Goal: Task Accomplishment & Management: Use online tool/utility

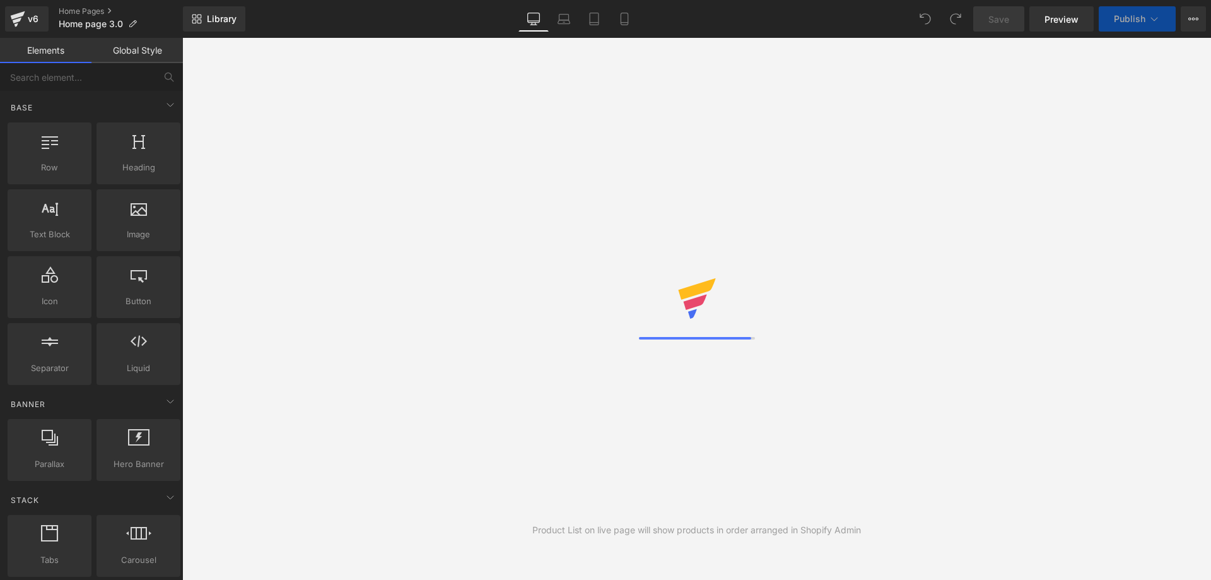
select select "pictures-first"
select select
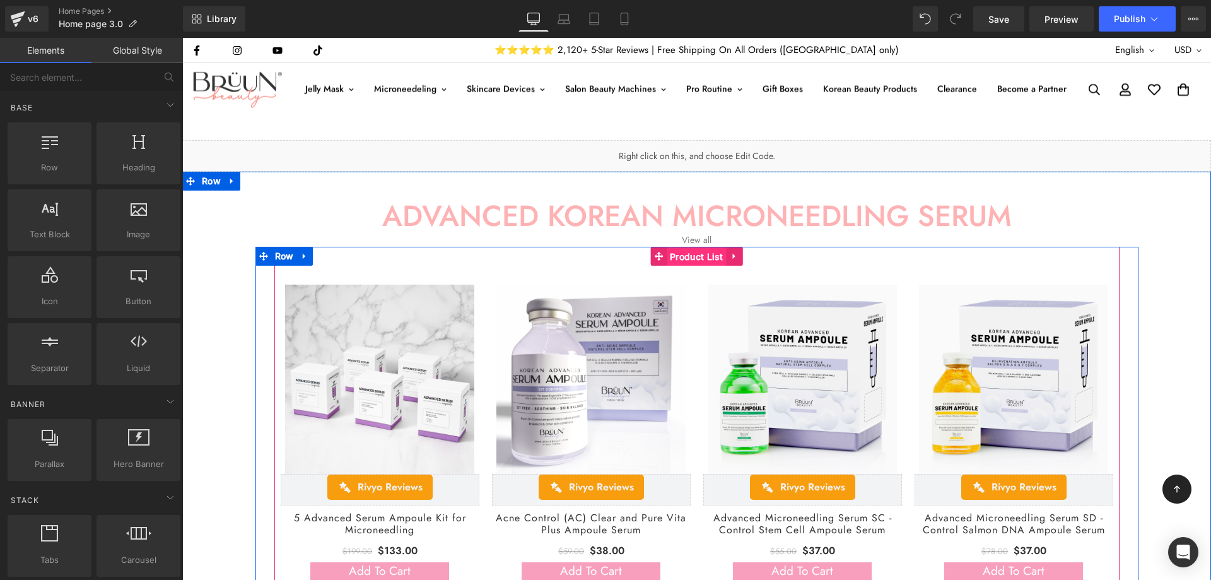
click at [691, 259] on span "Product List" at bounding box center [697, 256] width 60 height 19
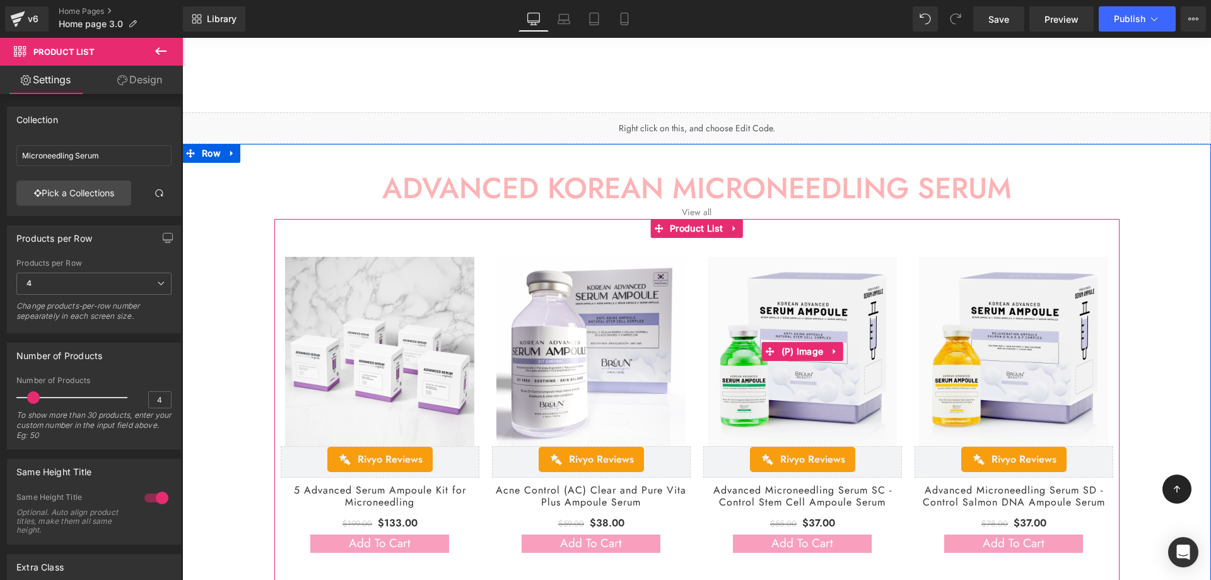
scroll to position [210, 0]
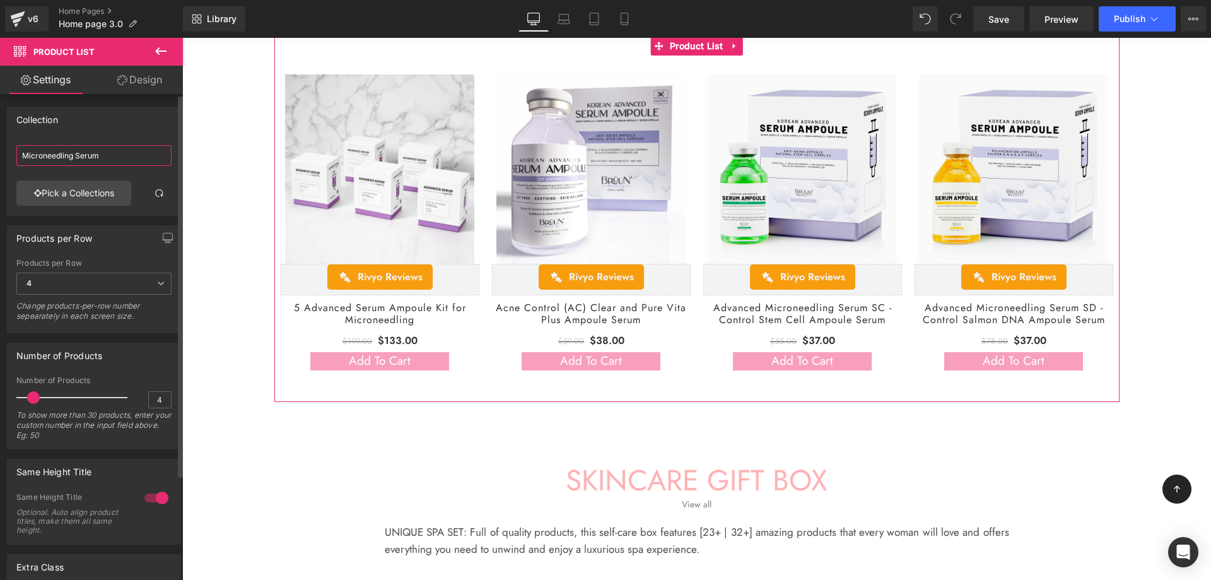
click at [95, 163] on input "Microneedling Serum" at bounding box center [93, 155] width 155 height 21
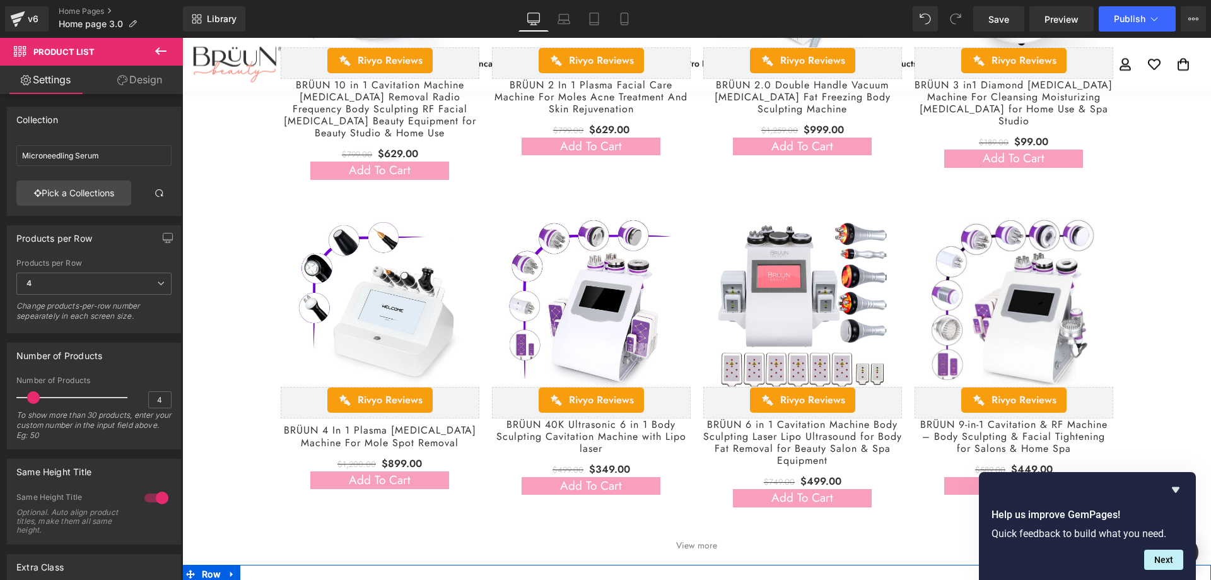
scroll to position [2102, 0]
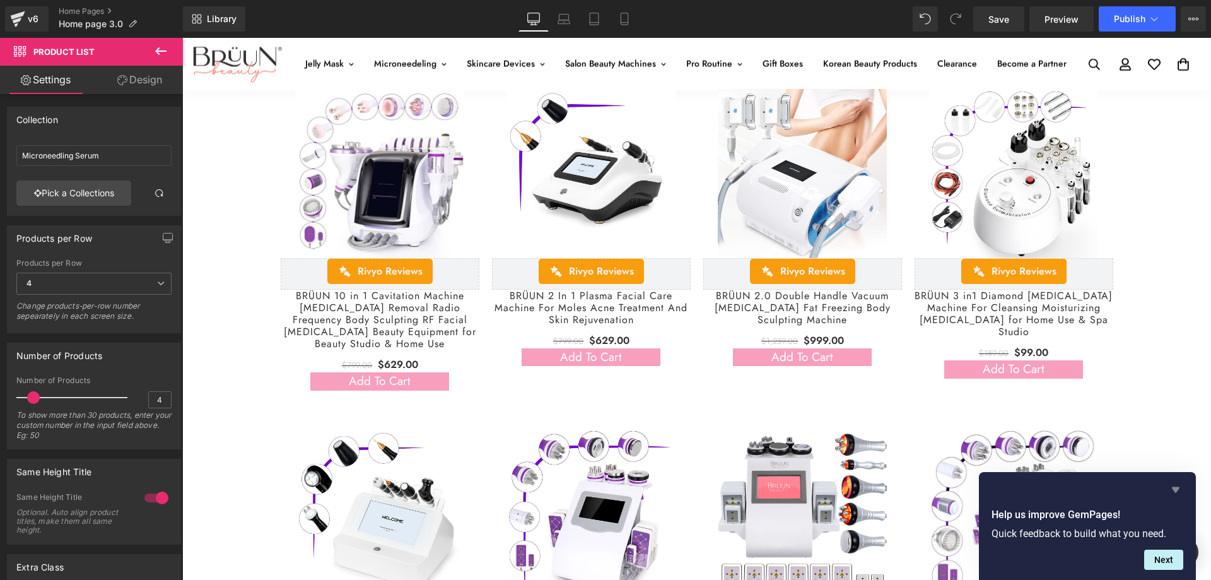
drag, startPoint x: 1028, startPoint y: 373, endPoint x: 1176, endPoint y: 487, distance: 186.2
click at [1176, 487] on icon "Hide survey" at bounding box center [1176, 490] width 8 height 6
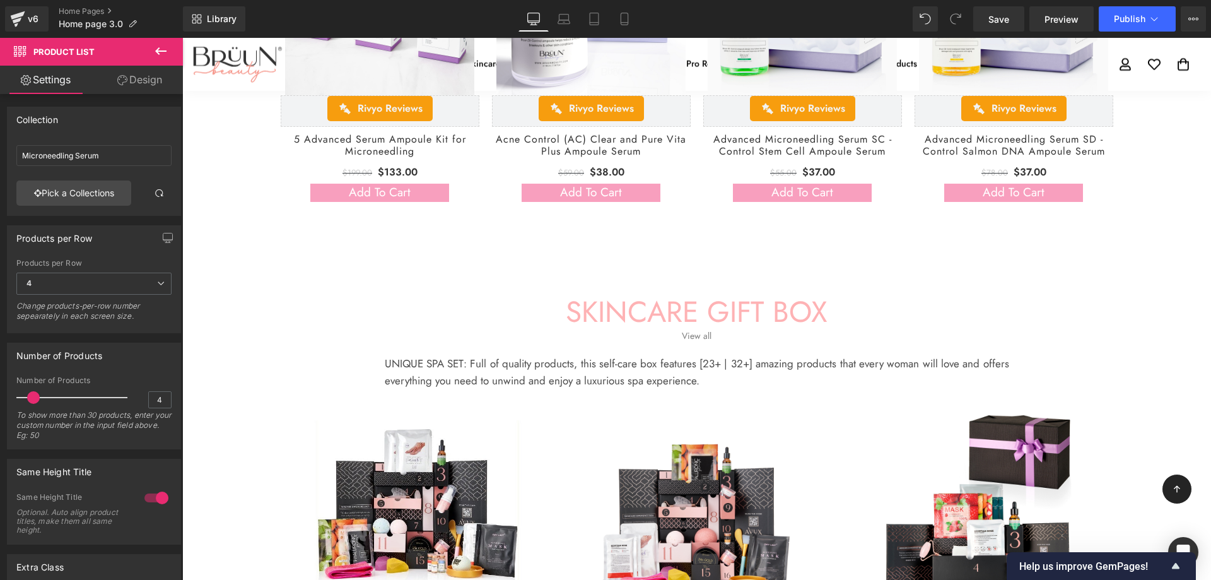
scroll to position [374, 0]
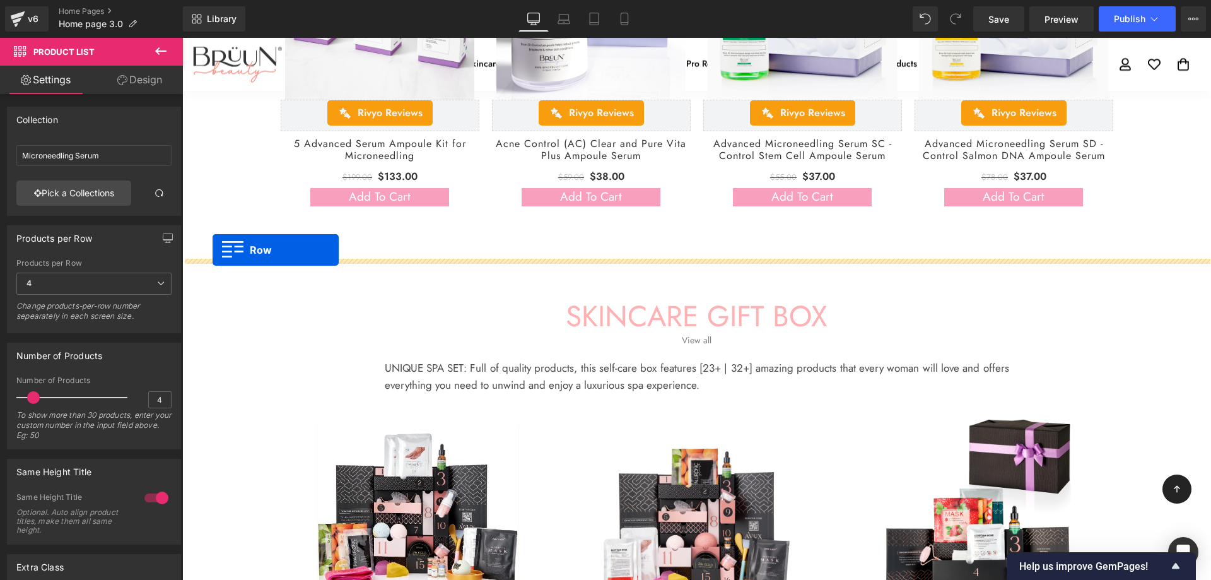
drag, startPoint x: 206, startPoint y: 196, endPoint x: 213, endPoint y: 250, distance: 54.7
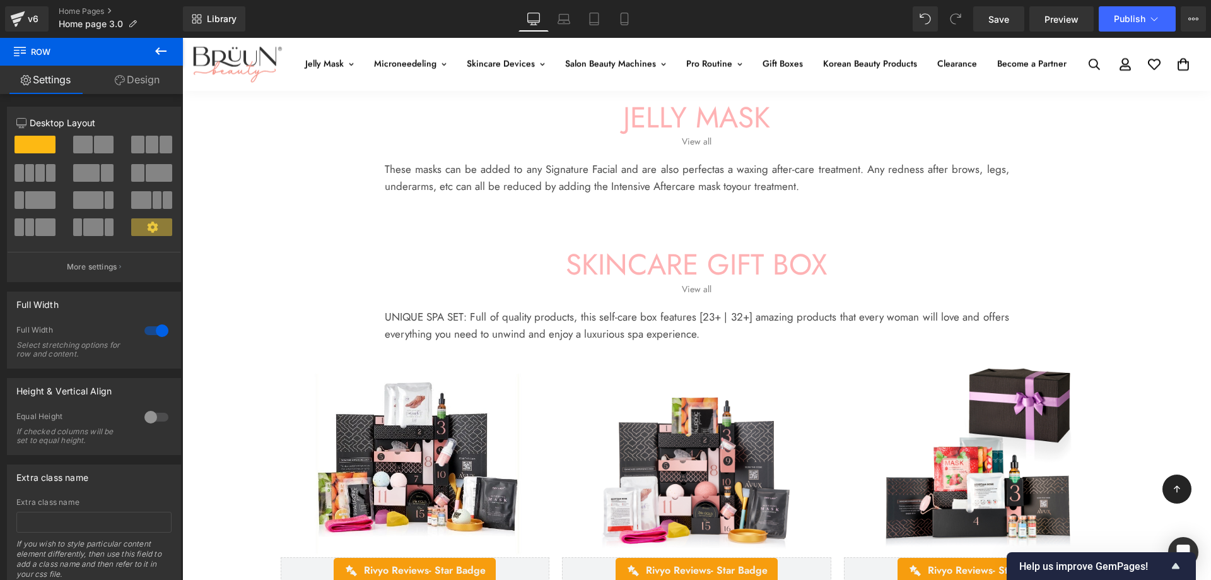
scroll to position [585, 0]
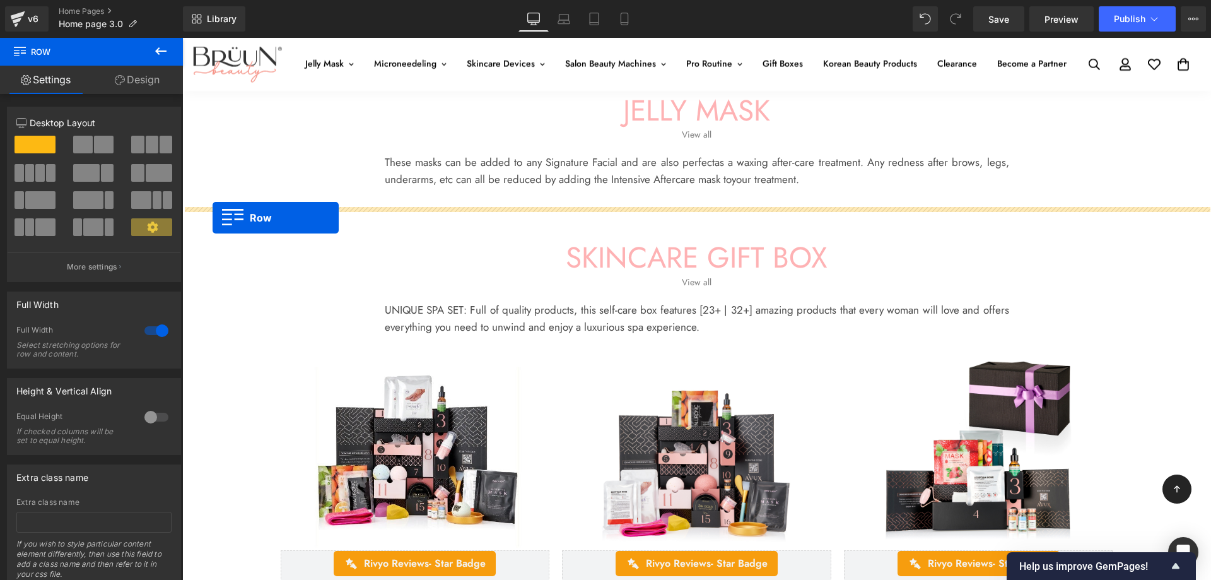
drag, startPoint x: 212, startPoint y: 352, endPoint x: 213, endPoint y: 218, distance: 134.3
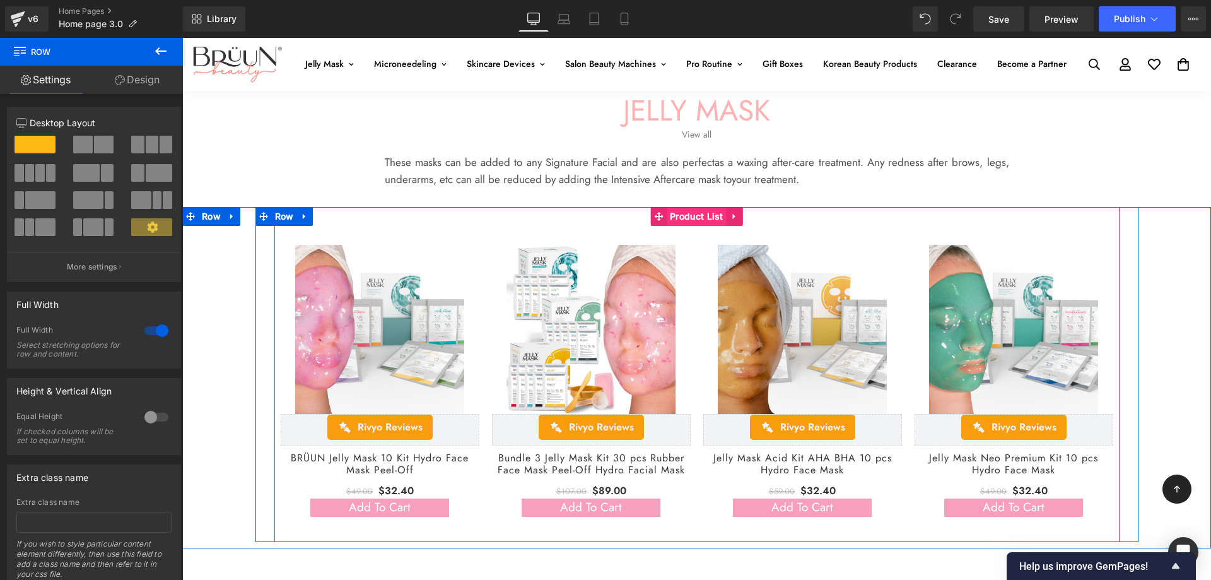
click at [694, 221] on span "Product List" at bounding box center [697, 216] width 60 height 19
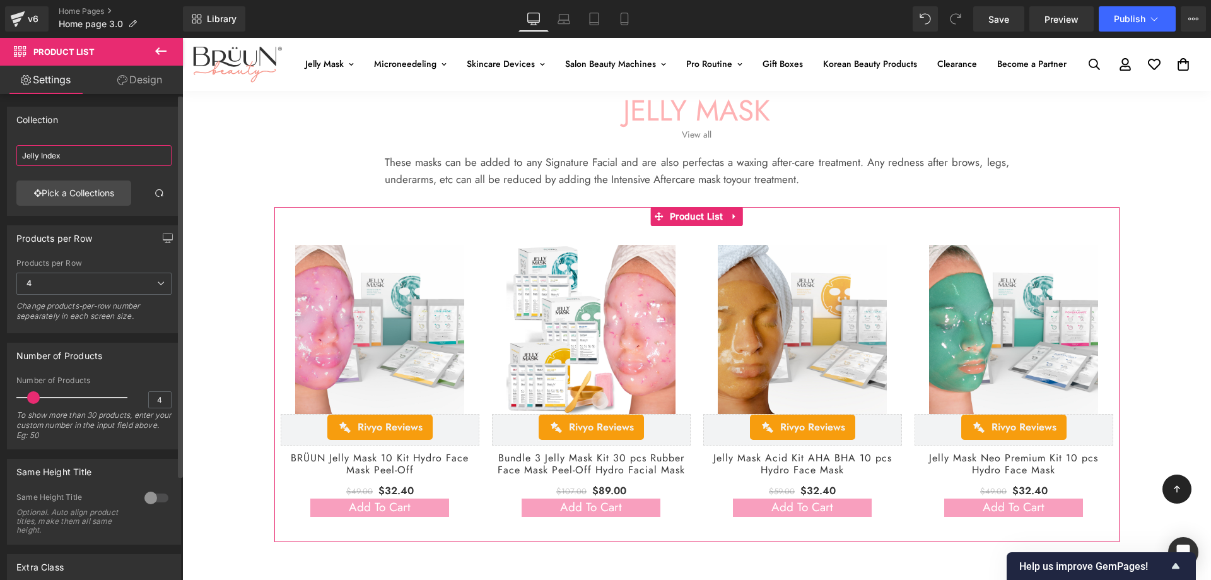
click at [71, 161] on input "Jelly Index" at bounding box center [93, 155] width 155 height 21
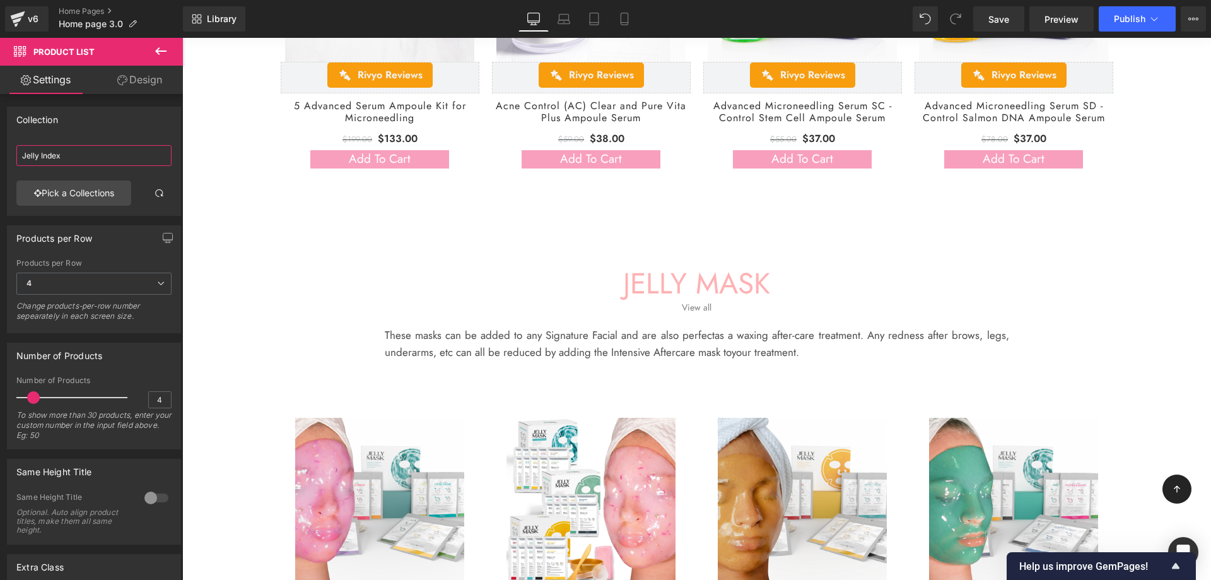
scroll to position [421, 0]
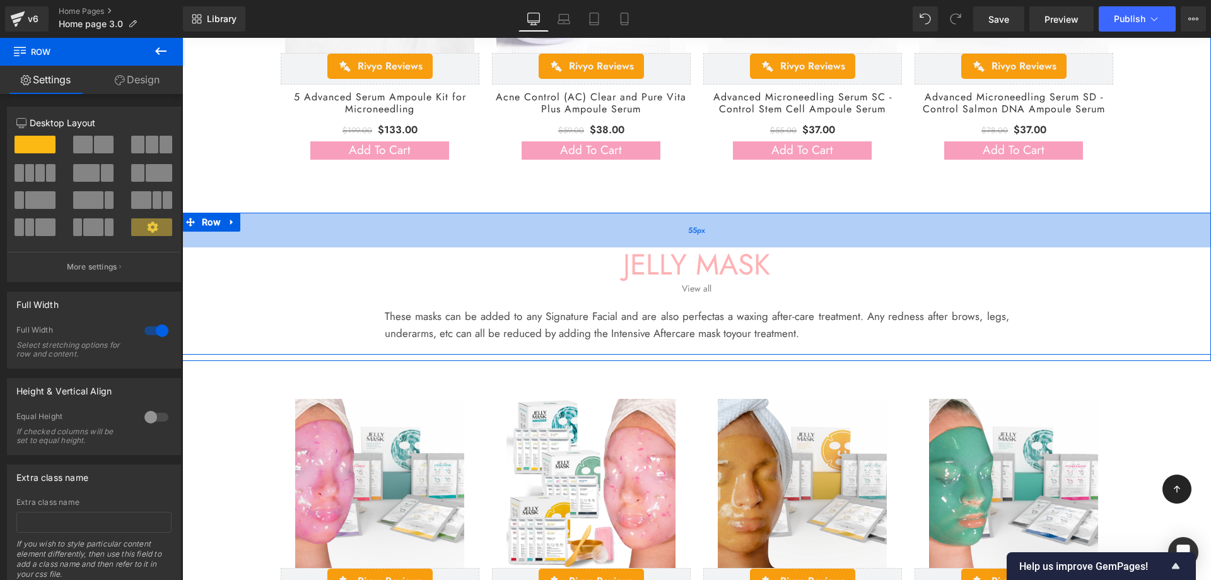
drag, startPoint x: 691, startPoint y: 228, endPoint x: 695, endPoint y: 218, distance: 10.8
click at [695, 218] on div "55px" at bounding box center [696, 230] width 1029 height 35
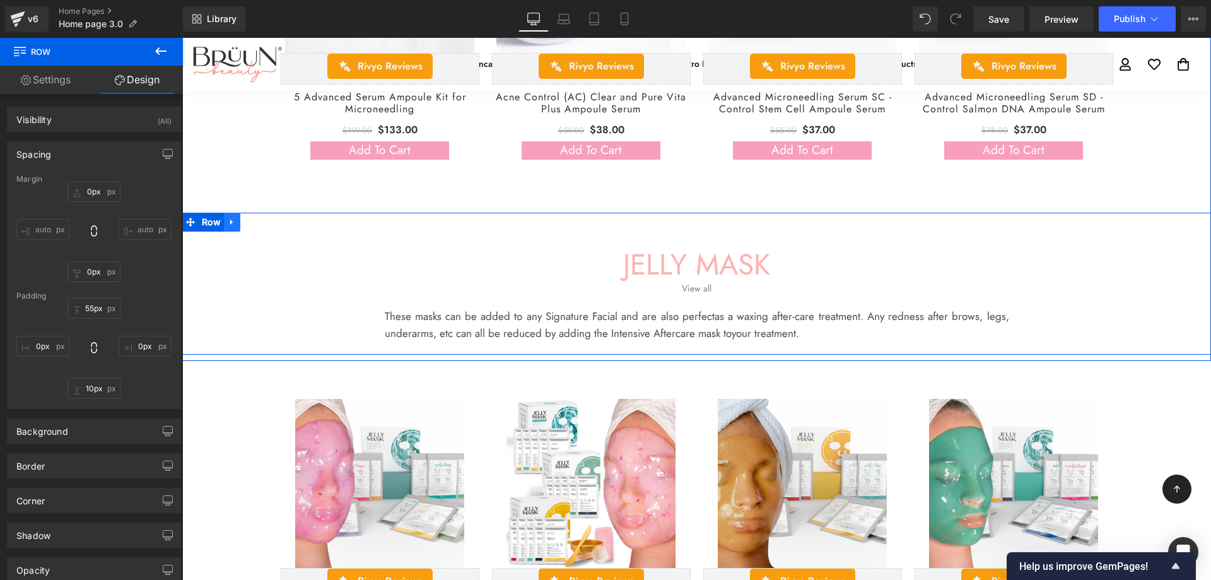
click at [230, 221] on icon at bounding box center [231, 222] width 3 height 6
click at [250, 221] on icon at bounding box center [248, 222] width 9 height 9
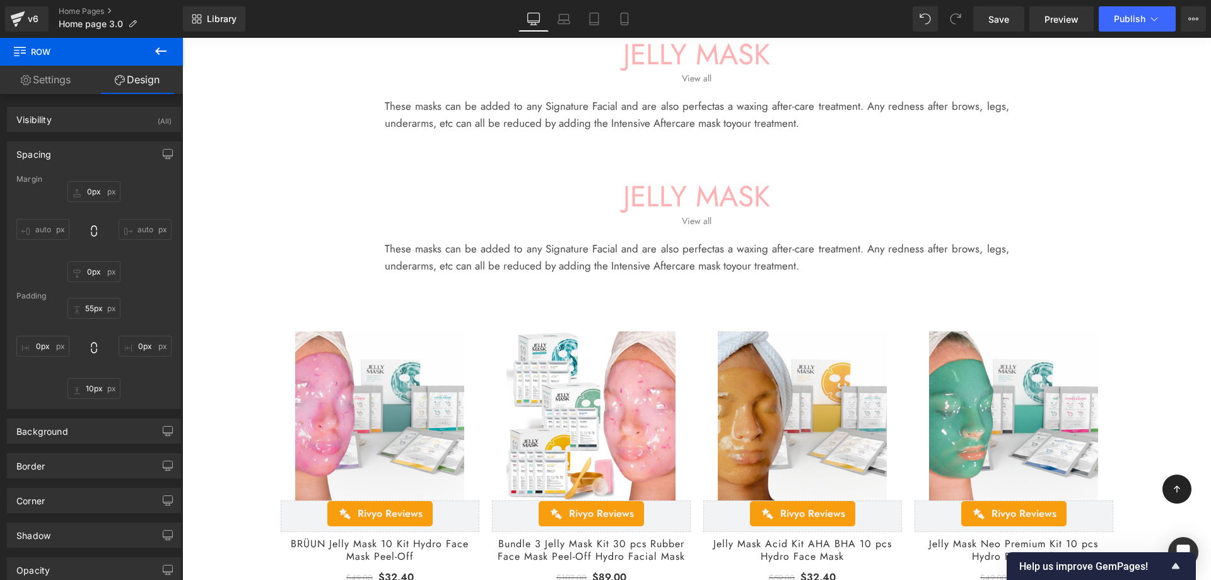
scroll to position [841, 0]
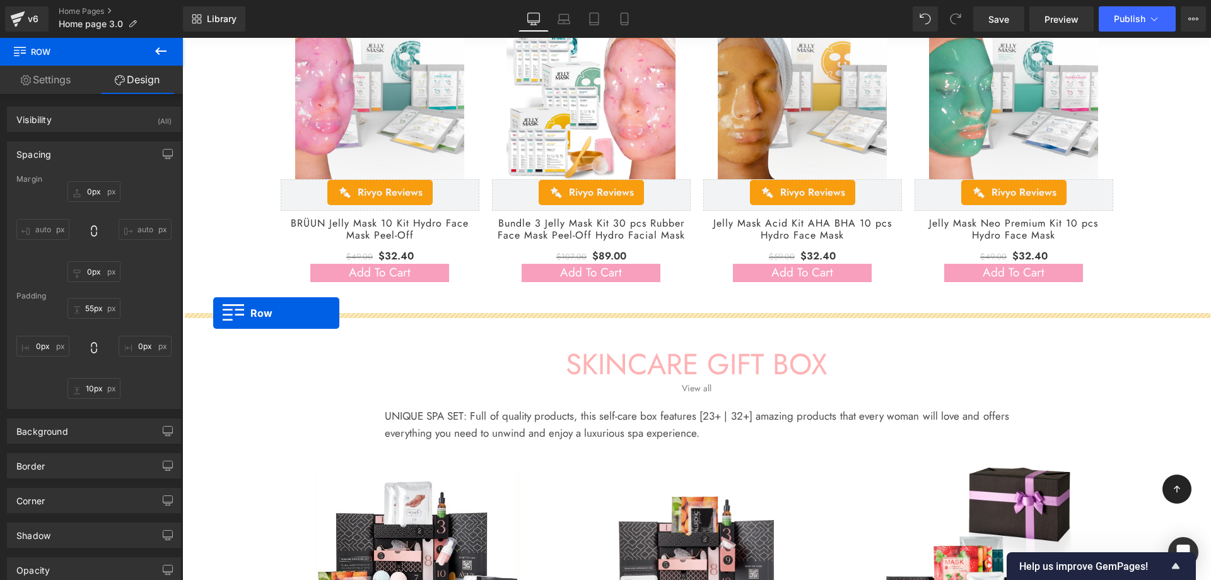
drag, startPoint x: 210, startPoint y: 158, endPoint x: 213, endPoint y: 313, distance: 155.2
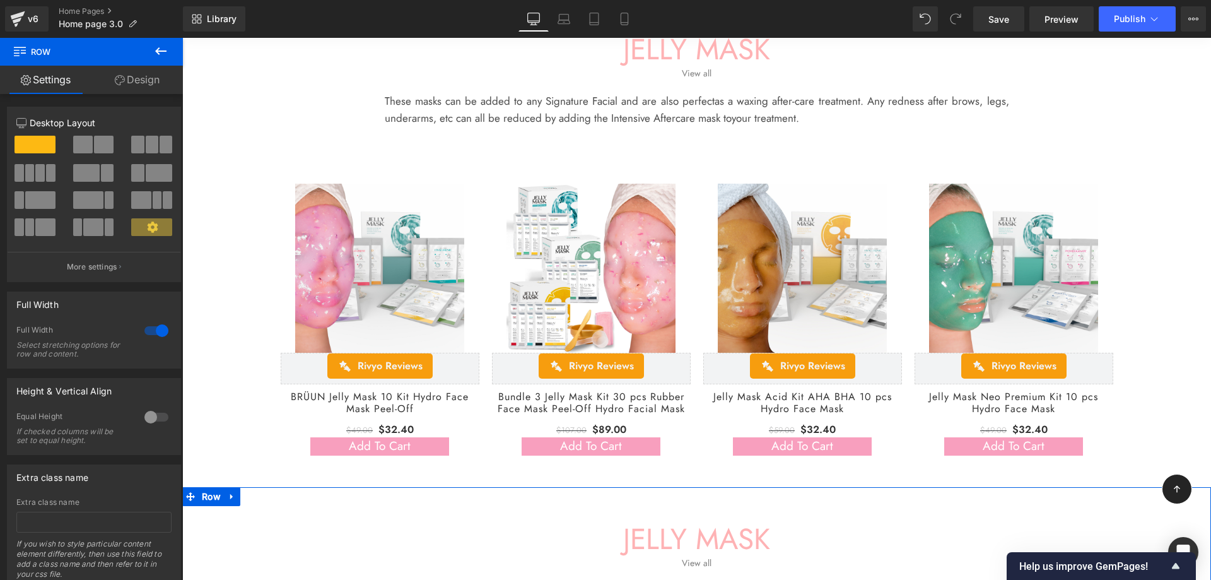
scroll to position [631, 0]
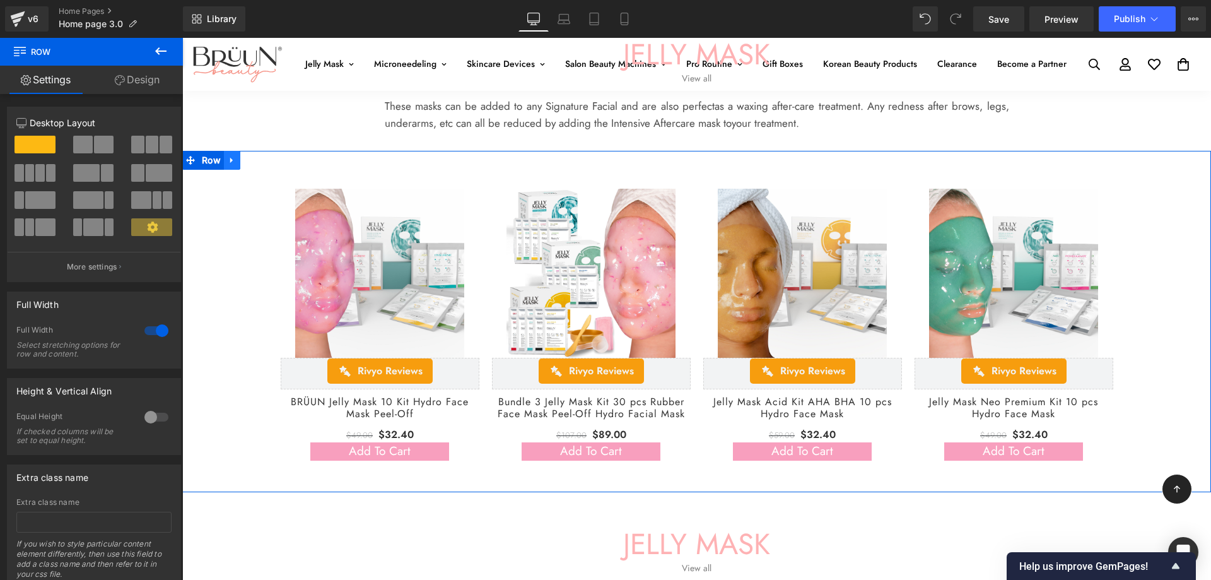
click at [235, 161] on link at bounding box center [232, 160] width 16 height 19
click at [251, 162] on icon at bounding box center [248, 160] width 9 height 9
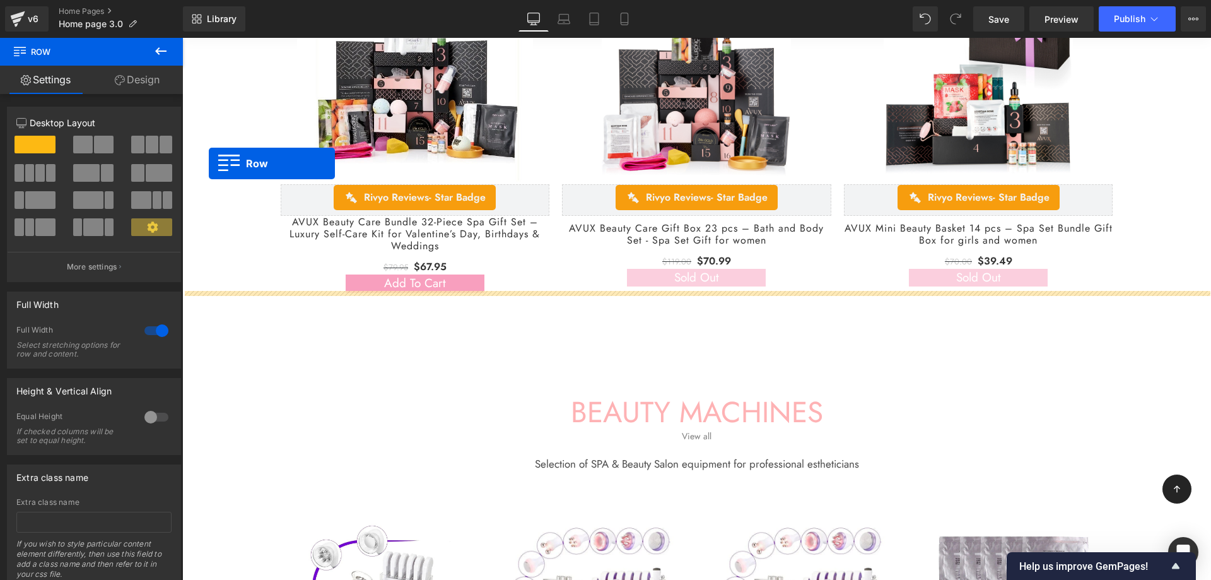
scroll to position [1146, 0]
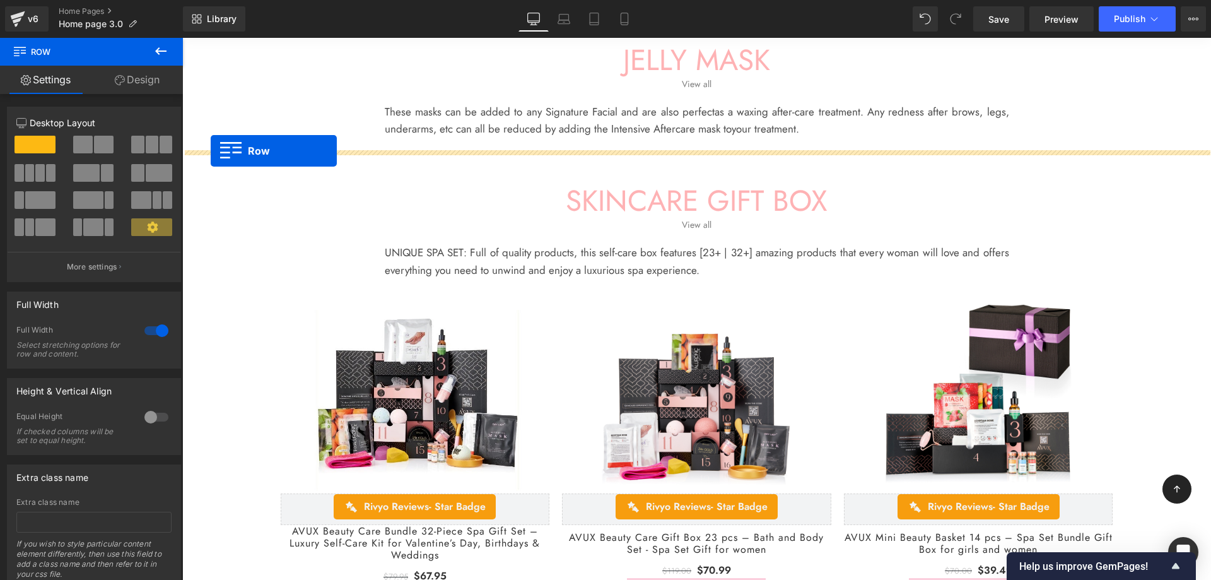
drag, startPoint x: 210, startPoint y: 102, endPoint x: 211, endPoint y: 151, distance: 49.2
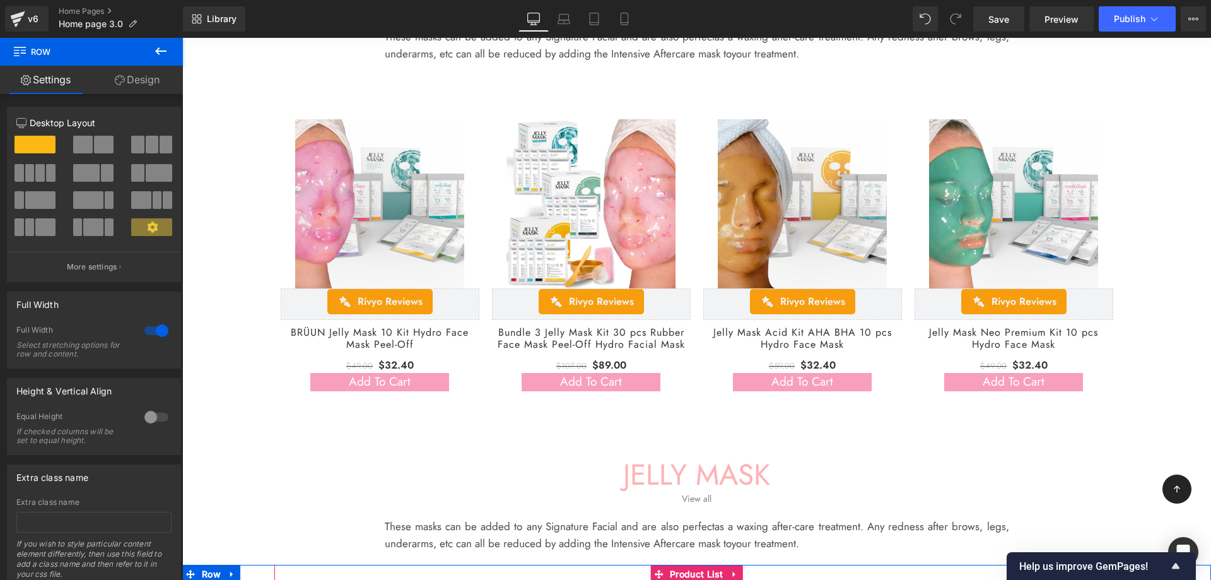
scroll to position [904, 0]
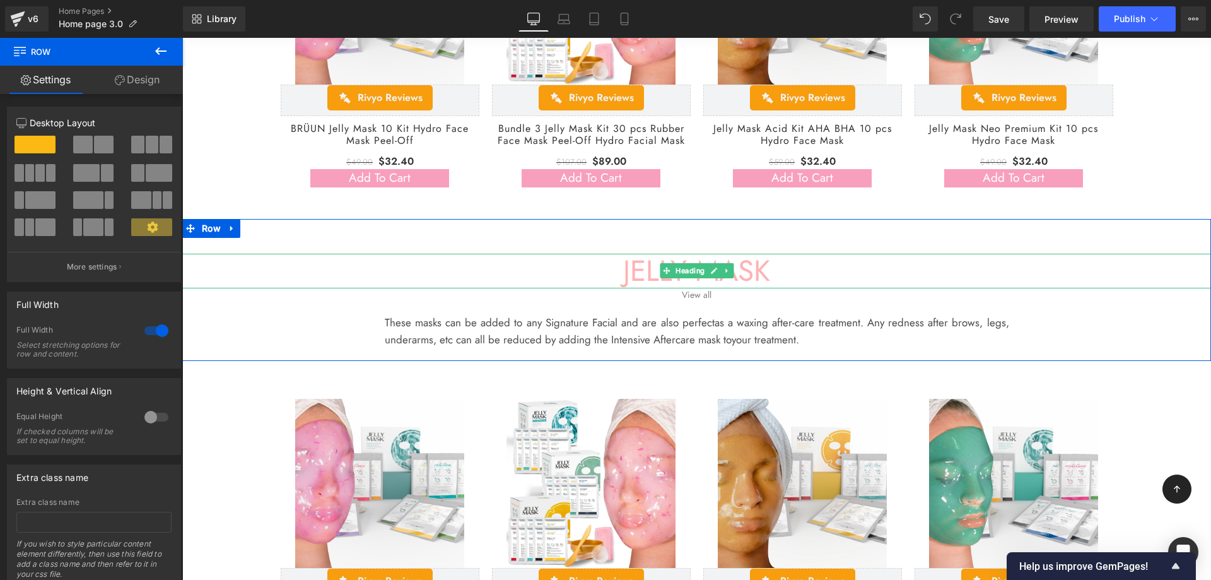
click at [761, 270] on h1 "JELLY MASK" at bounding box center [696, 271] width 1029 height 35
click at [768, 273] on h1 "JELLY MASK" at bounding box center [696, 271] width 1029 height 35
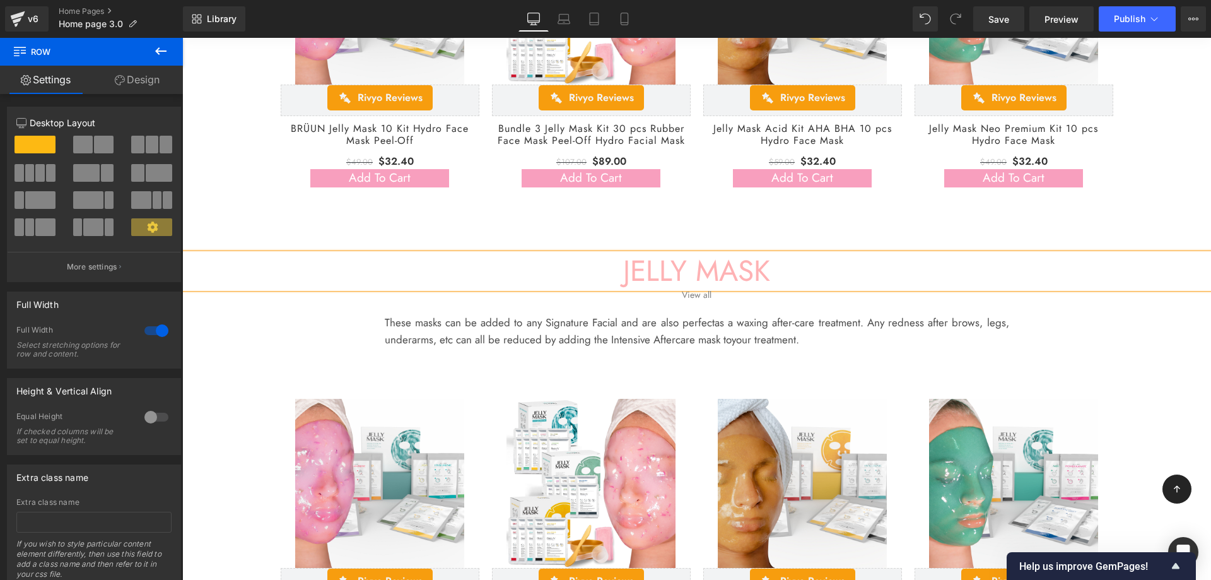
click at [766, 272] on h1 "JELLY MASK" at bounding box center [696, 271] width 1029 height 35
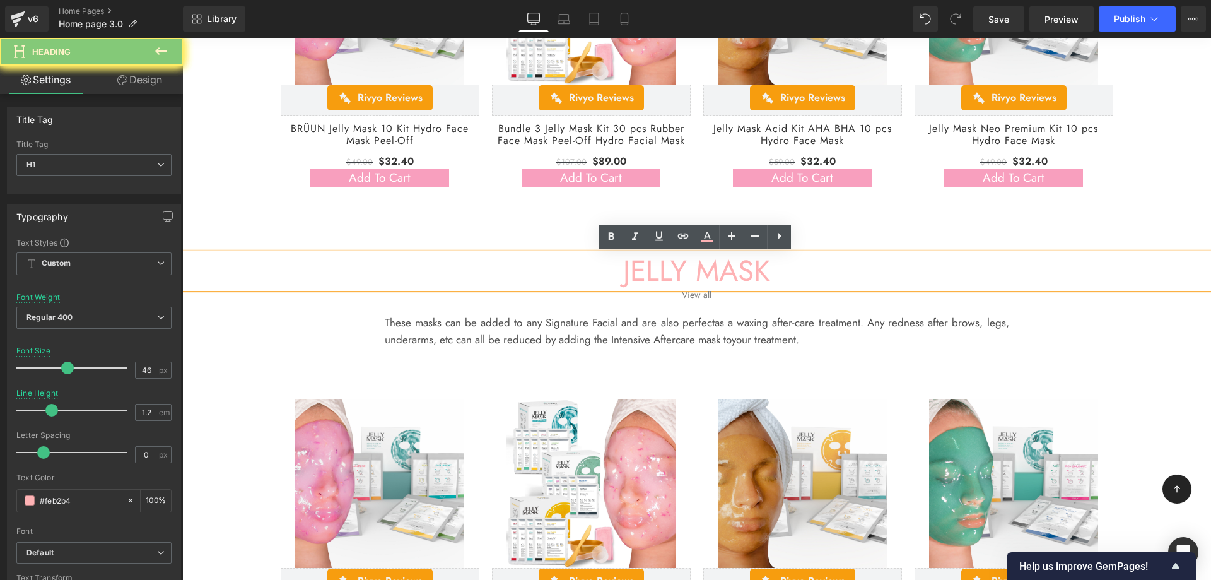
paste div
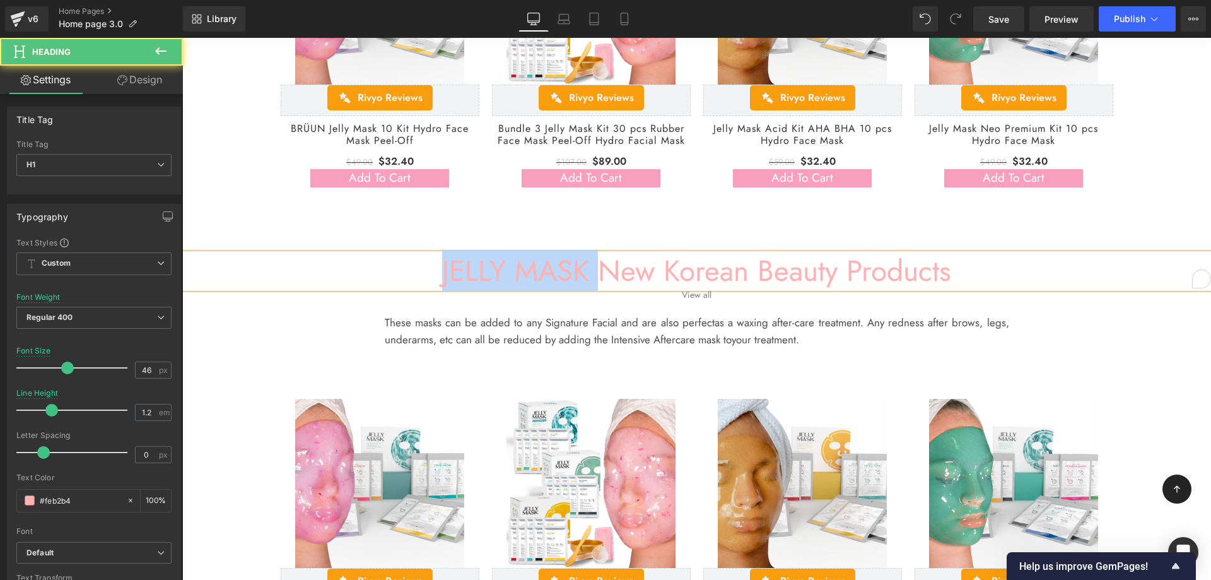
drag, startPoint x: 597, startPoint y: 266, endPoint x: 436, endPoint y: 271, distance: 160.9
click at [436, 271] on h1 "JELLY MASK New Korean Beauty Products" at bounding box center [696, 271] width 1029 height 35
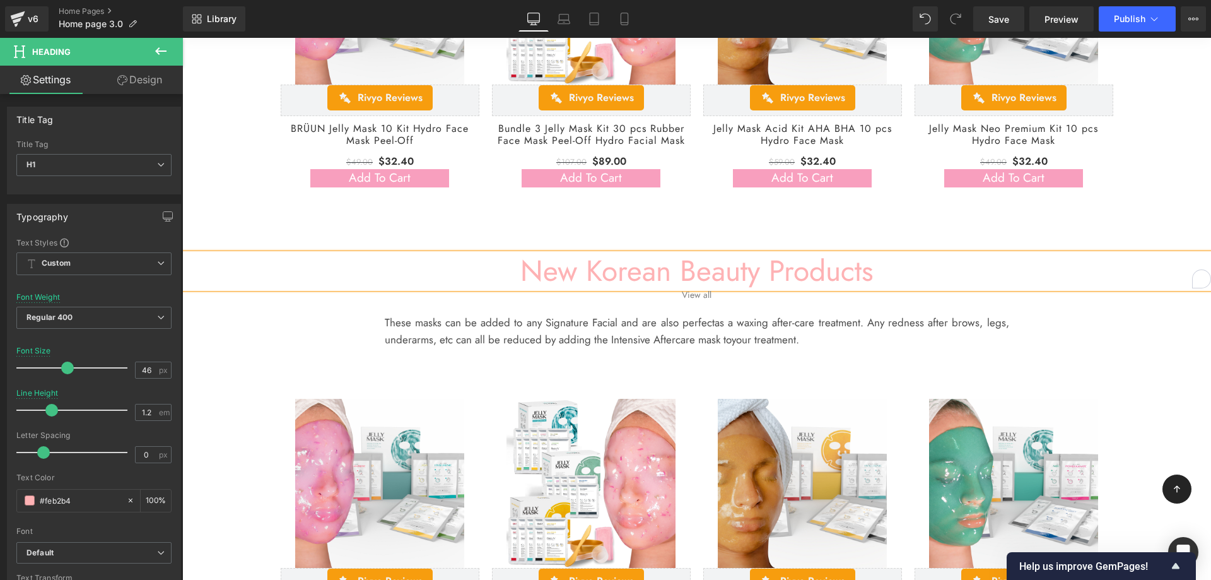
click at [762, 341] on span "your treatment." at bounding box center [765, 339] width 67 height 15
click at [805, 340] on p "These masks can be added to any Signature Facial and are also perfect as a waxi…" at bounding box center [697, 331] width 624 height 34
click at [819, 339] on p "These masks can be added to any Signature Facial and are also perfect as a waxi…" at bounding box center [697, 331] width 624 height 34
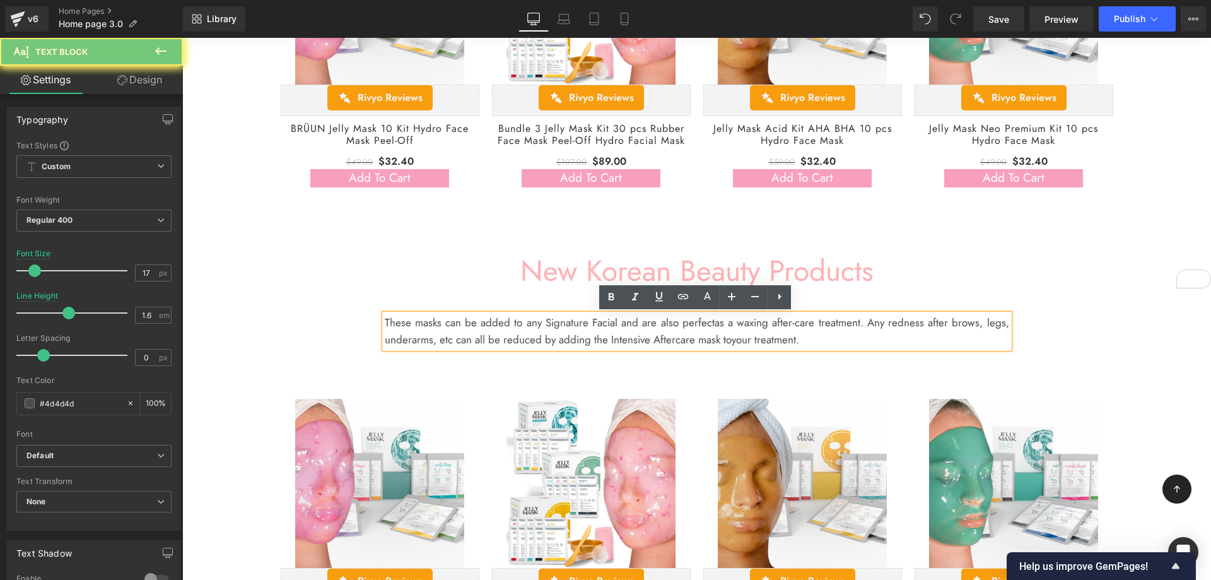
click at [807, 339] on p "These masks can be added to any Signature Facial and are also perfect as a waxi…" at bounding box center [697, 331] width 624 height 34
paste div
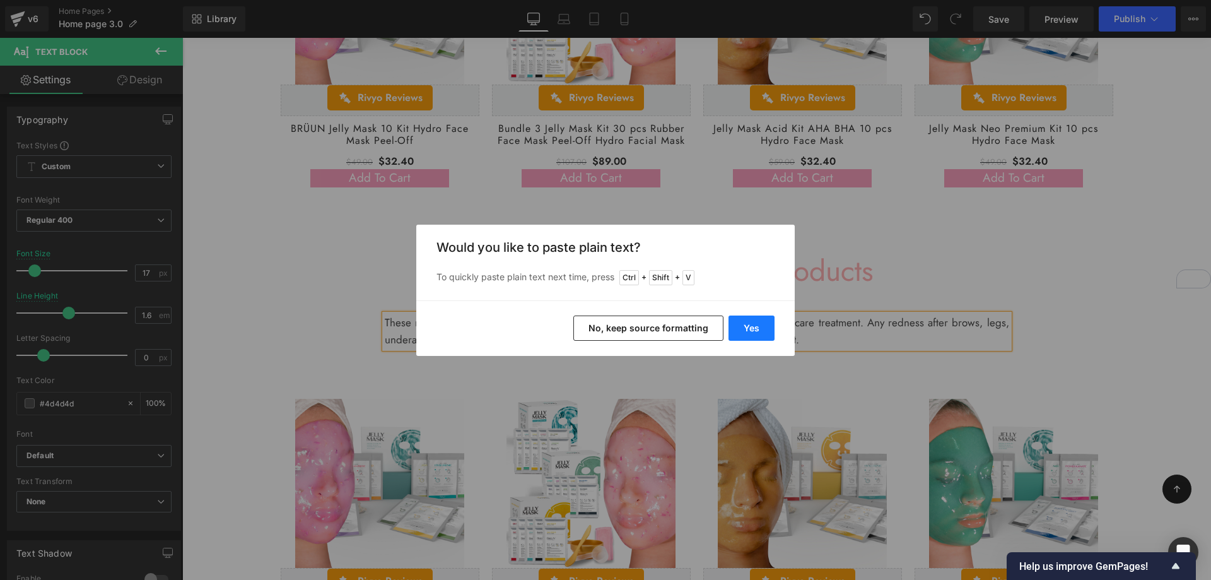
click at [756, 324] on button "Yes" at bounding box center [751, 327] width 46 height 25
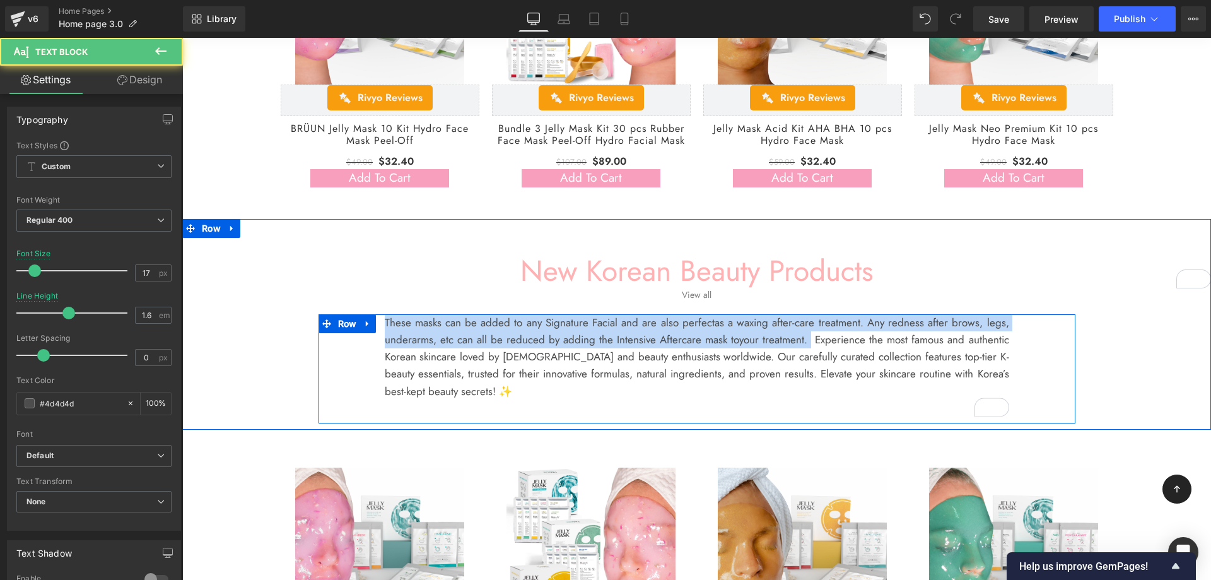
drag, startPoint x: 812, startPoint y: 339, endPoint x: 378, endPoint y: 324, distance: 434.2
click at [378, 324] on div "These masks can be added to any Signature Facial and are also perfect as a waxi…" at bounding box center [696, 365] width 643 height 103
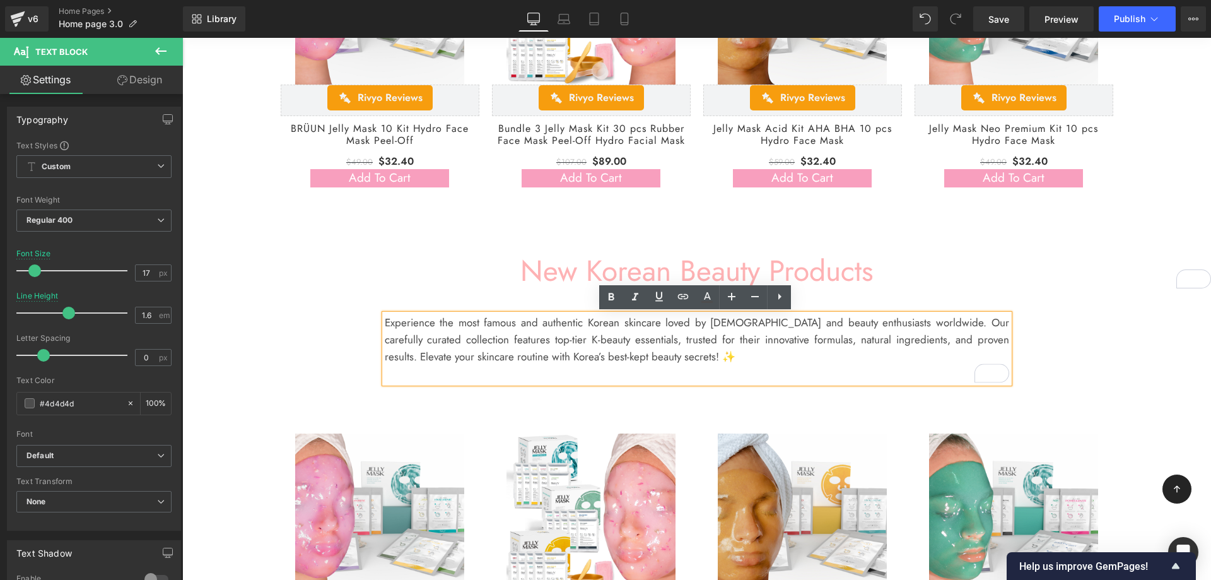
drag, startPoint x: 568, startPoint y: 327, endPoint x: 535, endPoint y: 330, distance: 32.9
click at [568, 327] on span "Experience the most famous and authentic Korean skincare loved by [DEMOGRAPHIC_…" at bounding box center [697, 339] width 624 height 49
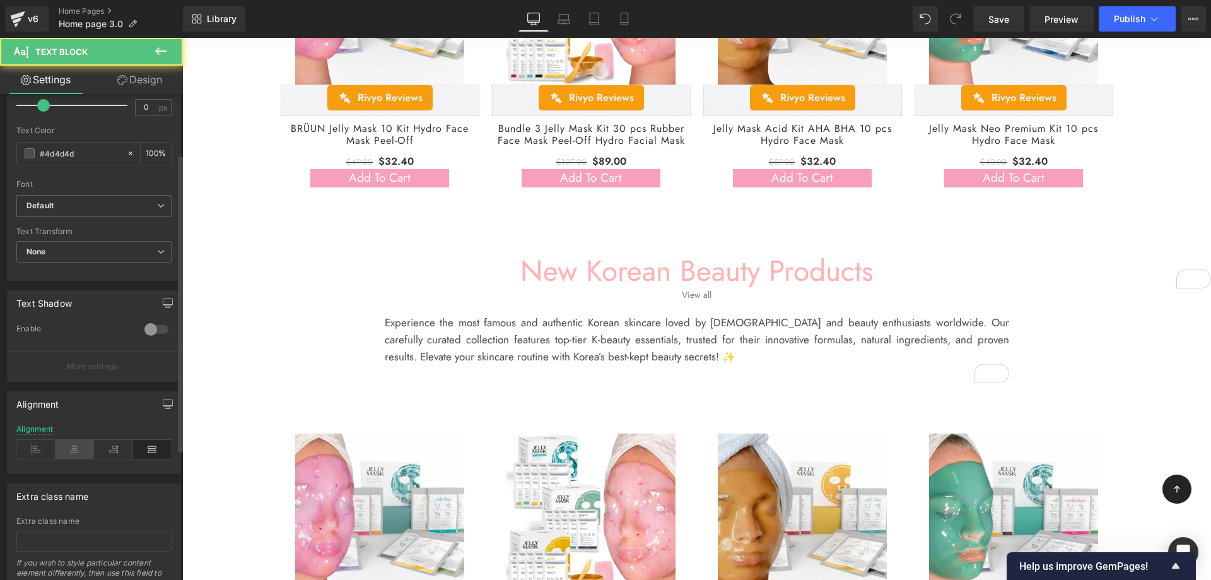
scroll to position [312, 0]
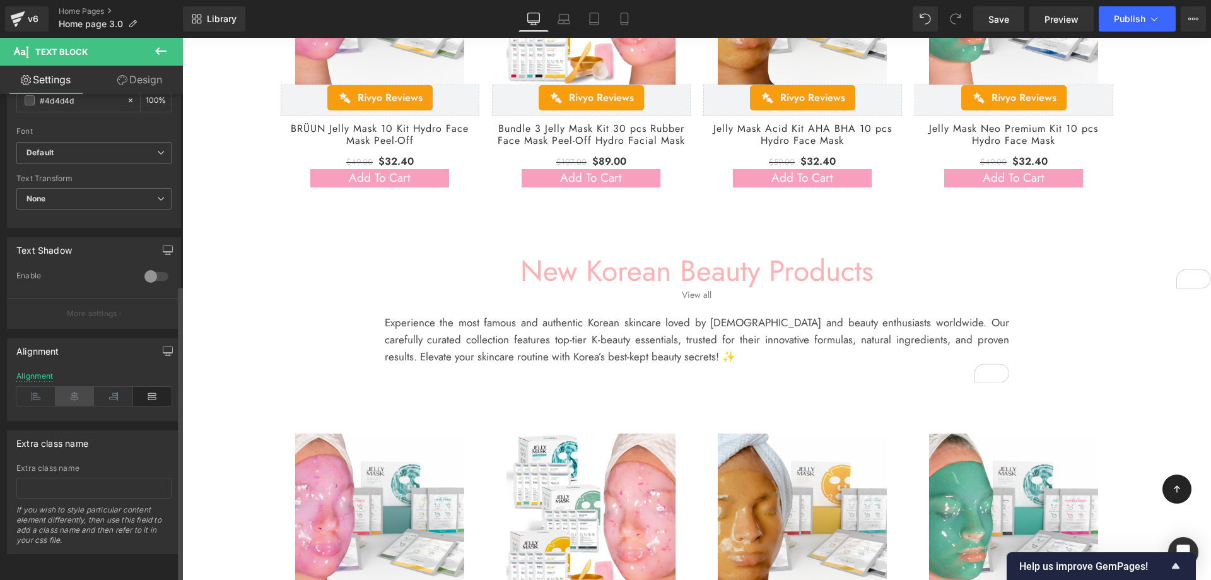
click at [74, 392] on icon at bounding box center [75, 396] width 39 height 19
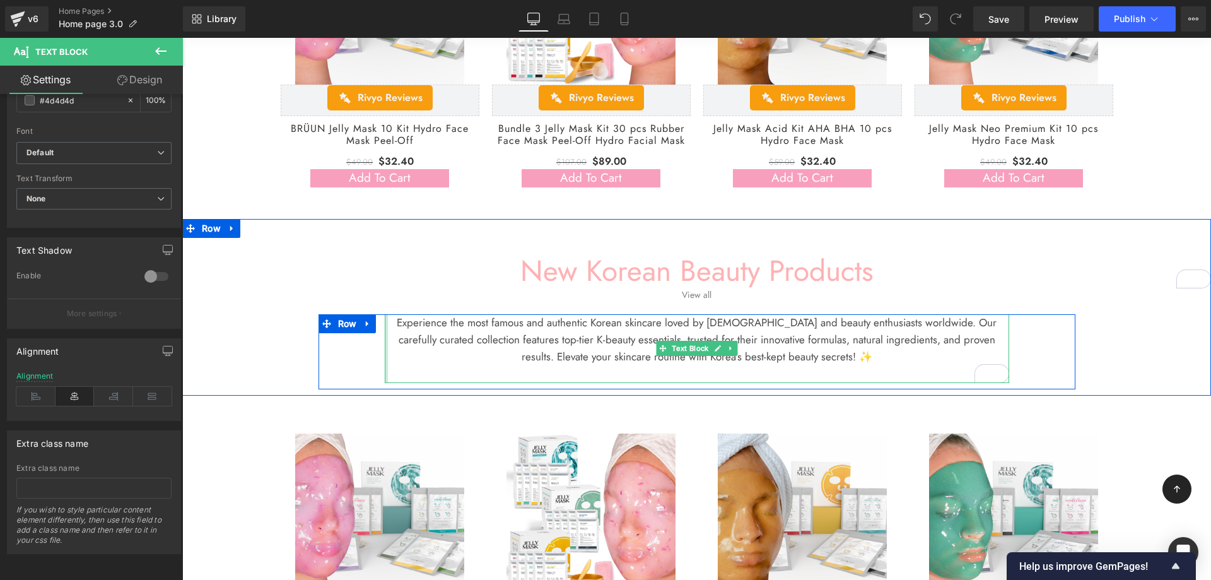
drag, startPoint x: 385, startPoint y: 346, endPoint x: 357, endPoint y: 346, distance: 27.8
click at [357, 346] on div "Experience the most famous and authentic Korean skincare loved by Koreans and b…" at bounding box center [697, 351] width 757 height 75
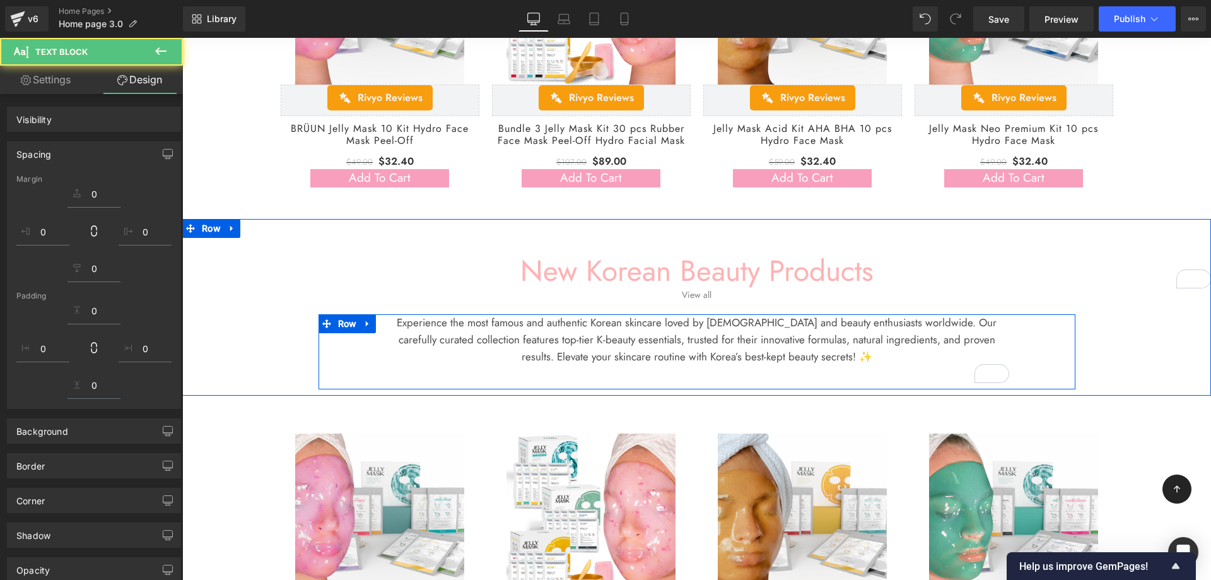
click at [727, 329] on span "Experience the most famous and authentic Korean skincare loved by [DEMOGRAPHIC_…" at bounding box center [697, 339] width 600 height 49
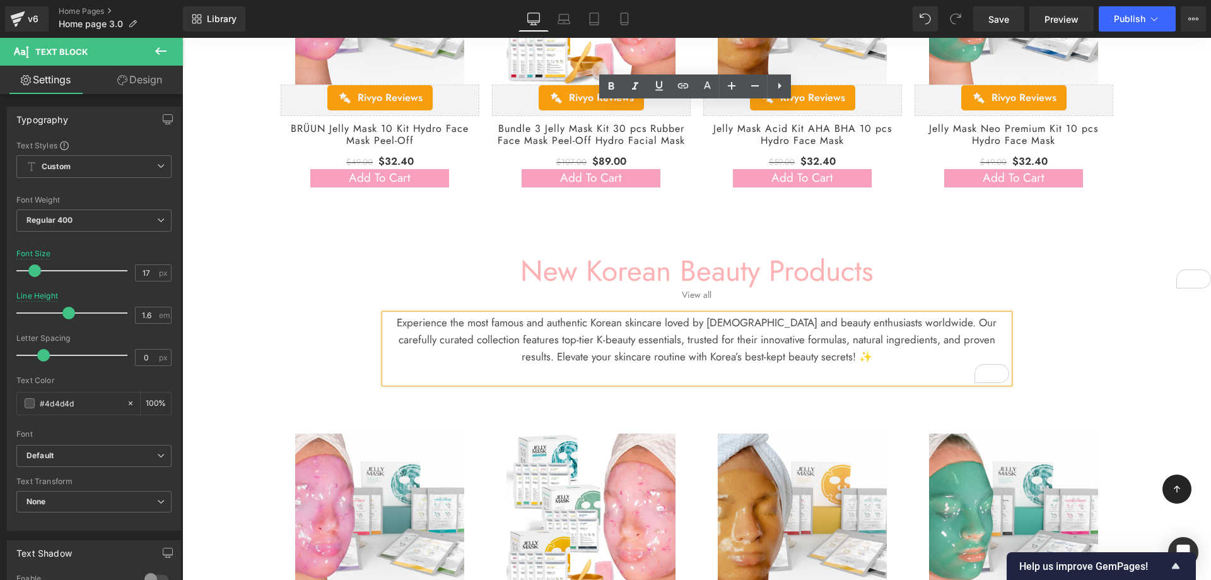
scroll to position [1114, 0]
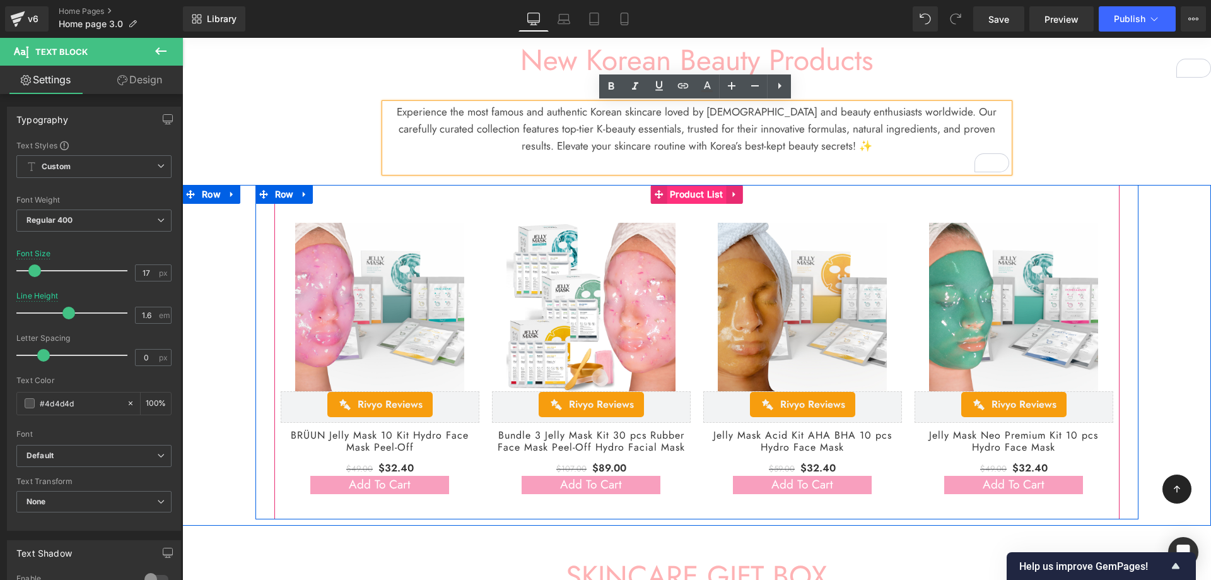
click at [687, 194] on span "Product List" at bounding box center [697, 194] width 60 height 19
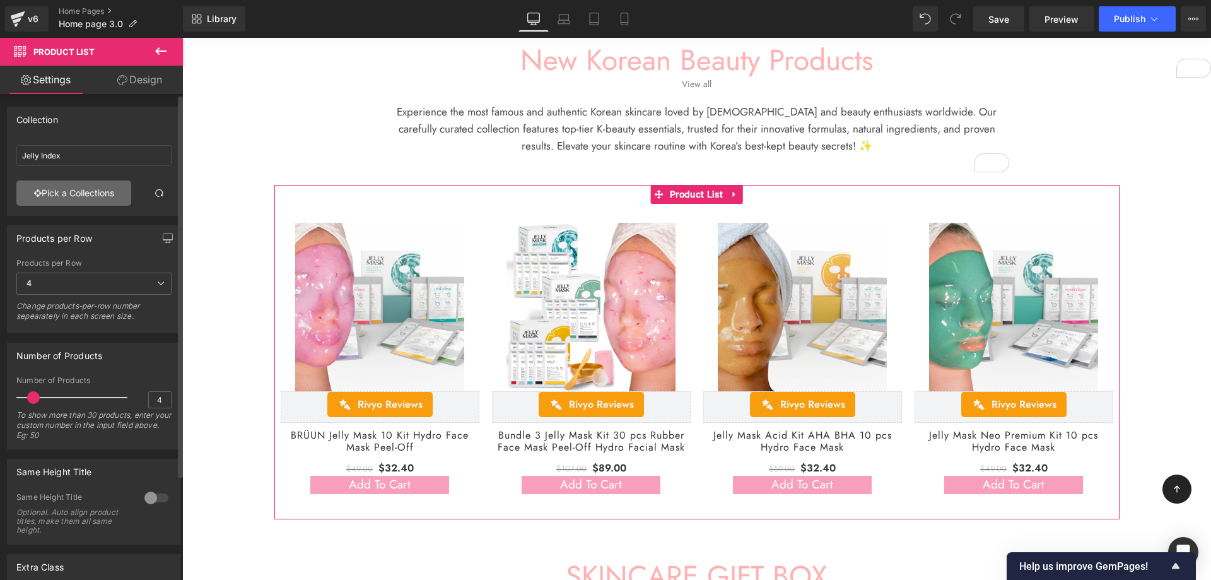
click at [93, 194] on link "Pick a Collections" at bounding box center [73, 192] width 115 height 25
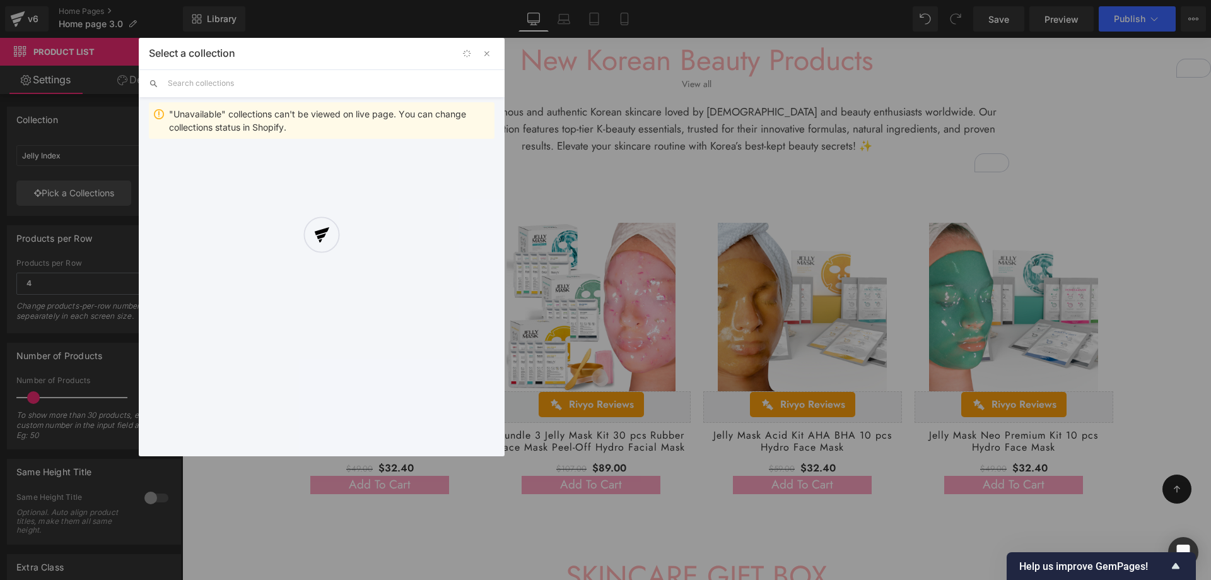
click at [216, 83] on div at bounding box center [322, 247] width 366 height 418
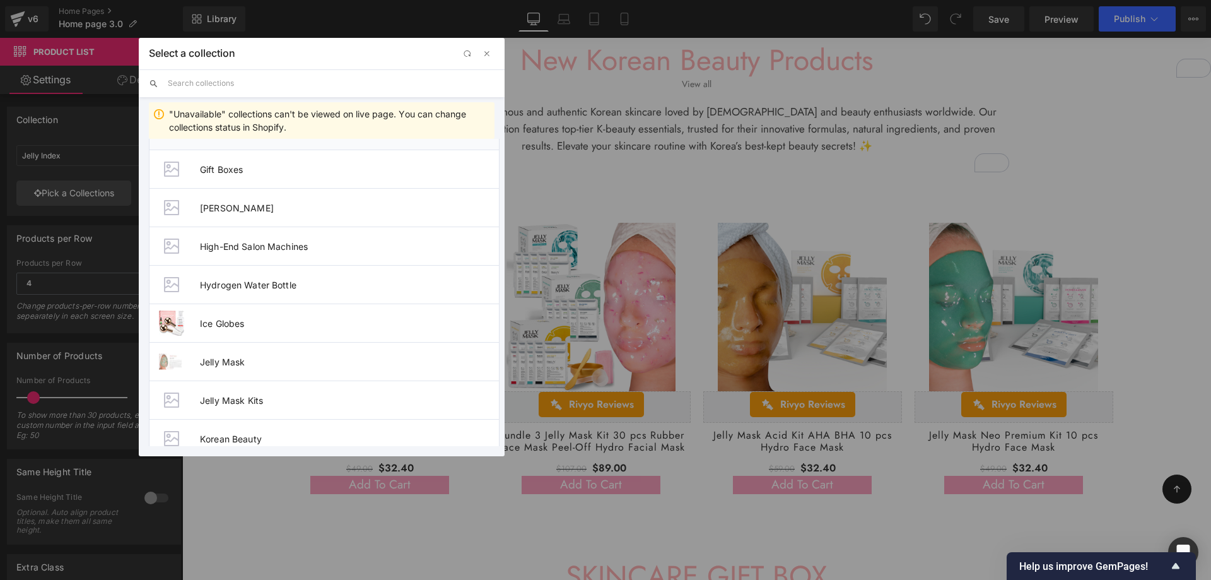
scroll to position [1051, 0]
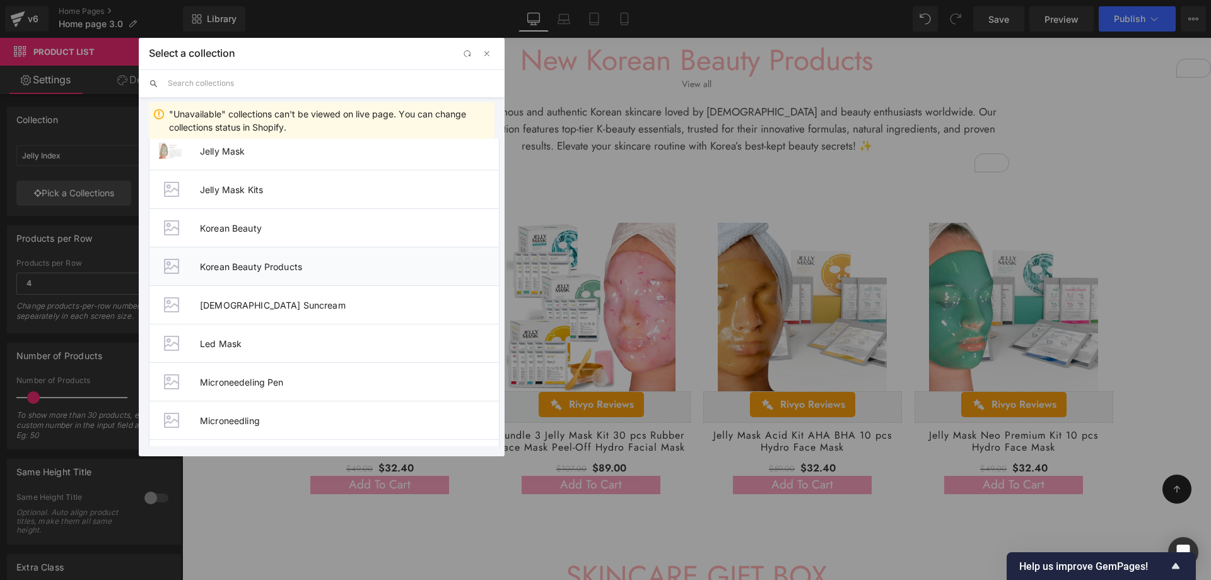
click at [293, 266] on span "Korean Beauty Products" at bounding box center [349, 266] width 299 height 11
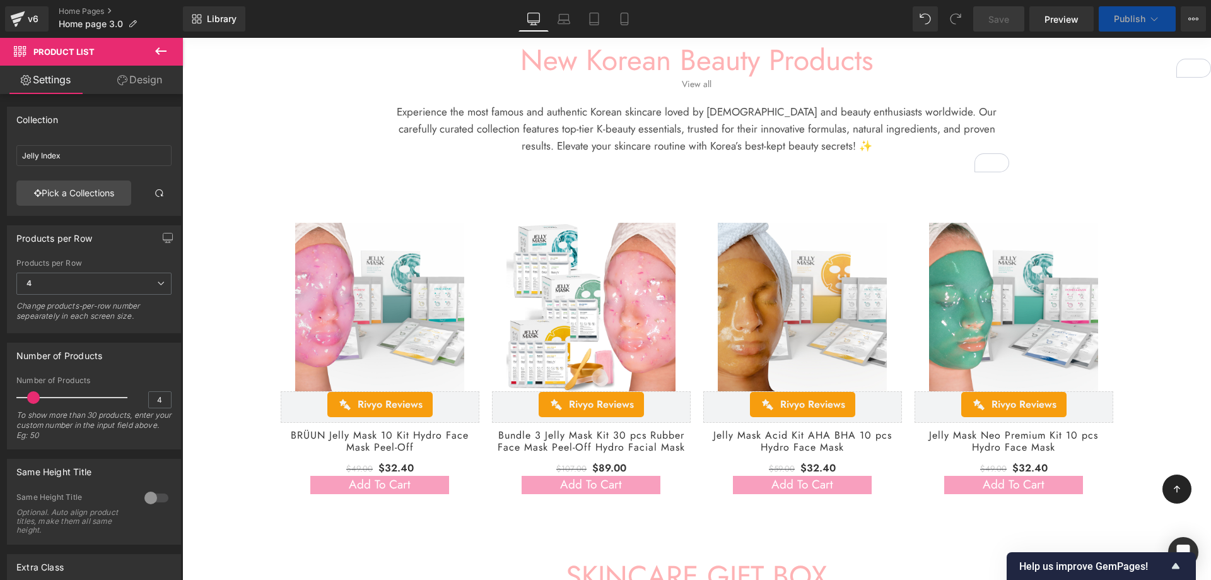
type input "Korean Beauty Products"
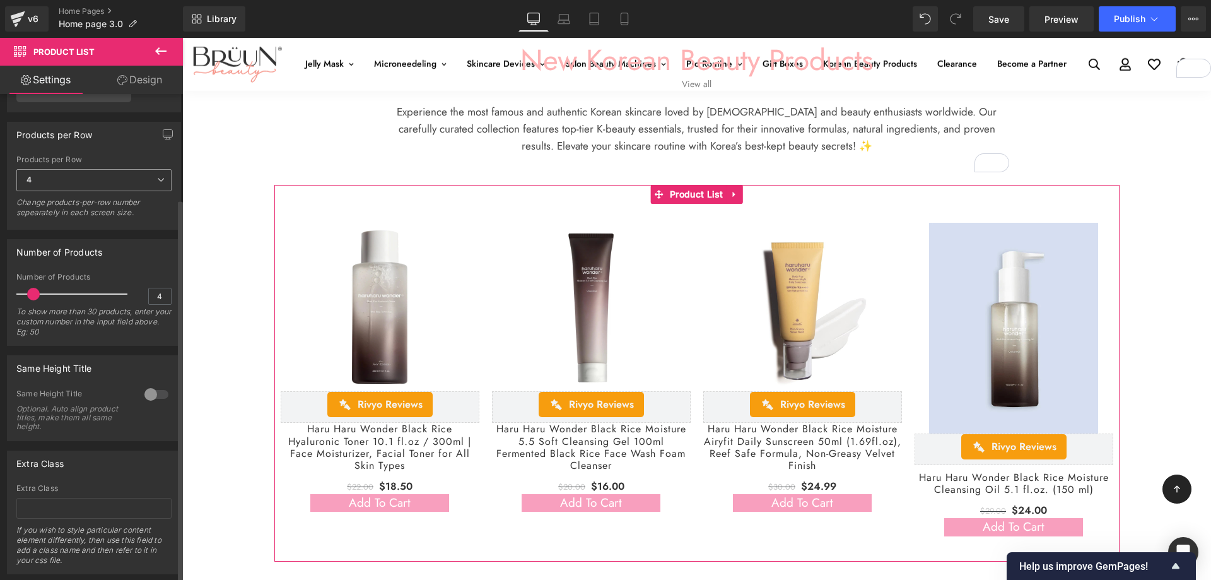
scroll to position [133, 0]
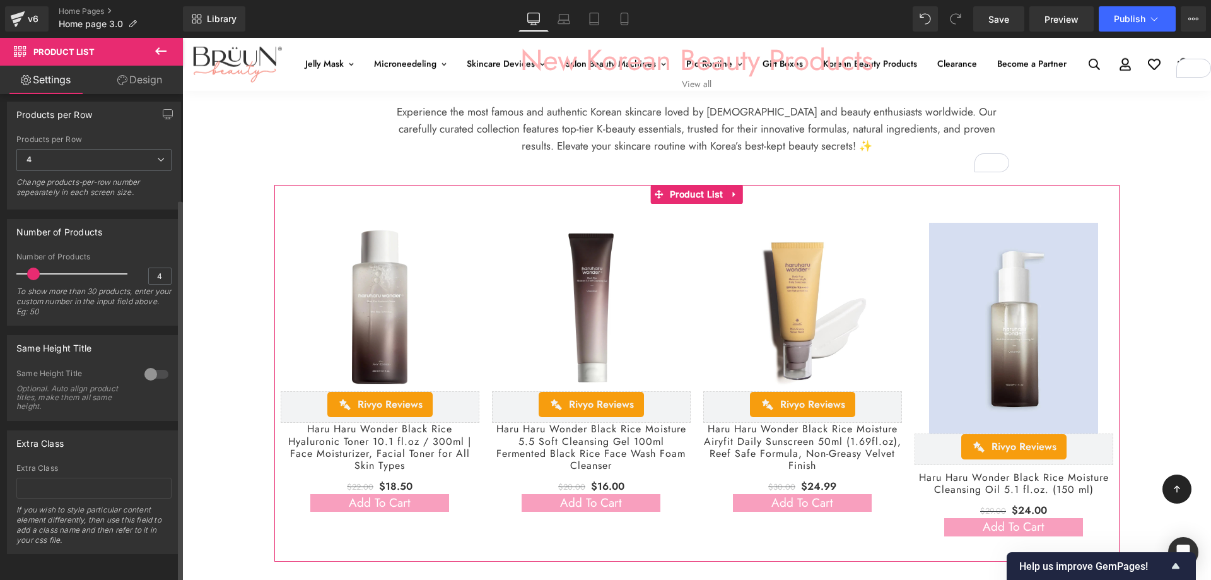
click at [141, 364] on div at bounding box center [156, 374] width 30 height 20
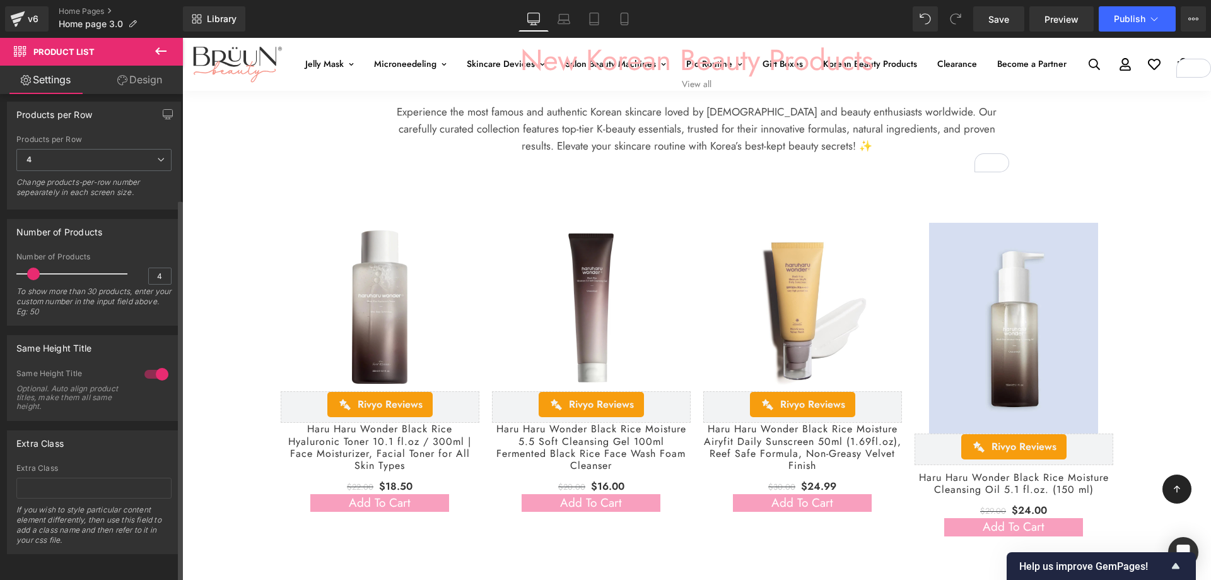
click at [154, 364] on div at bounding box center [156, 374] width 30 height 20
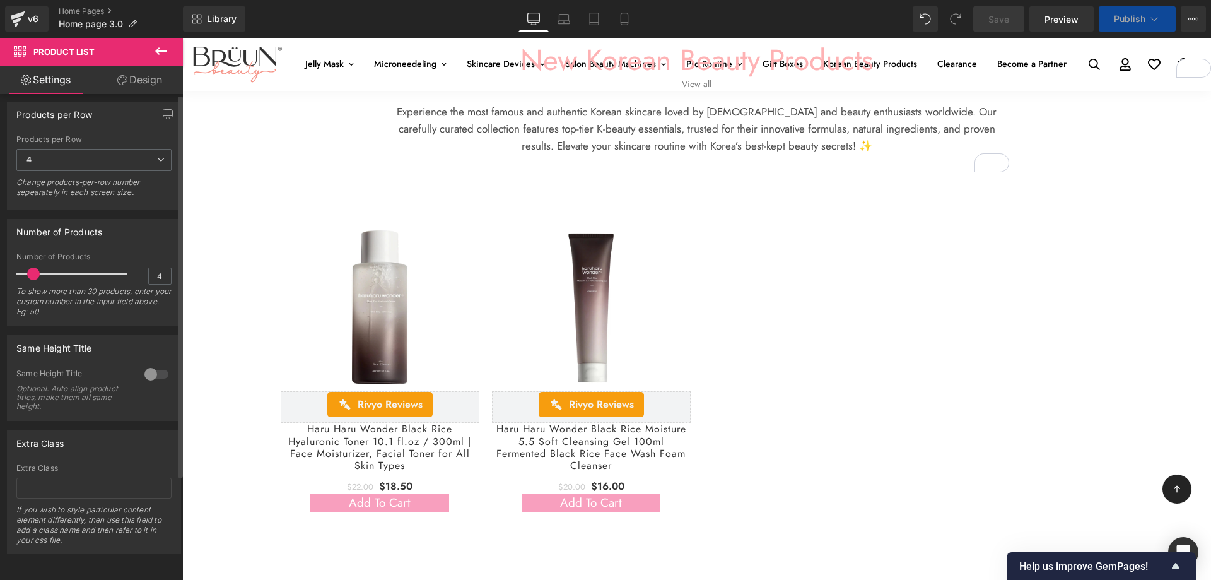
scroll to position [0, 0]
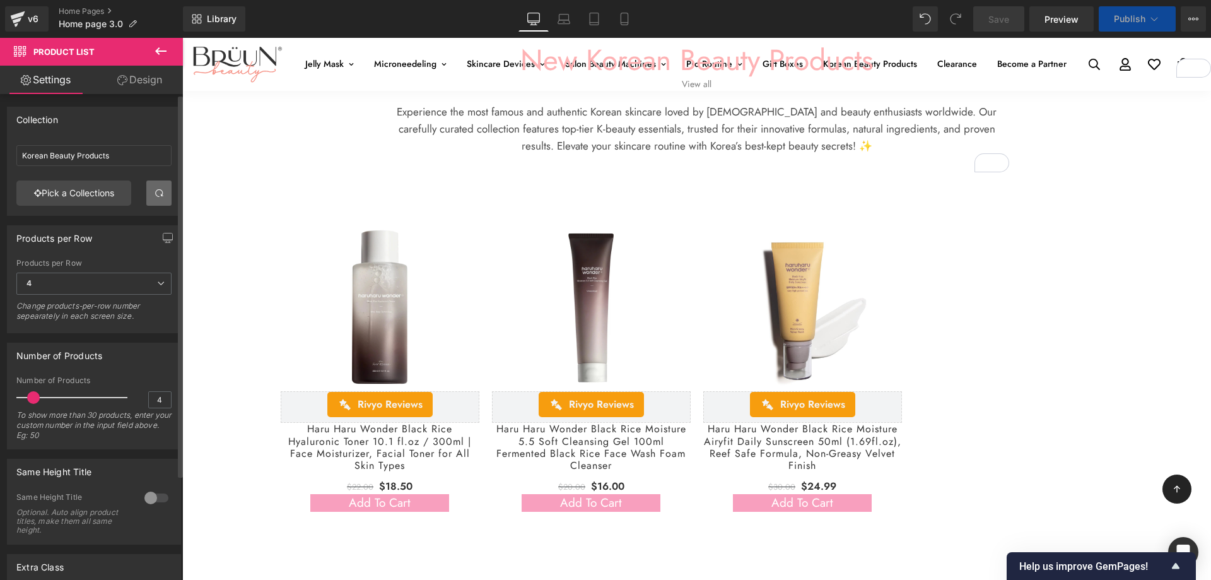
click at [154, 192] on span at bounding box center [159, 193] width 10 height 10
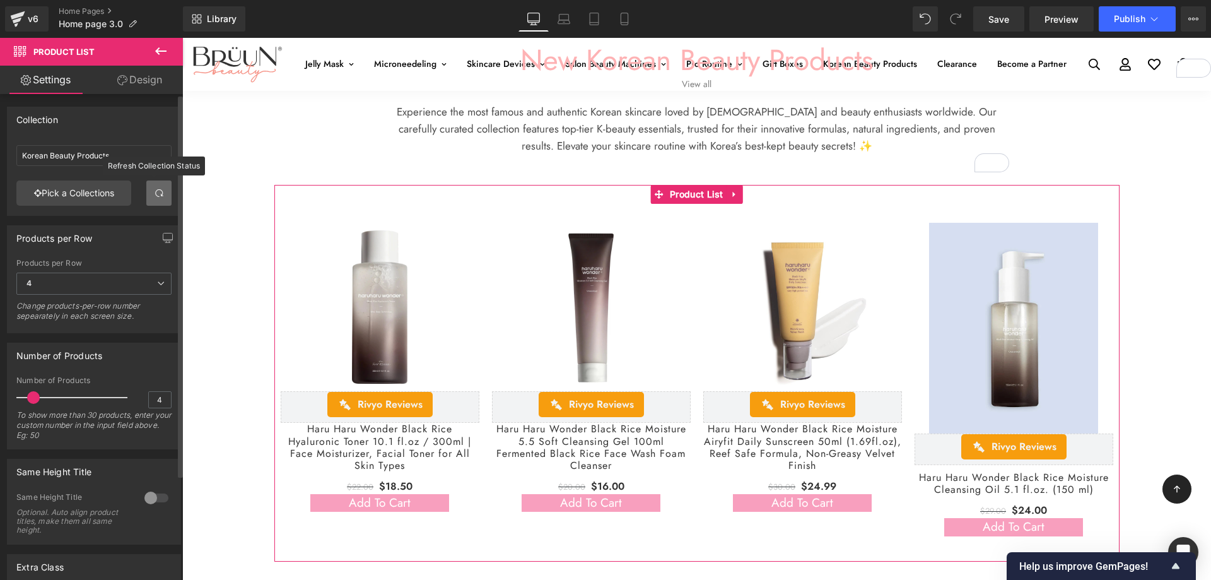
click at [154, 192] on span at bounding box center [159, 193] width 10 height 10
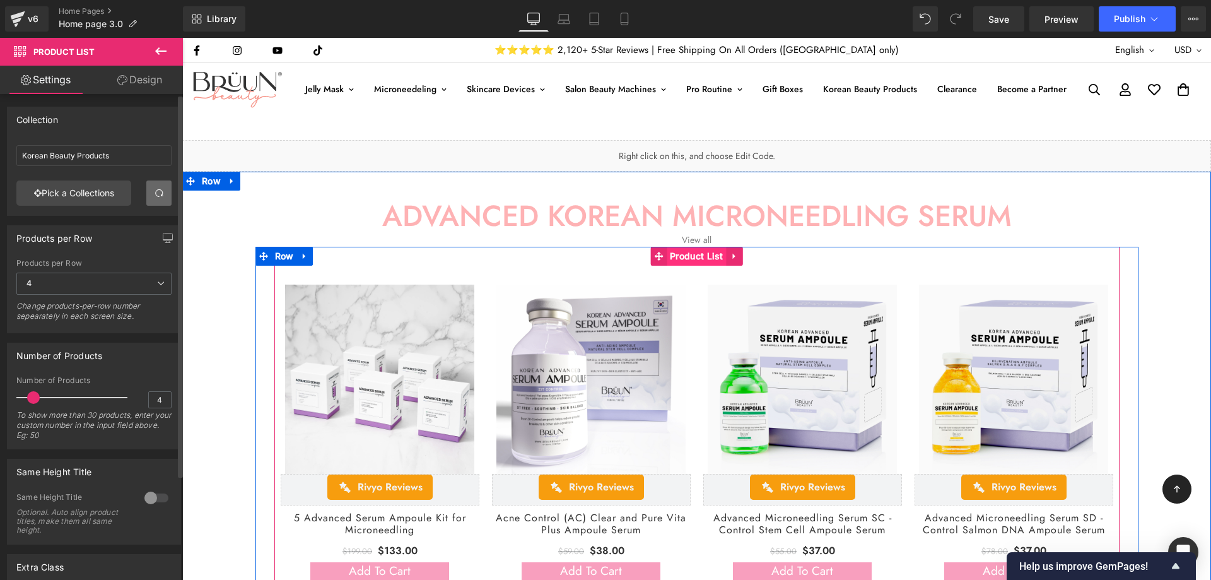
click at [703, 262] on span "Product List" at bounding box center [697, 256] width 60 height 19
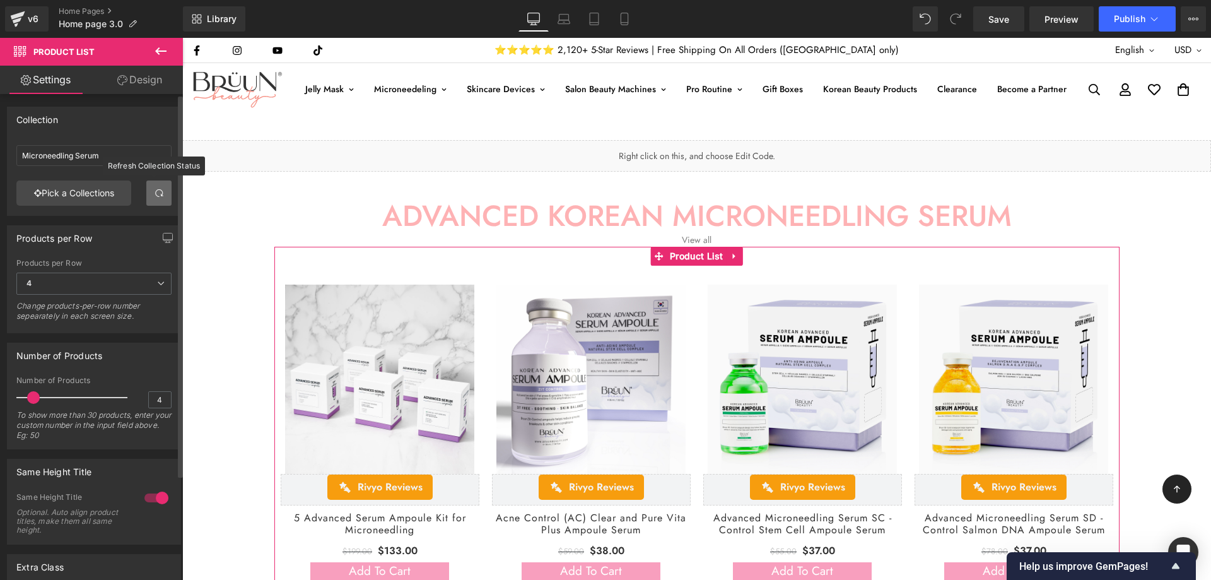
click at [156, 189] on span at bounding box center [159, 193] width 10 height 10
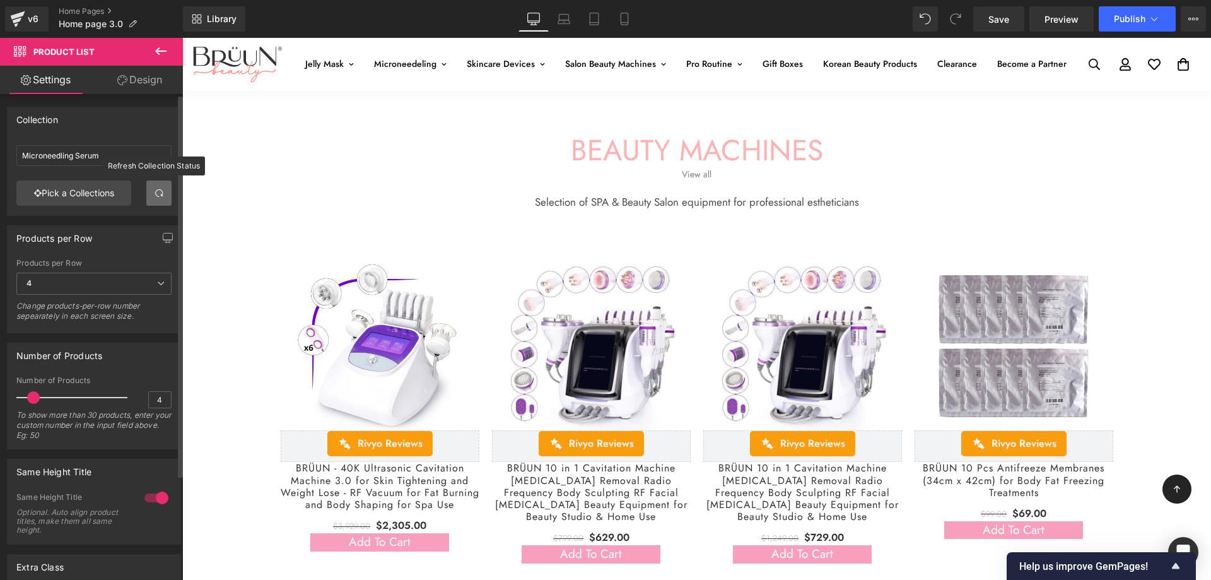
scroll to position [1892, 0]
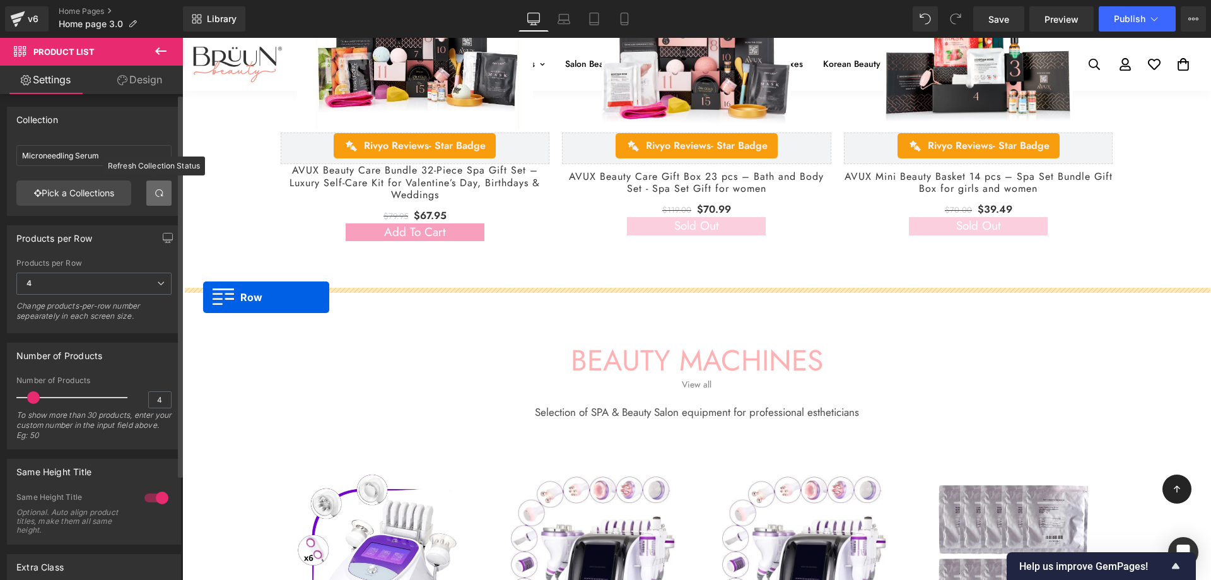
drag, startPoint x: 202, startPoint y: 284, endPoint x: 203, endPoint y: 297, distance: 12.7
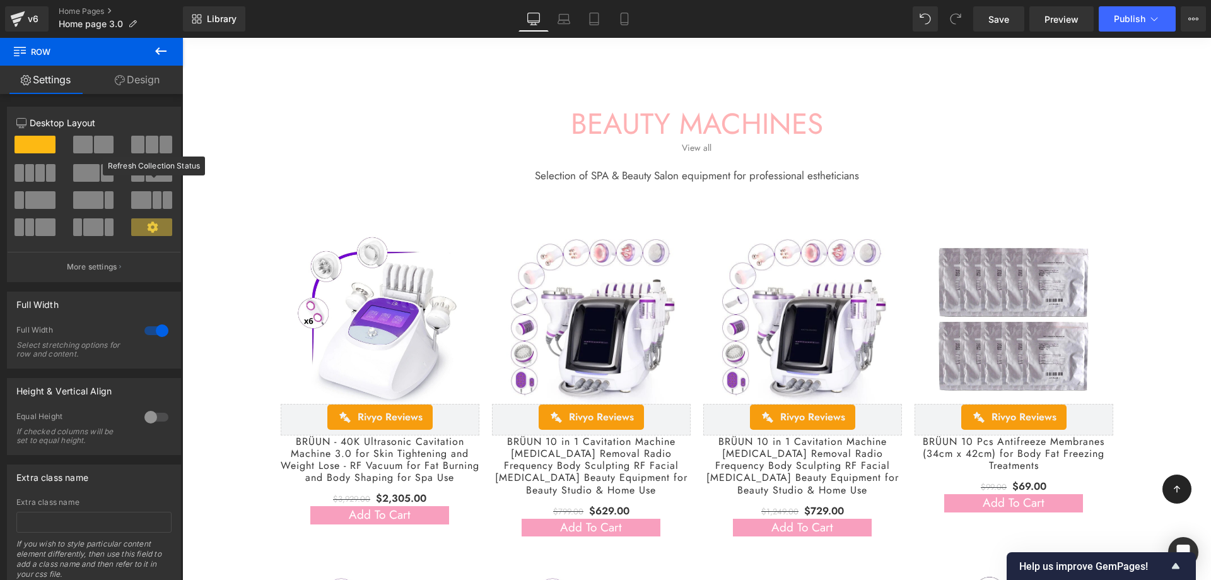
scroll to position [2102, 0]
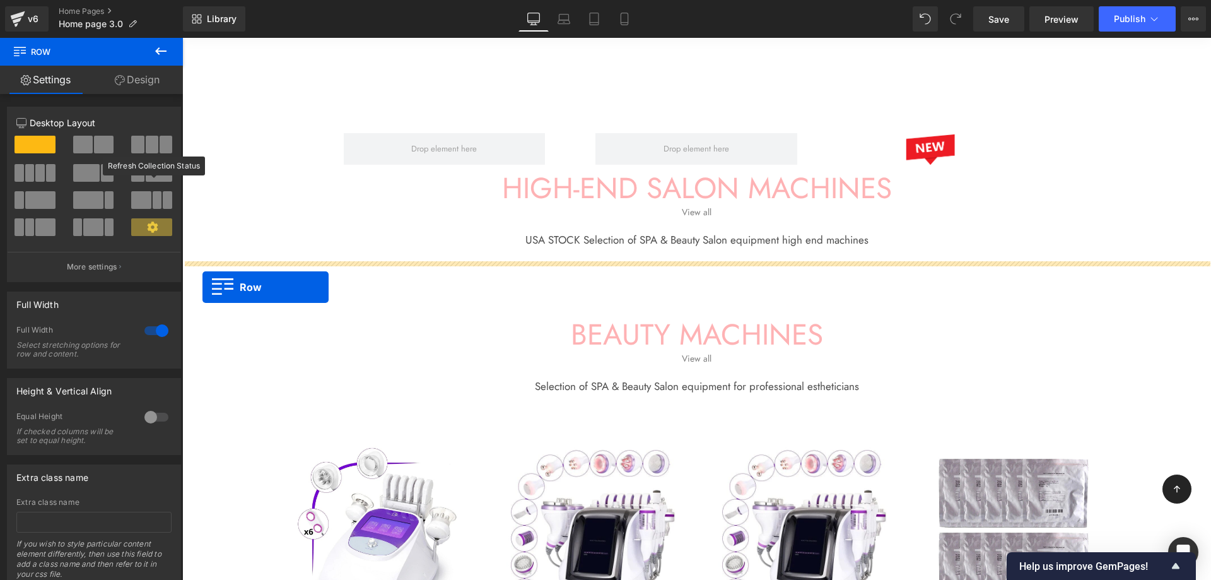
drag, startPoint x: 209, startPoint y: 264, endPoint x: 202, endPoint y: 287, distance: 24.3
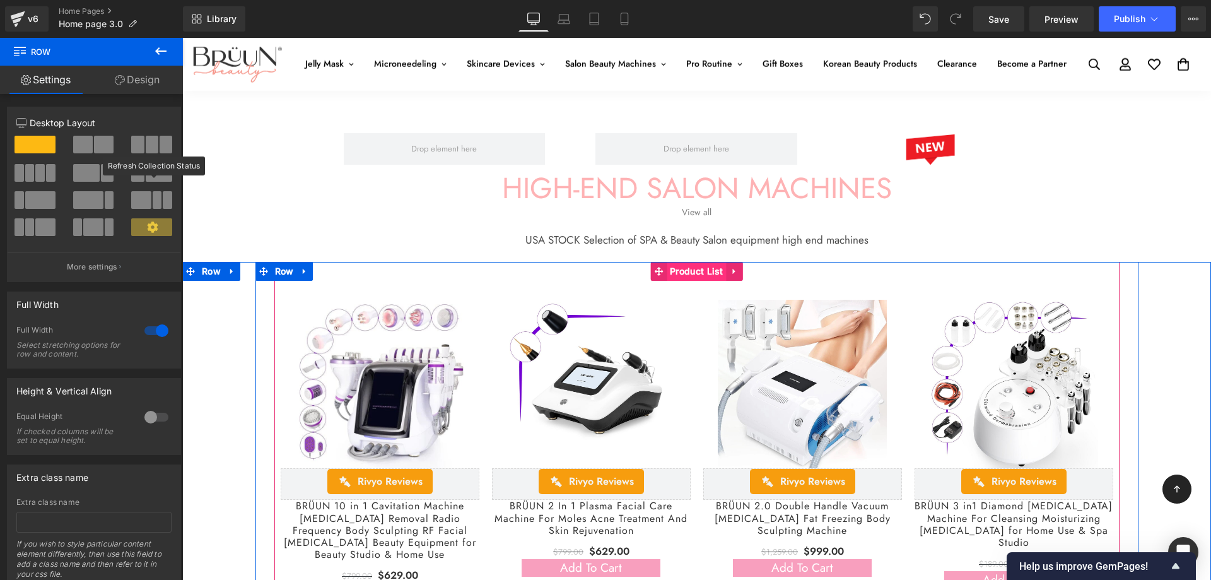
click at [688, 267] on span "Product List" at bounding box center [697, 271] width 60 height 19
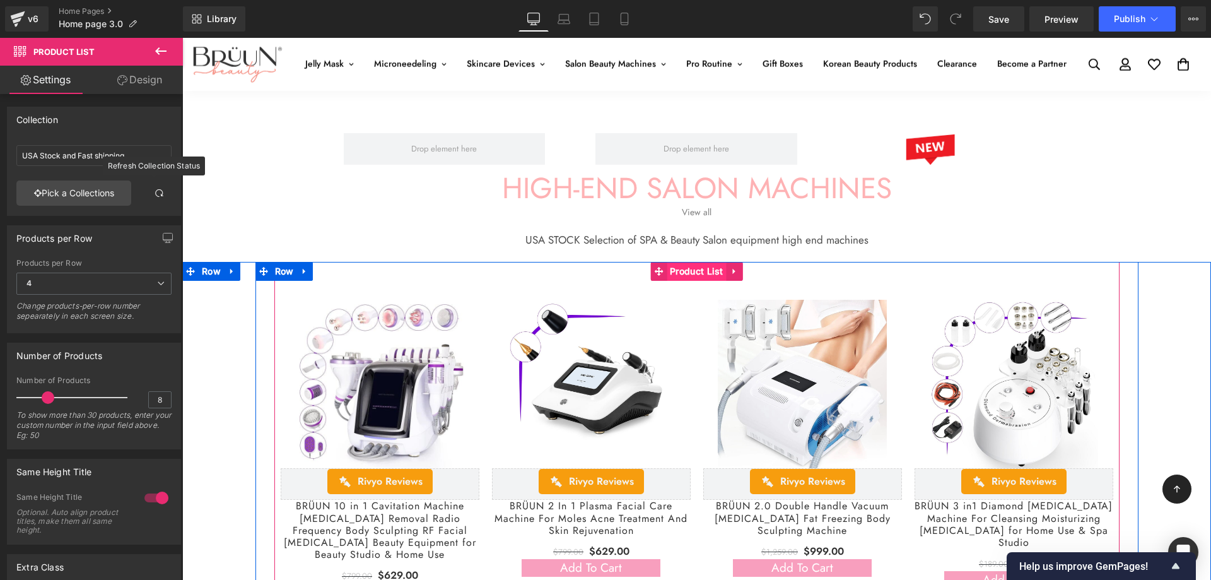
click at [700, 267] on span "Product List" at bounding box center [697, 271] width 60 height 19
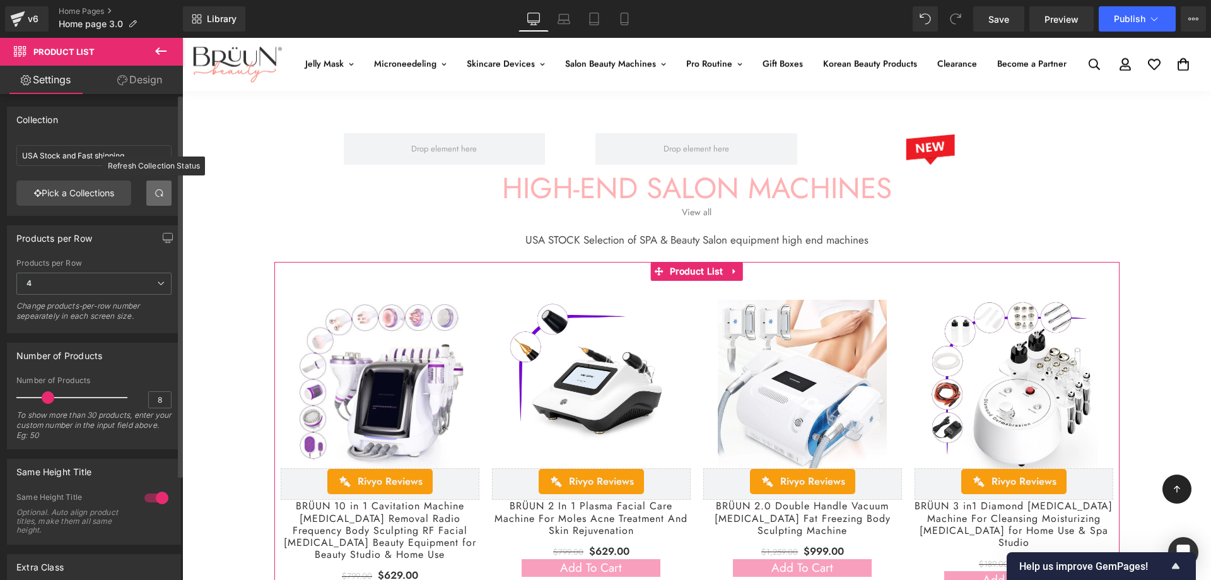
click at [154, 192] on span at bounding box center [159, 193] width 10 height 10
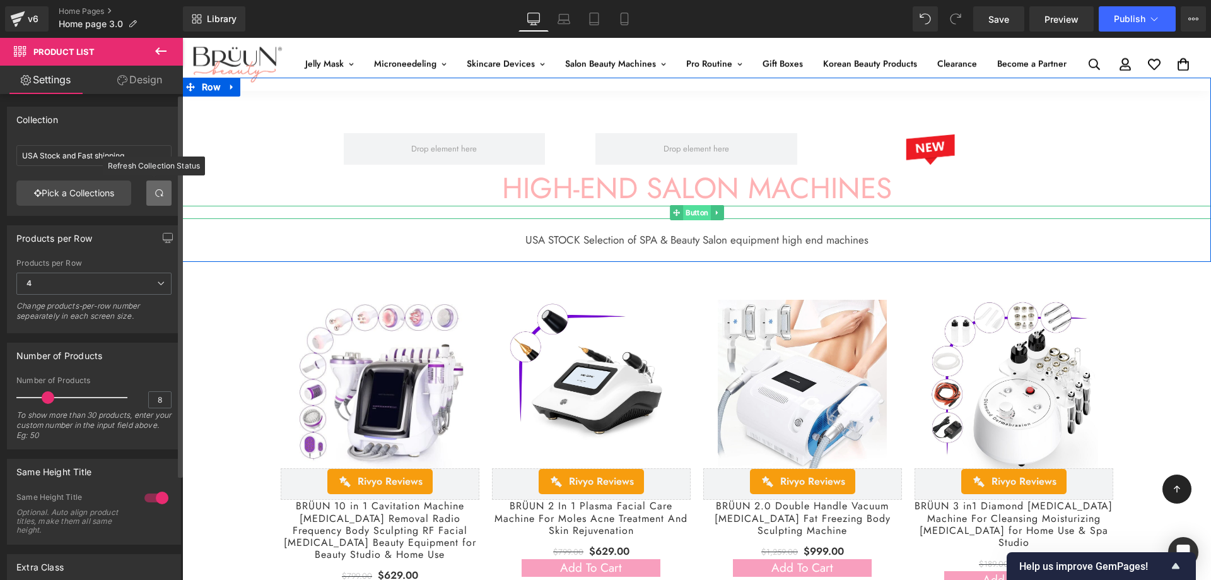
click at [692, 213] on span "Button" at bounding box center [697, 212] width 28 height 15
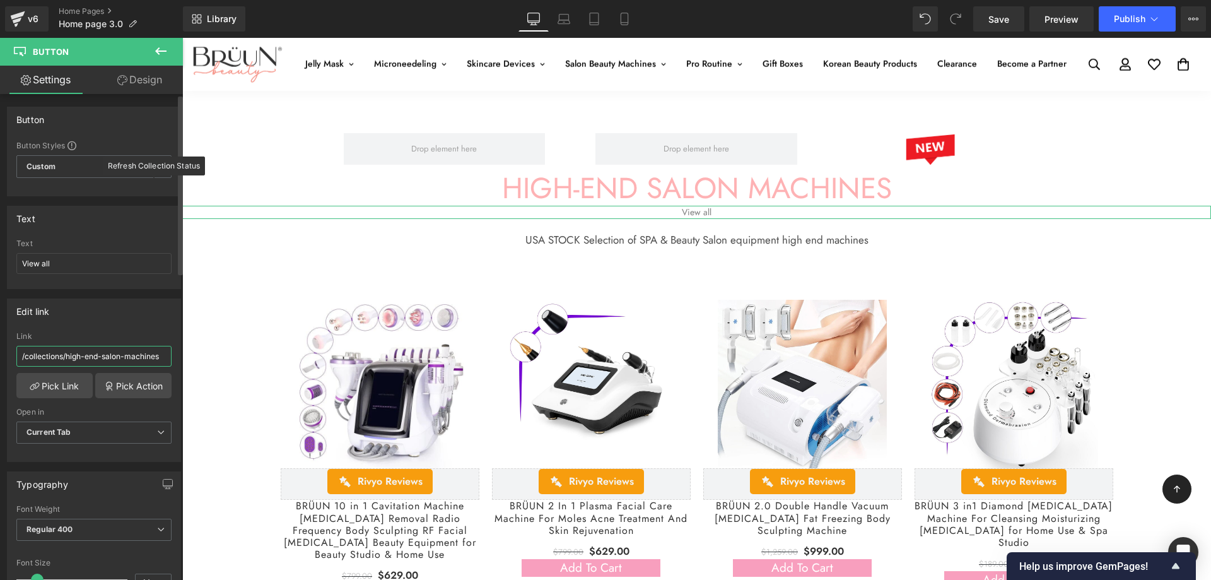
click at [68, 354] on input "/collections/high-end-salon-machines" at bounding box center [93, 356] width 155 height 21
click at [56, 381] on link "Pick Link" at bounding box center [54, 385] width 76 height 25
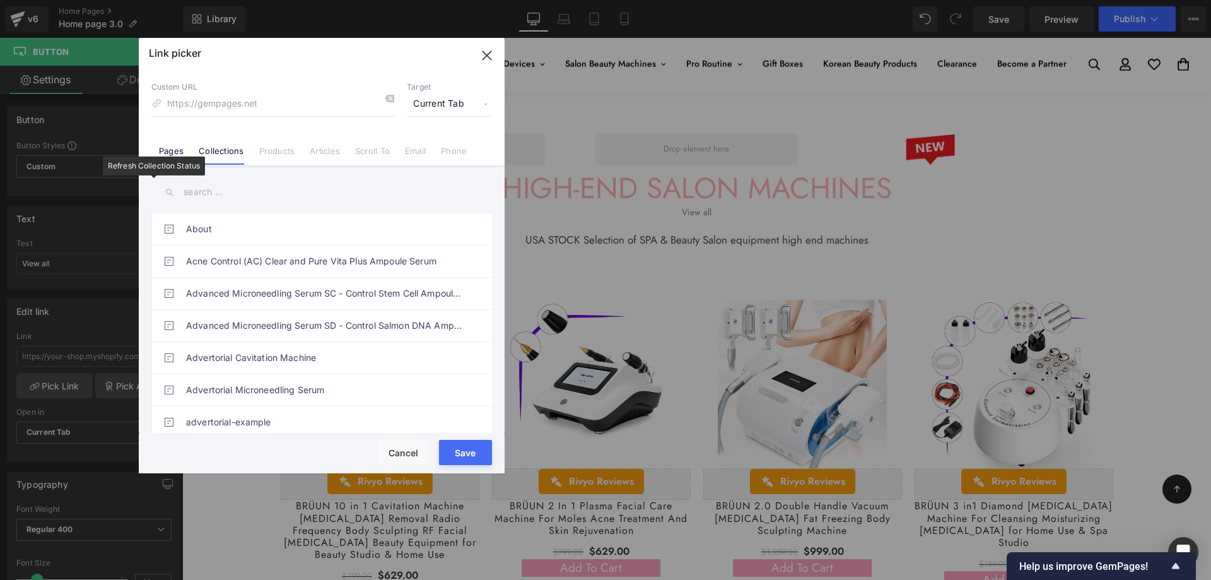
click at [231, 157] on link "Collections" at bounding box center [221, 155] width 45 height 19
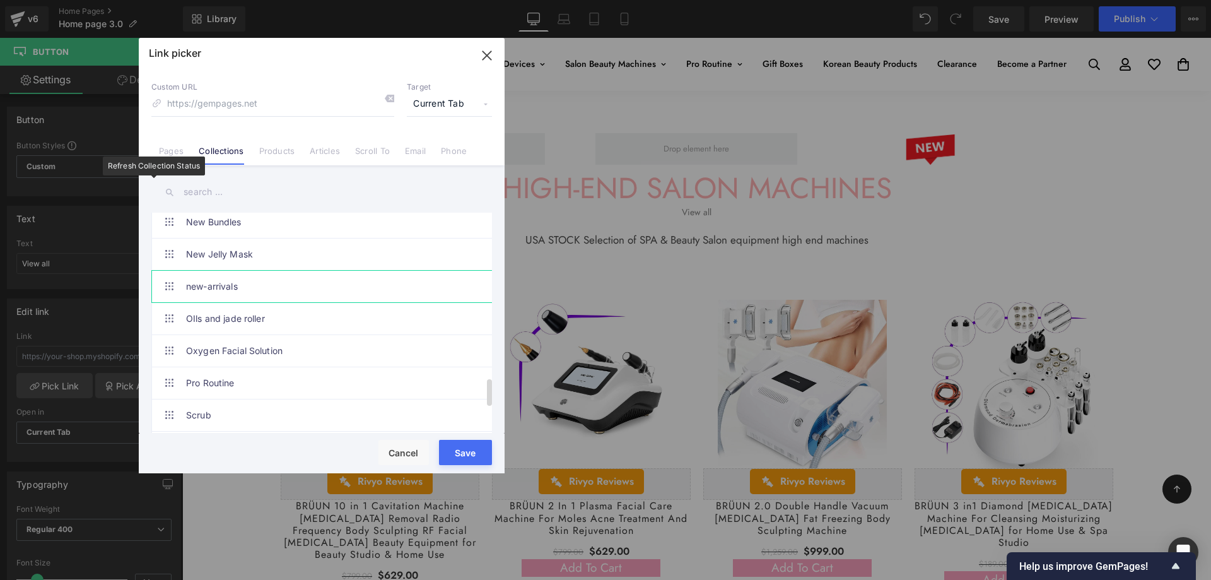
scroll to position [1471, 0]
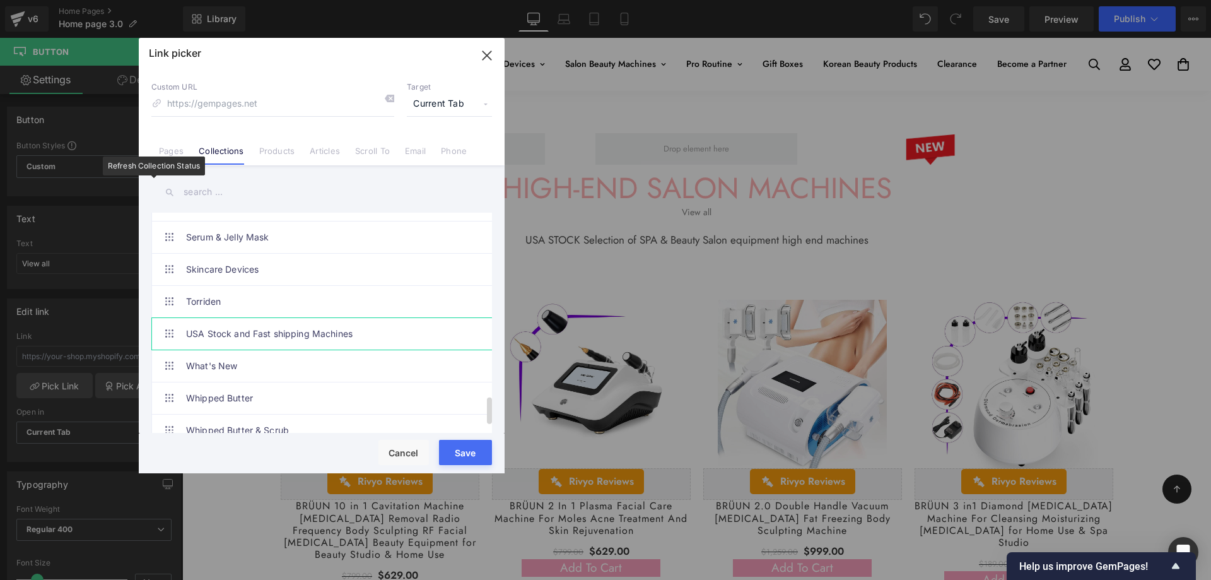
click at [291, 329] on link "USA Stock and Fast shipping Machines" at bounding box center [325, 334] width 278 height 32
type input "/collections/usa-stock-and-fast-shipping"
click at [464, 447] on button "Save" at bounding box center [465, 452] width 53 height 25
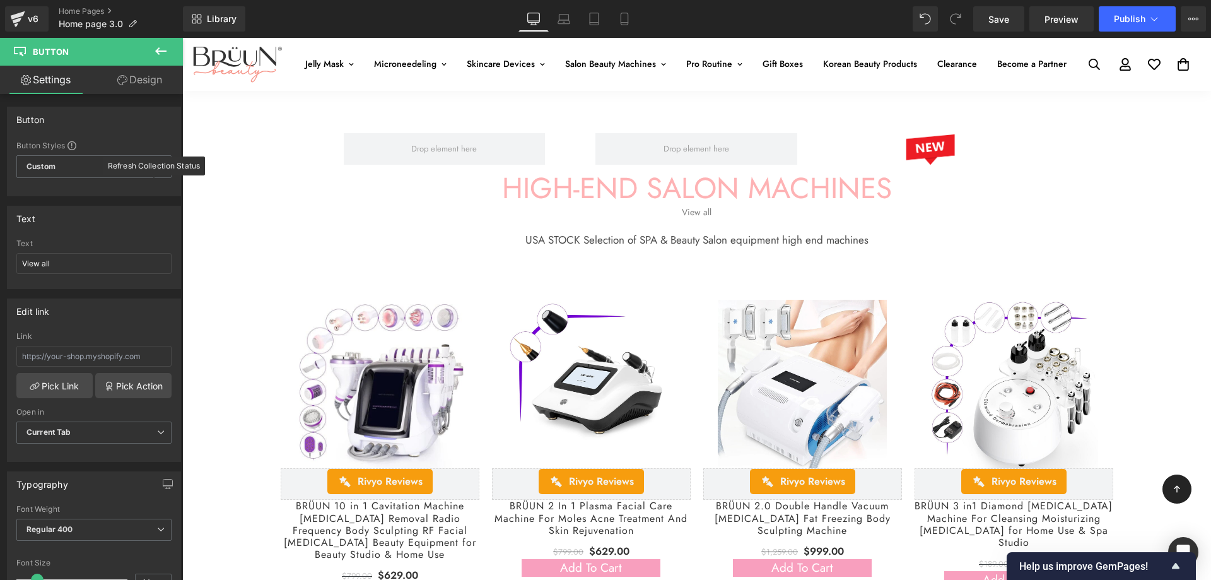
type input "/collections/usa-stock-and-fast-shipping"
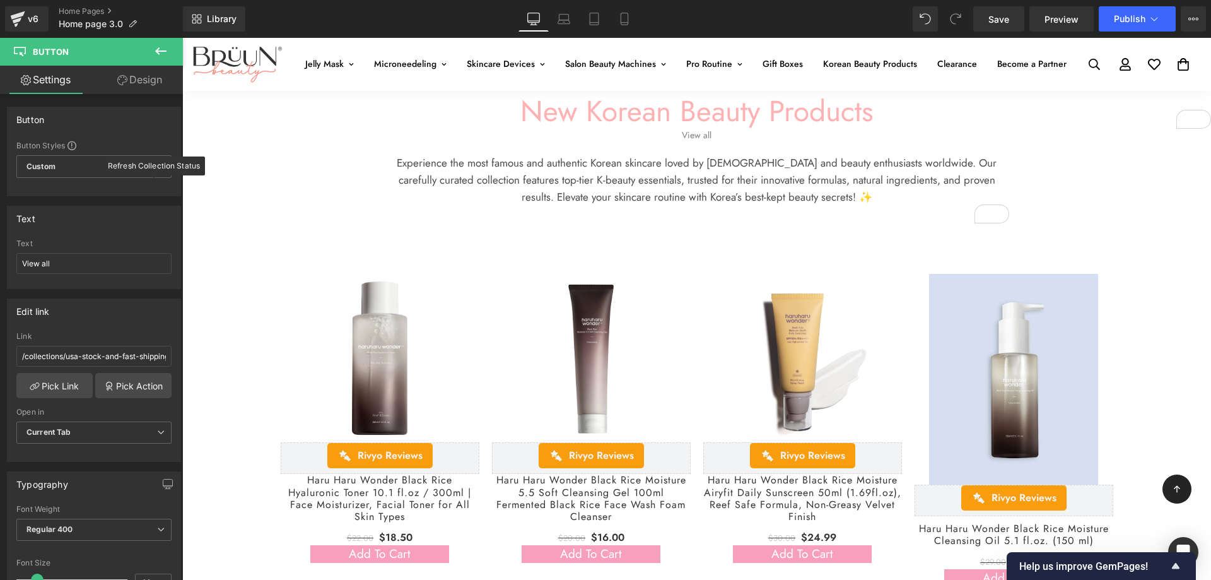
scroll to position [1051, 0]
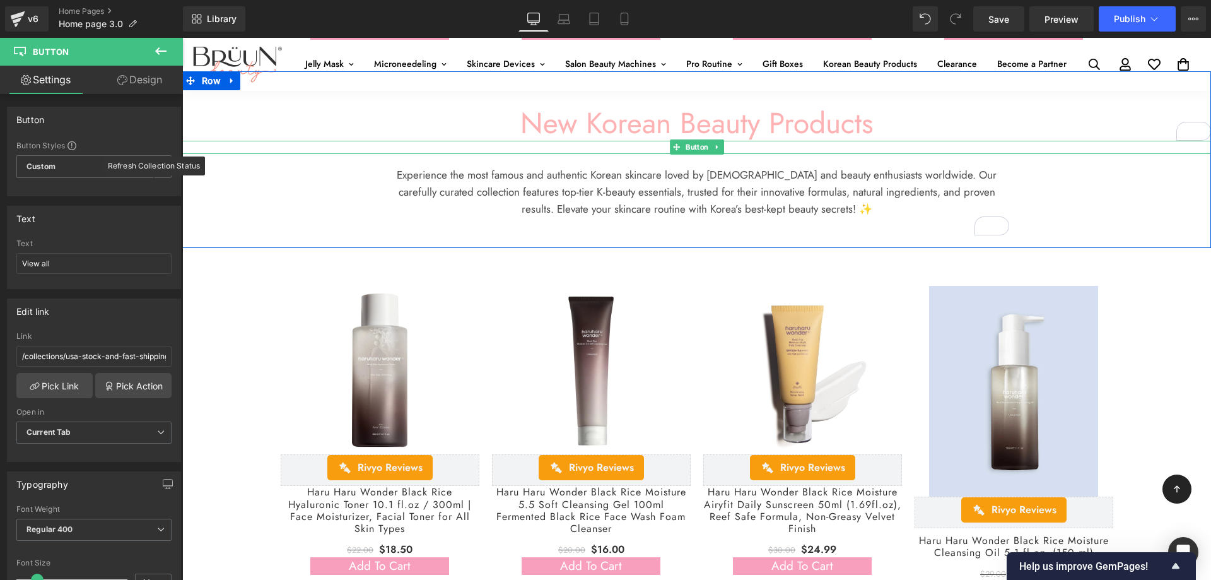
drag, startPoint x: 696, startPoint y: 143, endPoint x: 202, endPoint y: 303, distance: 518.4
click at [696, 143] on span "Button" at bounding box center [697, 146] width 28 height 15
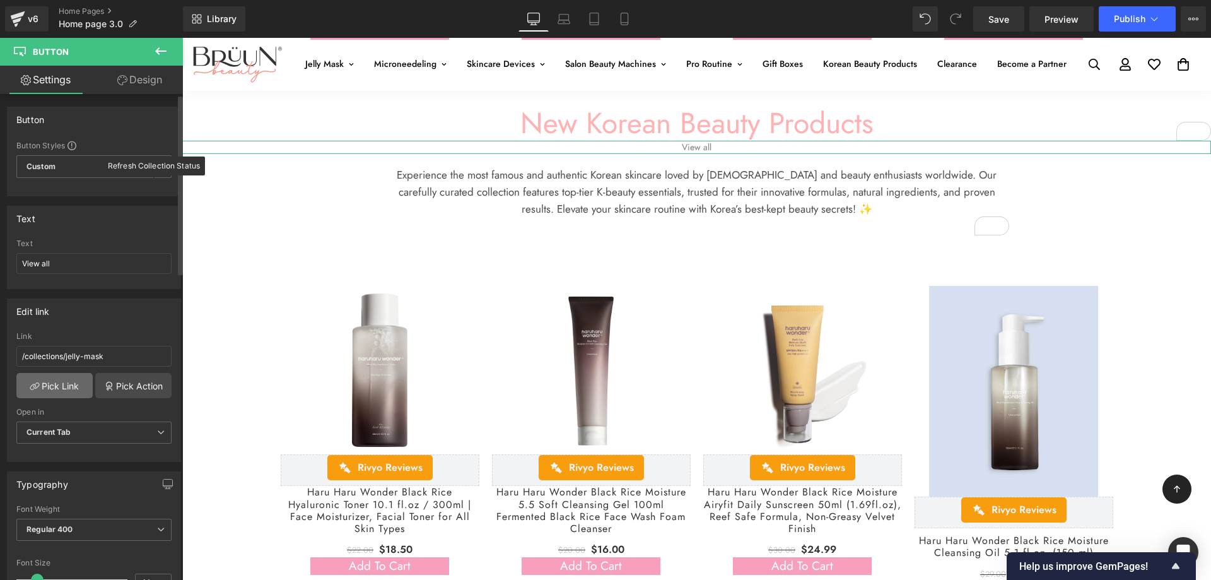
click at [50, 380] on link "Pick Link" at bounding box center [54, 385] width 76 height 25
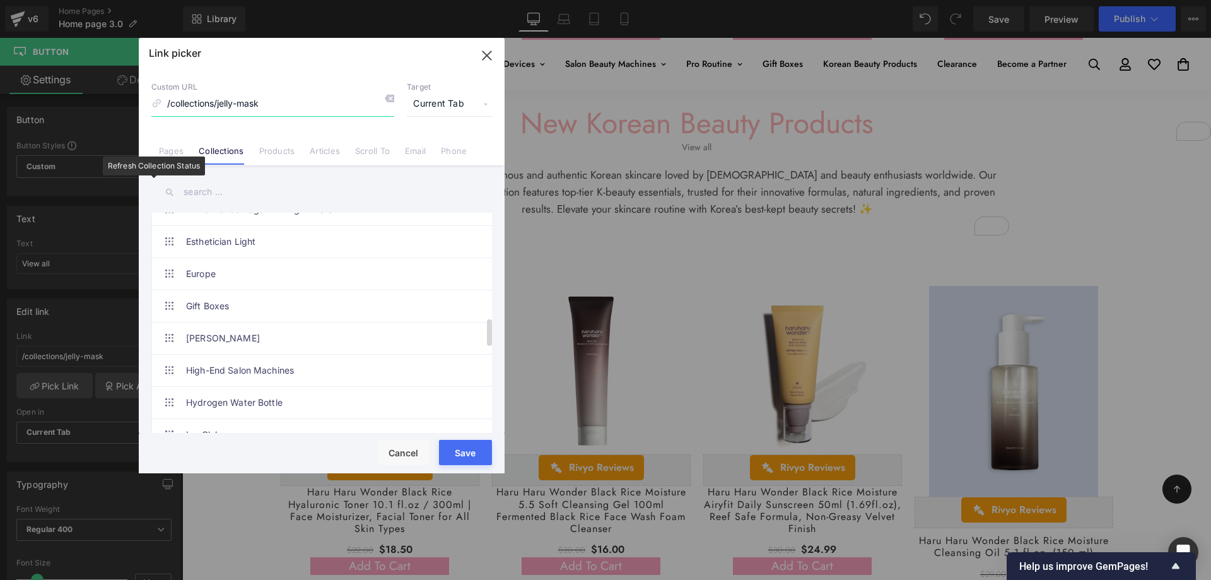
scroll to position [841, 0]
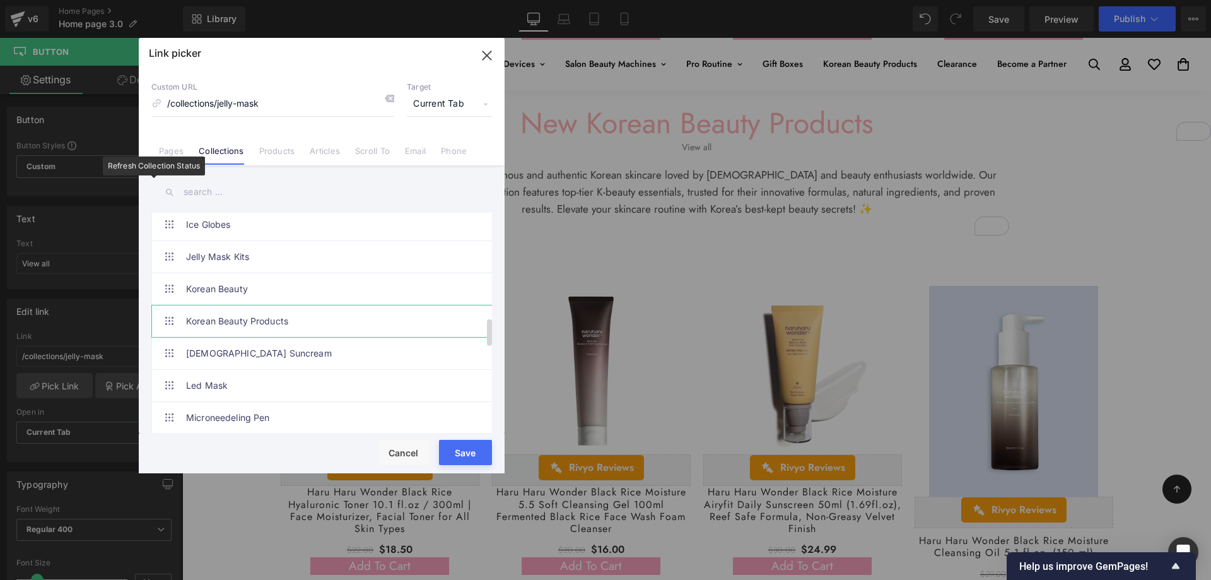
click at [274, 325] on link "Korean Beauty Products" at bounding box center [325, 321] width 278 height 32
type input "/collections/korean-beauty-products"
click at [457, 455] on button "Save" at bounding box center [465, 452] width 53 height 25
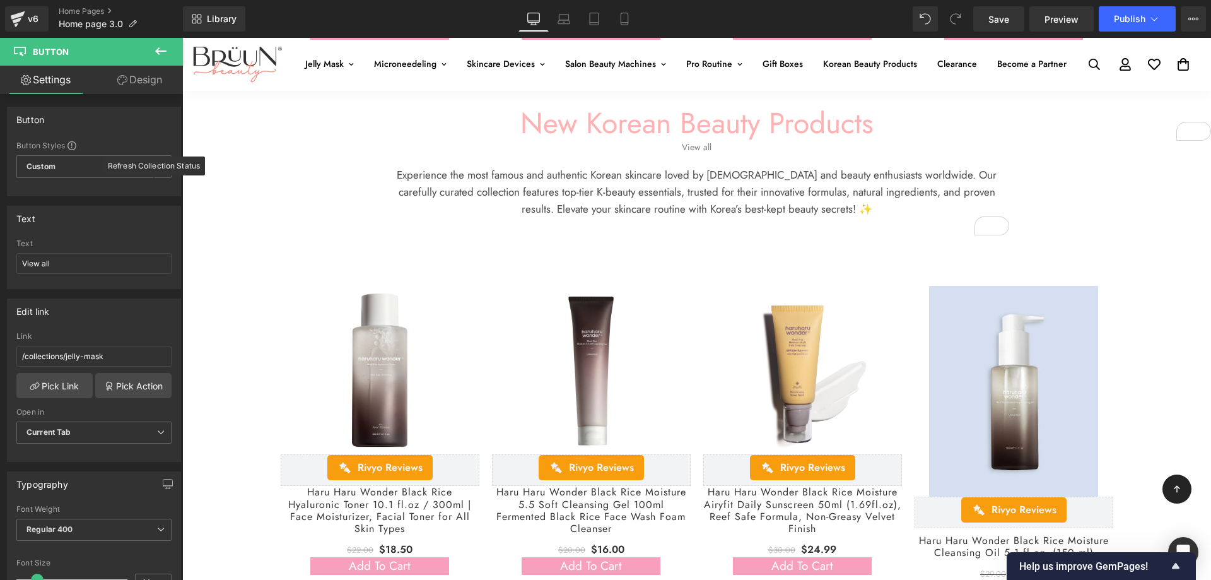
type input "/collections/korean-beauty-products"
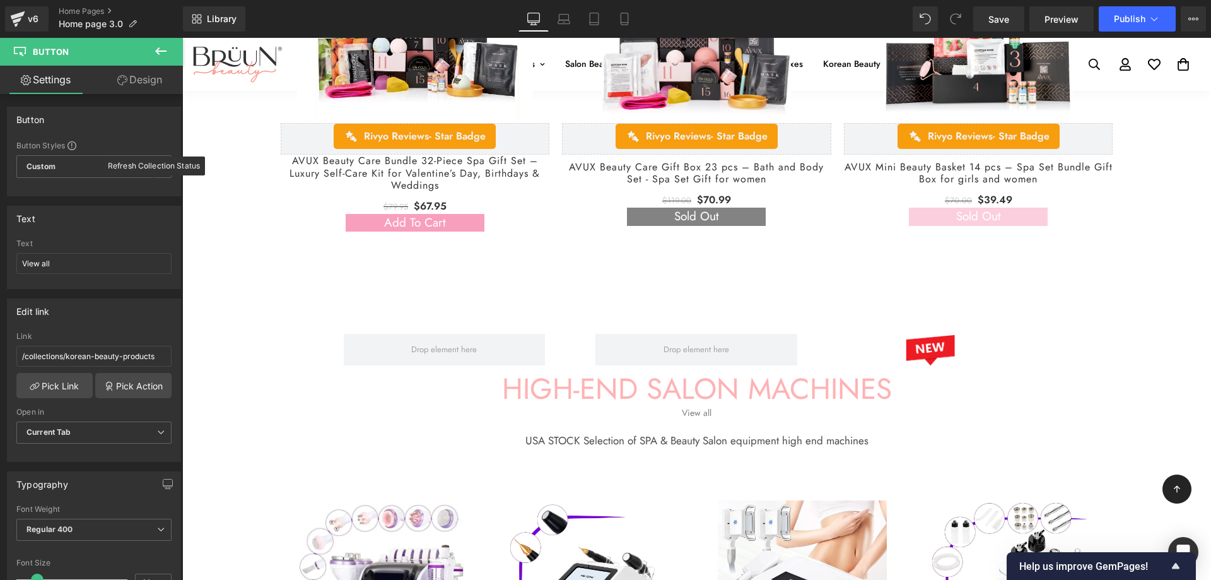
scroll to position [1892, 0]
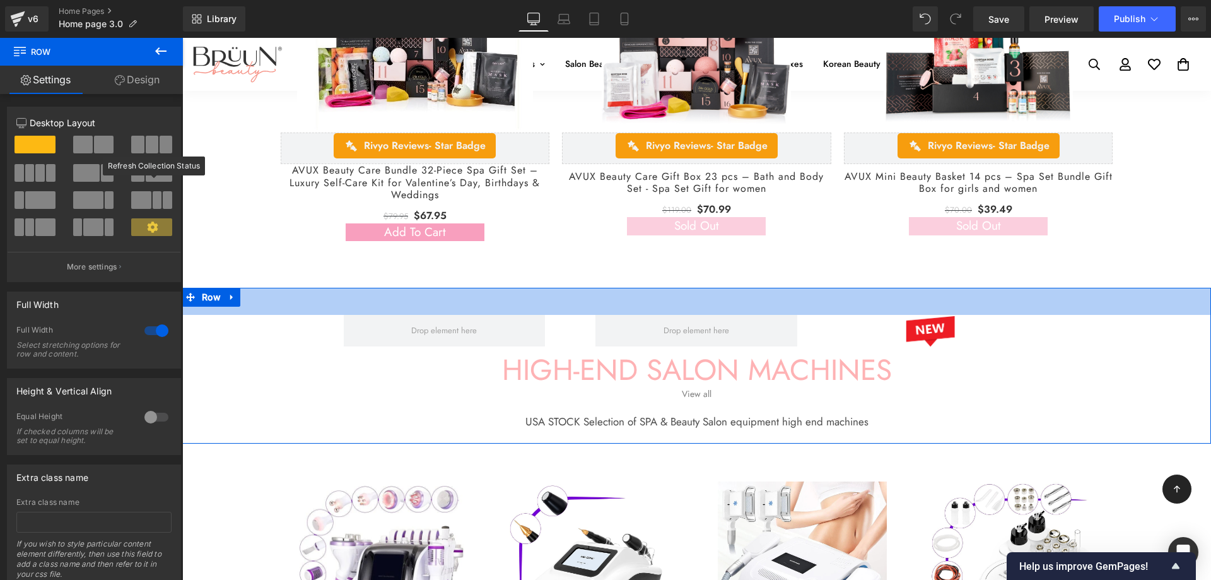
drag, startPoint x: 716, startPoint y: 308, endPoint x: 671, endPoint y: 385, distance: 88.5
click at [744, 278] on div "Liquid ADVANCED KOREAN MICRONEEDLING SERUM Heading View all Button (P) Image Ri…" at bounding box center [696, 530] width 1029 height 4564
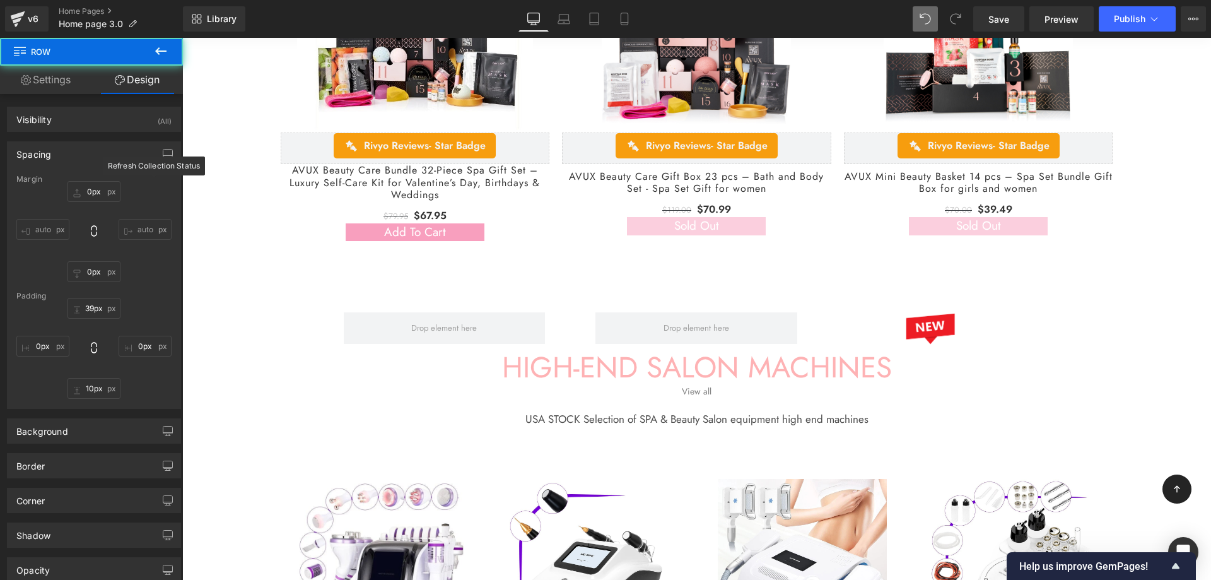
scroll to position [2102, 0]
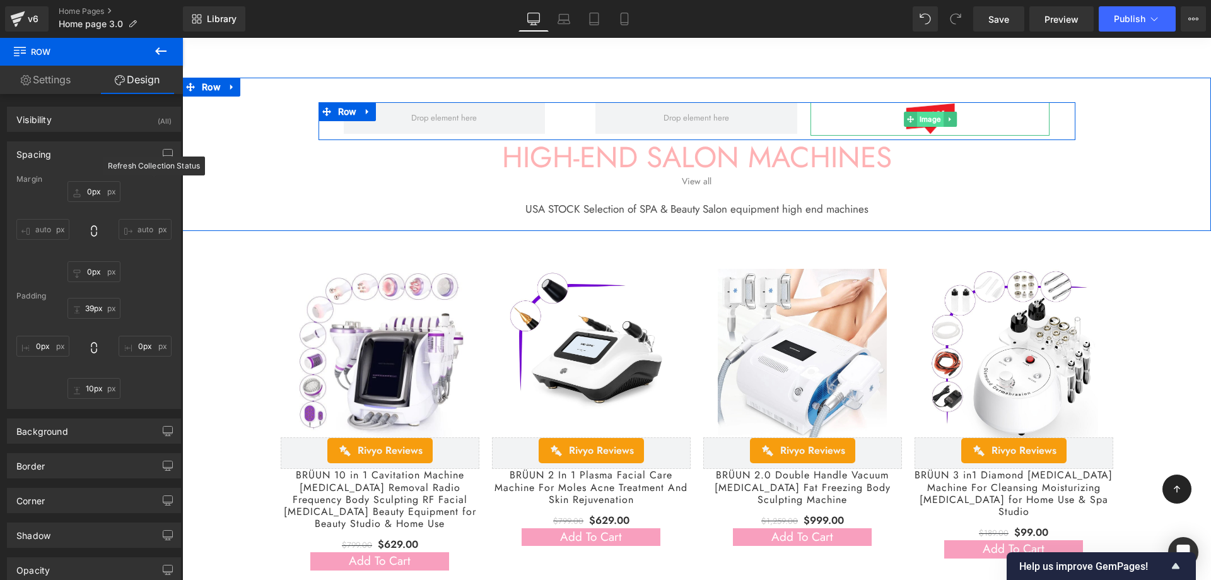
click at [940, 115] on span "Image" at bounding box center [930, 119] width 26 height 15
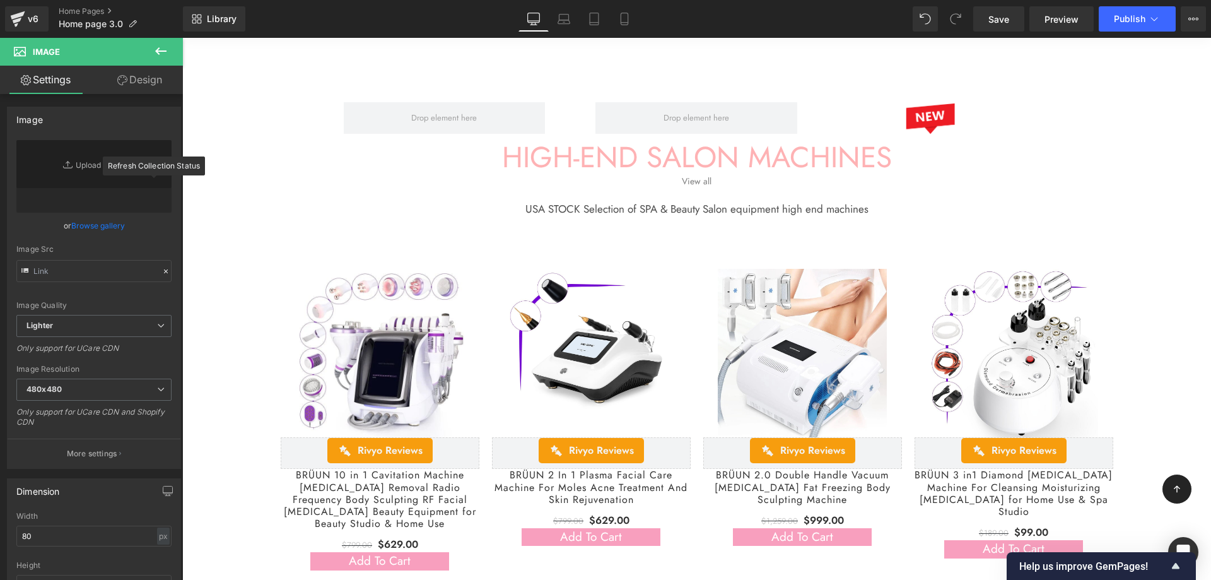
type input "https://ucarecdn.com/31f63dc5-8305-443d-85a6-f77f3f5a0e5c/-/format/auto/-/previ…"
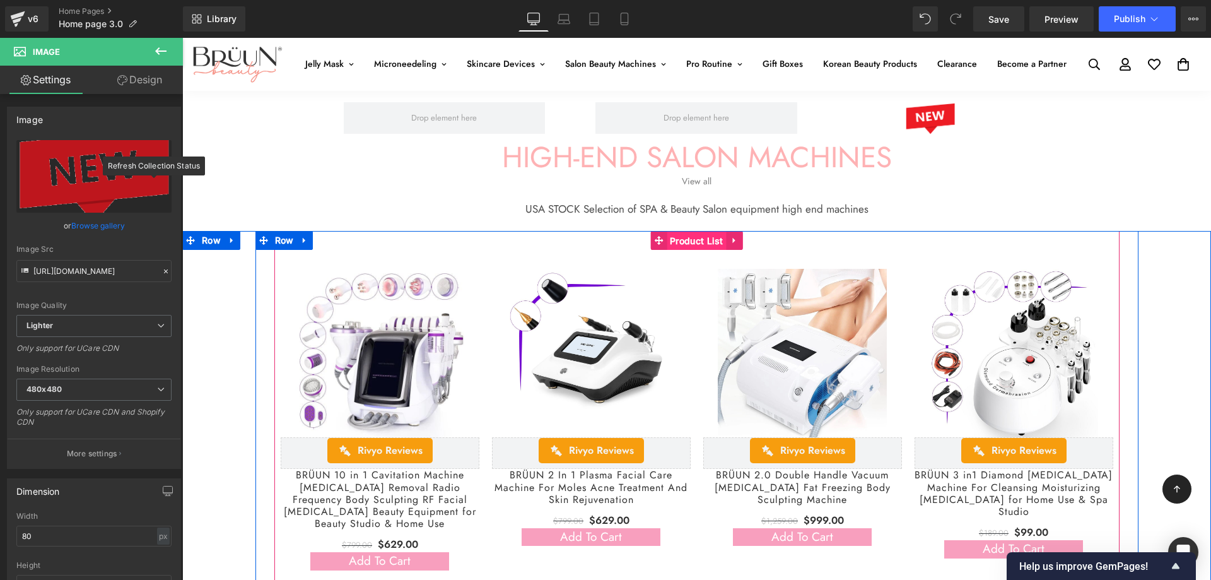
click at [695, 242] on span "Product List" at bounding box center [697, 240] width 60 height 19
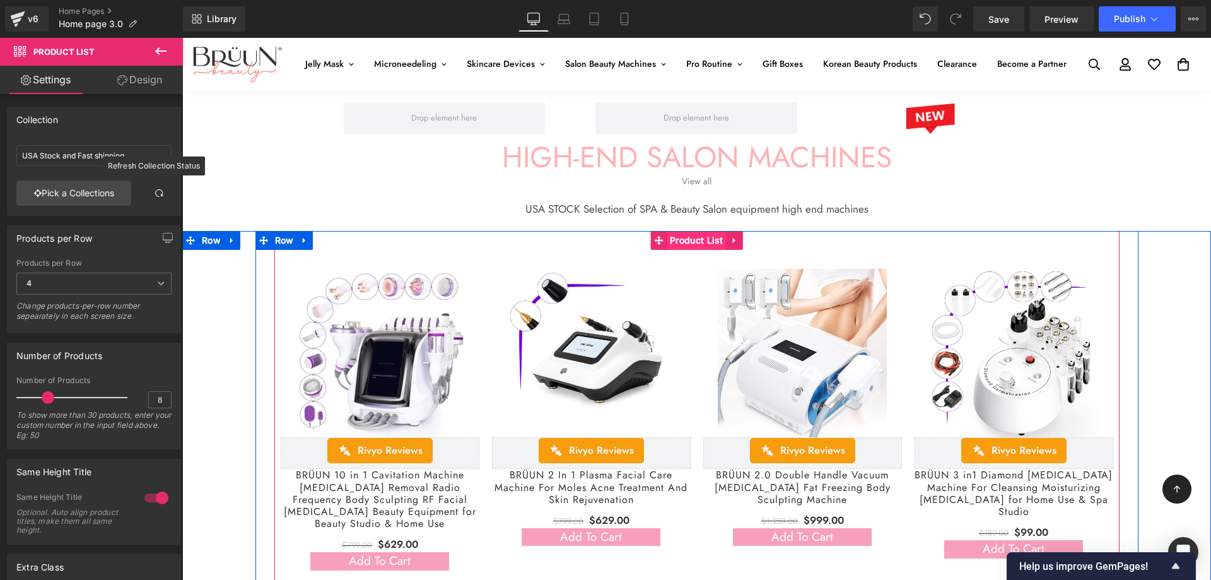
click at [683, 240] on span "Product List" at bounding box center [697, 240] width 60 height 19
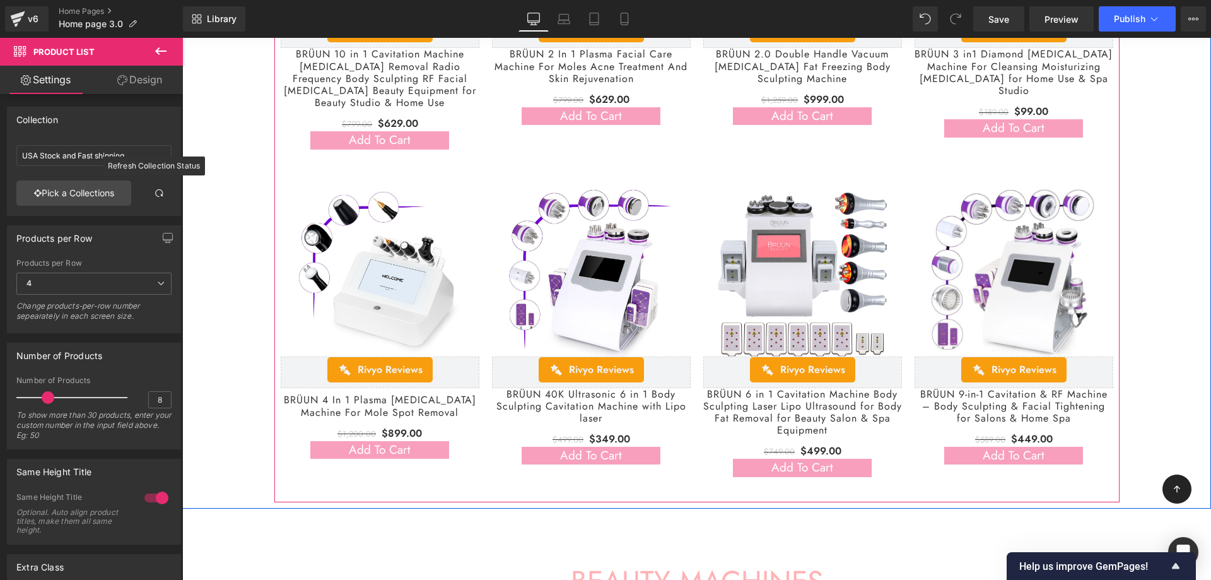
scroll to position [2733, 0]
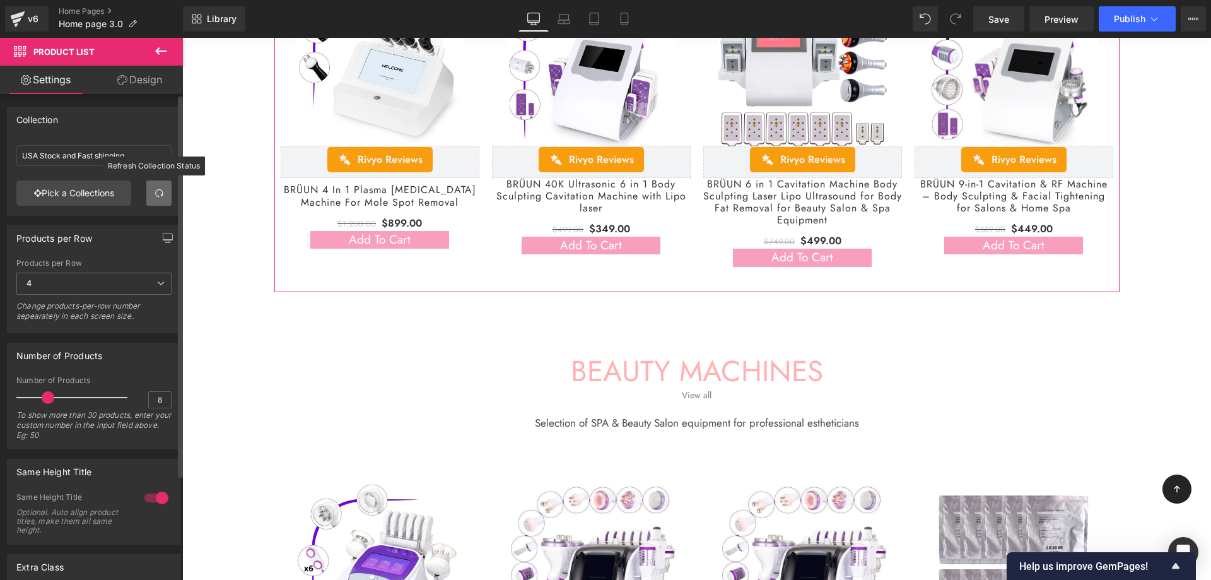
click at [158, 197] on span at bounding box center [159, 193] width 10 height 10
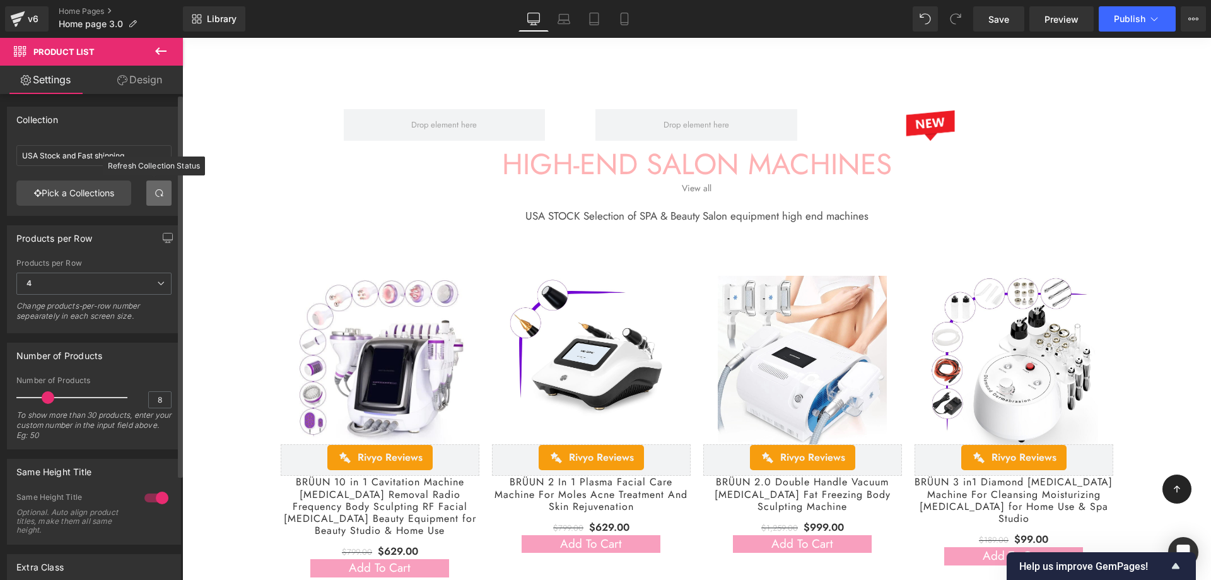
scroll to position [2102, 0]
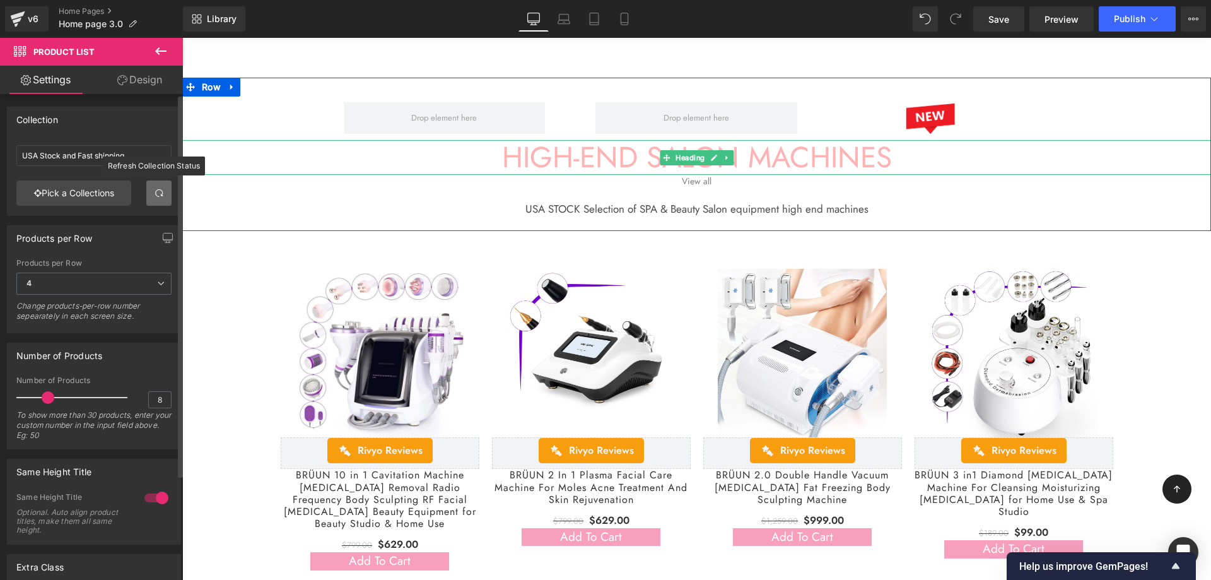
drag, startPoint x: 581, startPoint y: 144, endPoint x: 619, endPoint y: 160, distance: 41.6
click at [581, 144] on h1 "HIGH-END SALON MACHINES" at bounding box center [696, 157] width 1029 height 35
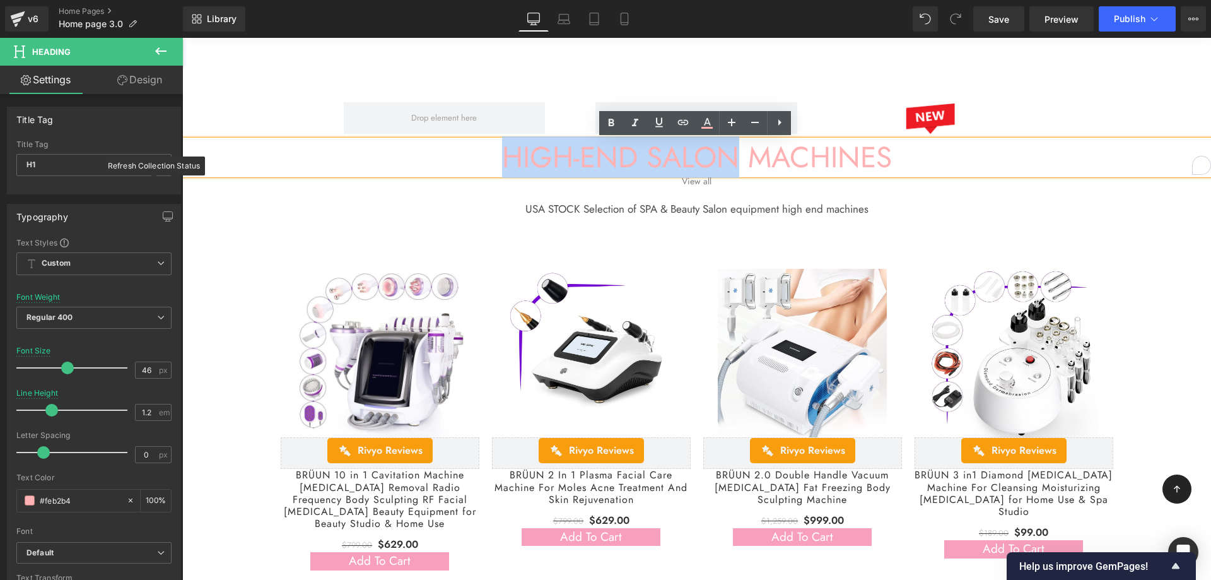
drag, startPoint x: 498, startPoint y: 156, endPoint x: 728, endPoint y: 162, distance: 230.9
click at [728, 162] on h1 "HIGH-END SALON MACHINES" at bounding box center [696, 157] width 1029 height 35
copy h1 "HIGH-END SALON"
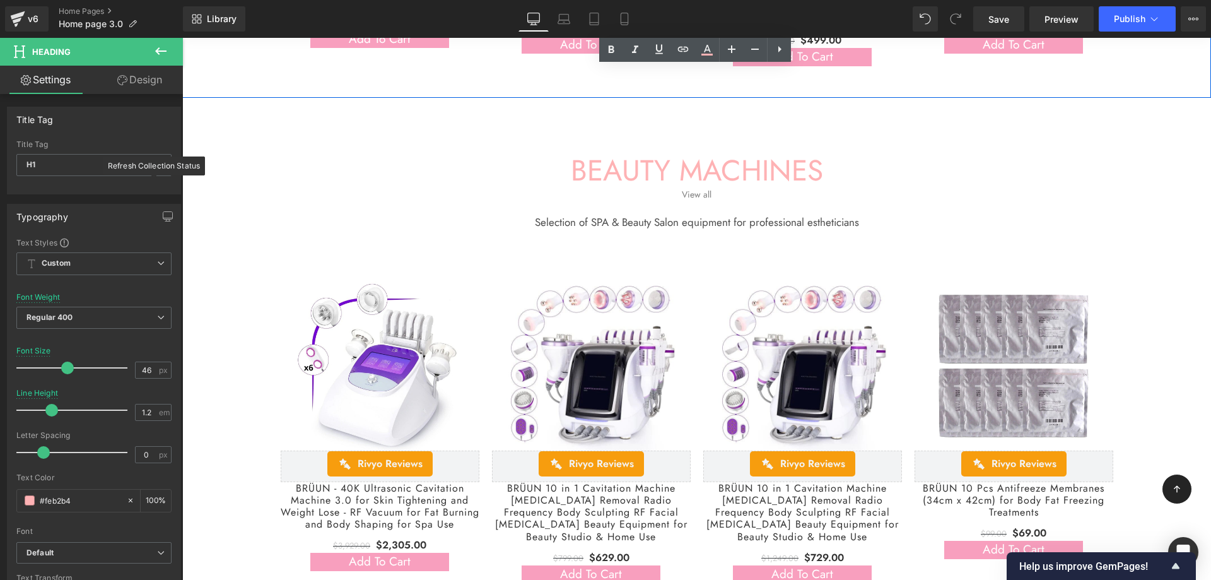
scroll to position [2943, 0]
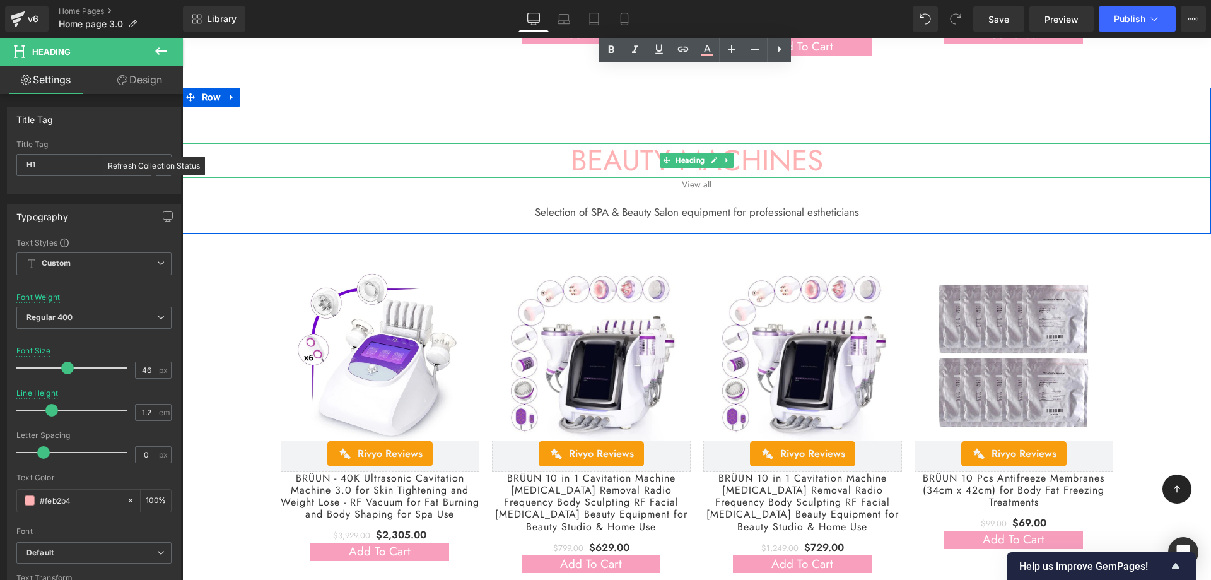
click at [621, 151] on h1 "BEAUTY MACHINES" at bounding box center [696, 160] width 1029 height 35
click at [601, 161] on h1 "BEAUTY MACHINES" at bounding box center [696, 160] width 1029 height 35
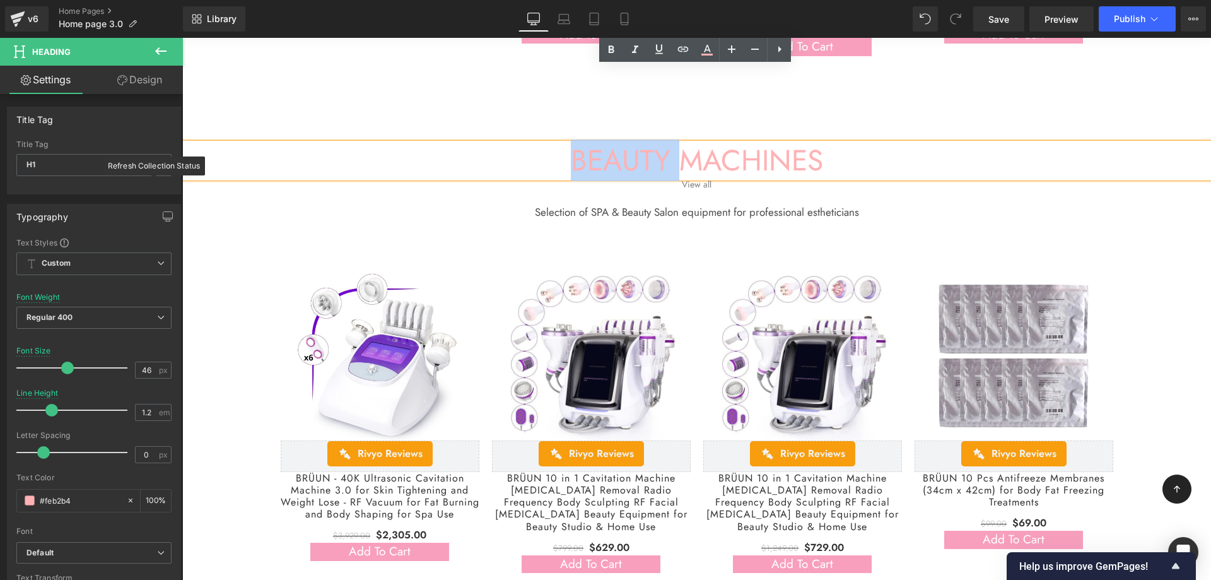
paste div
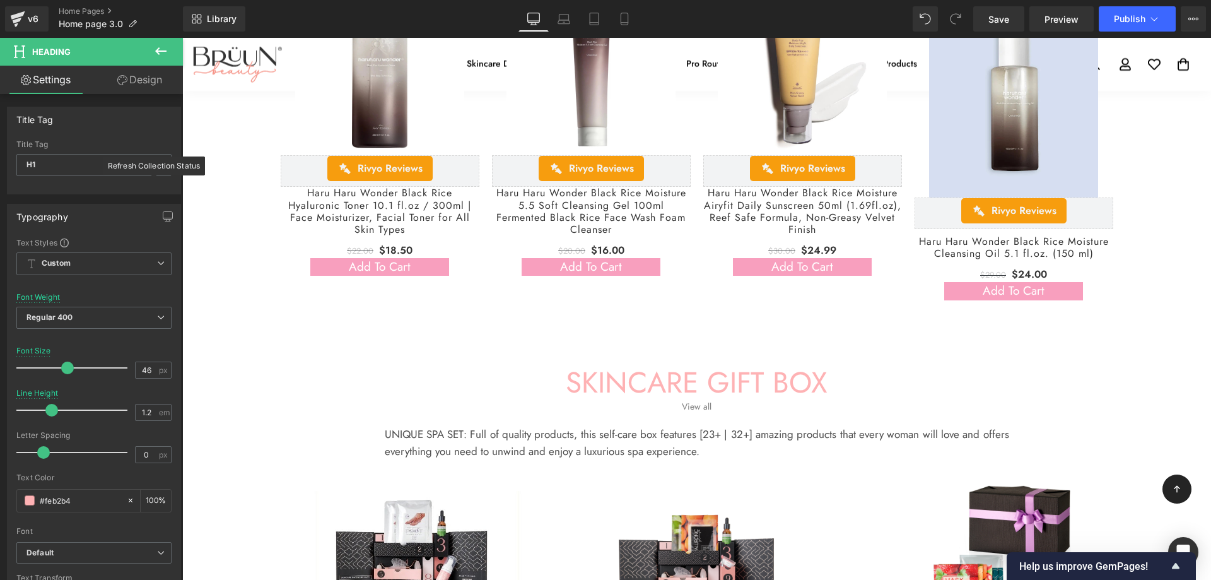
scroll to position [1560, 0]
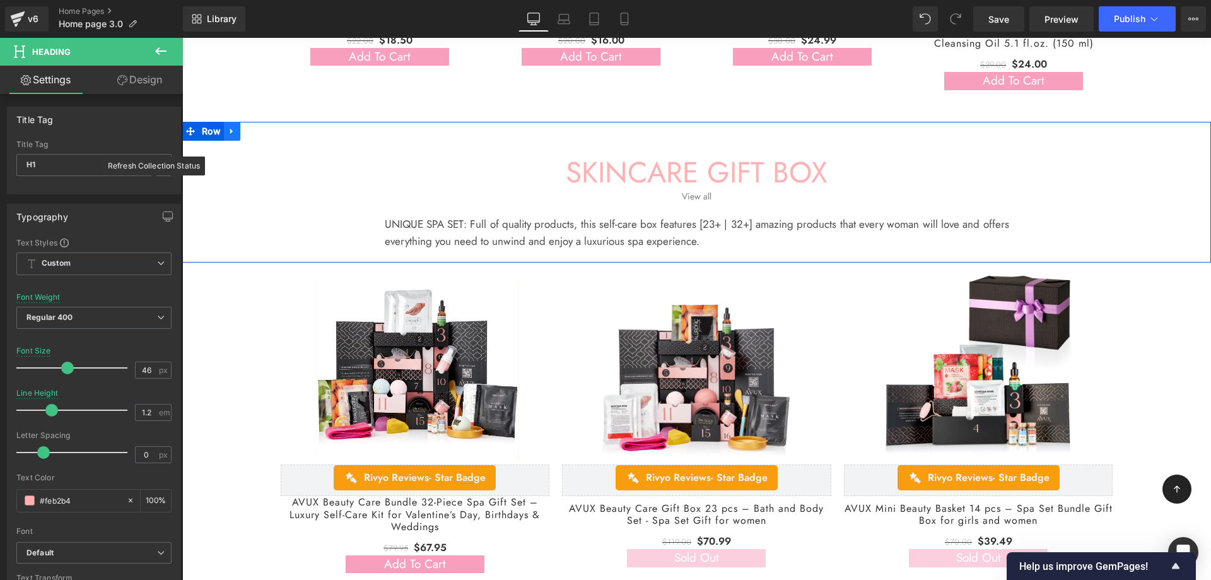
click at [237, 127] on link at bounding box center [232, 131] width 16 height 19
click at [247, 136] on icon at bounding box center [248, 131] width 9 height 9
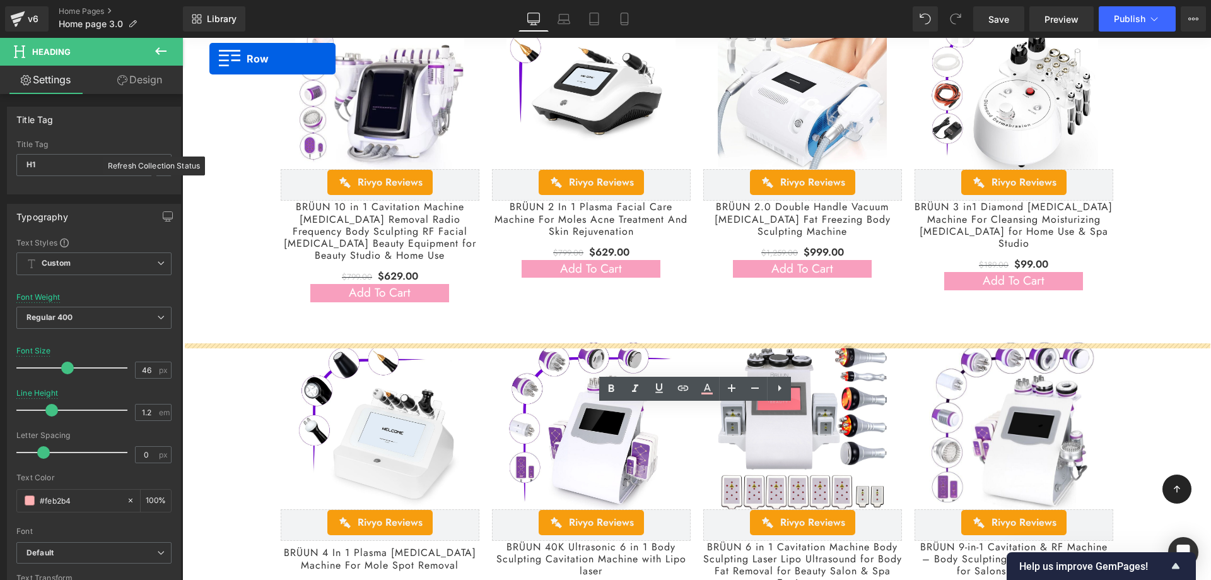
scroll to position [2713, 0]
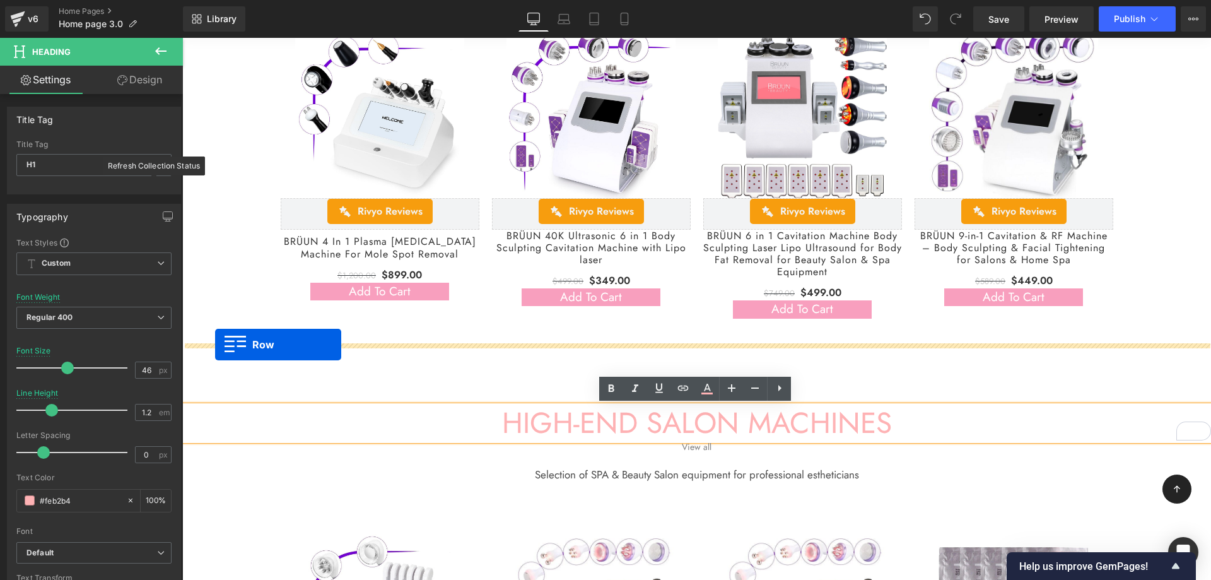
drag, startPoint x: 209, startPoint y: 272, endPoint x: 215, endPoint y: 344, distance: 72.1
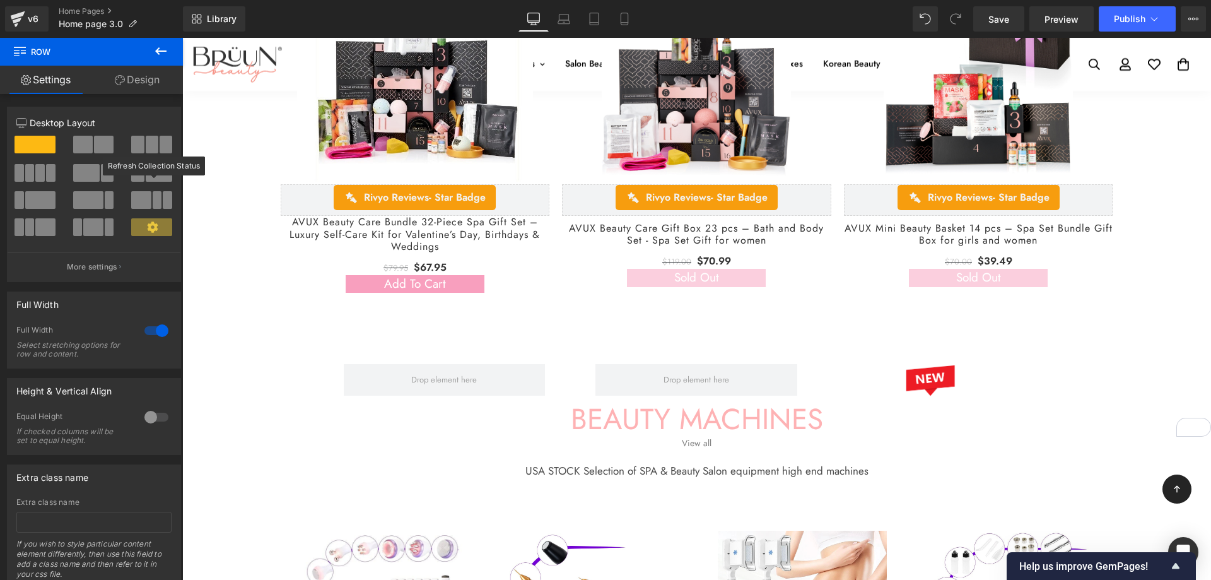
scroll to position [1630, 0]
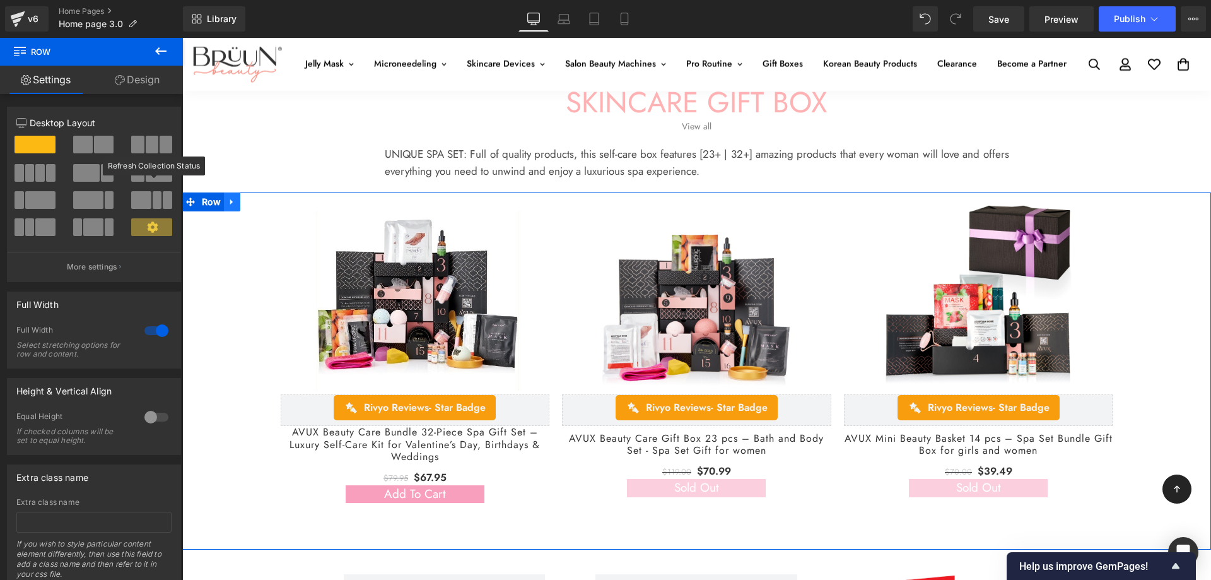
click at [233, 201] on icon at bounding box center [232, 201] width 9 height 9
click at [248, 204] on icon at bounding box center [248, 201] width 9 height 9
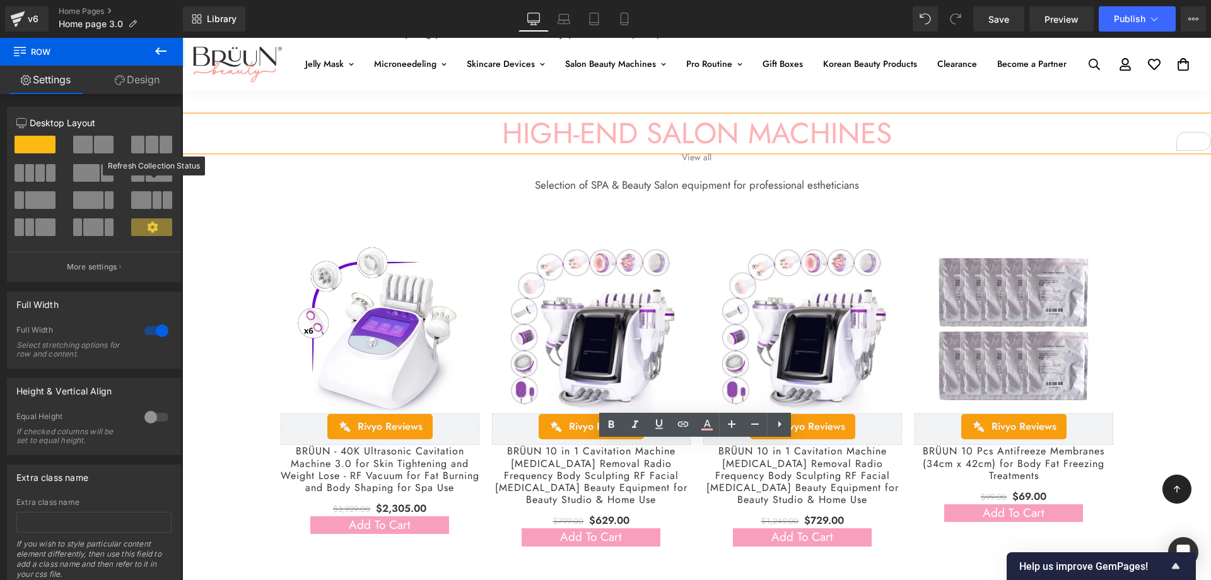
scroll to position [3040, 0]
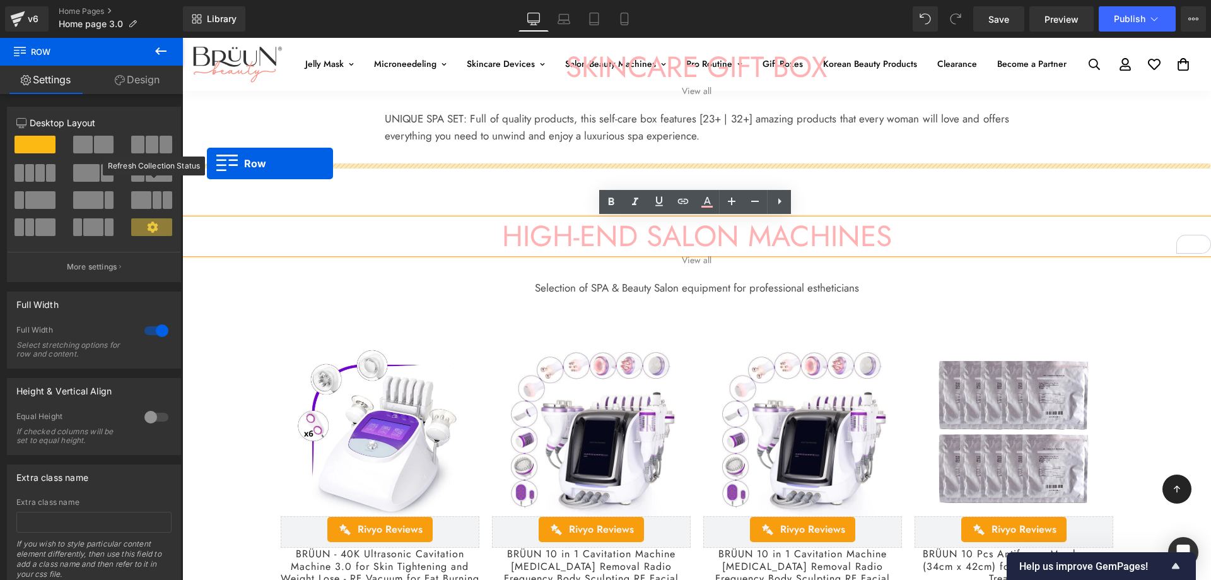
drag, startPoint x: 211, startPoint y: 306, endPoint x: 886, endPoint y: 46, distance: 723.7
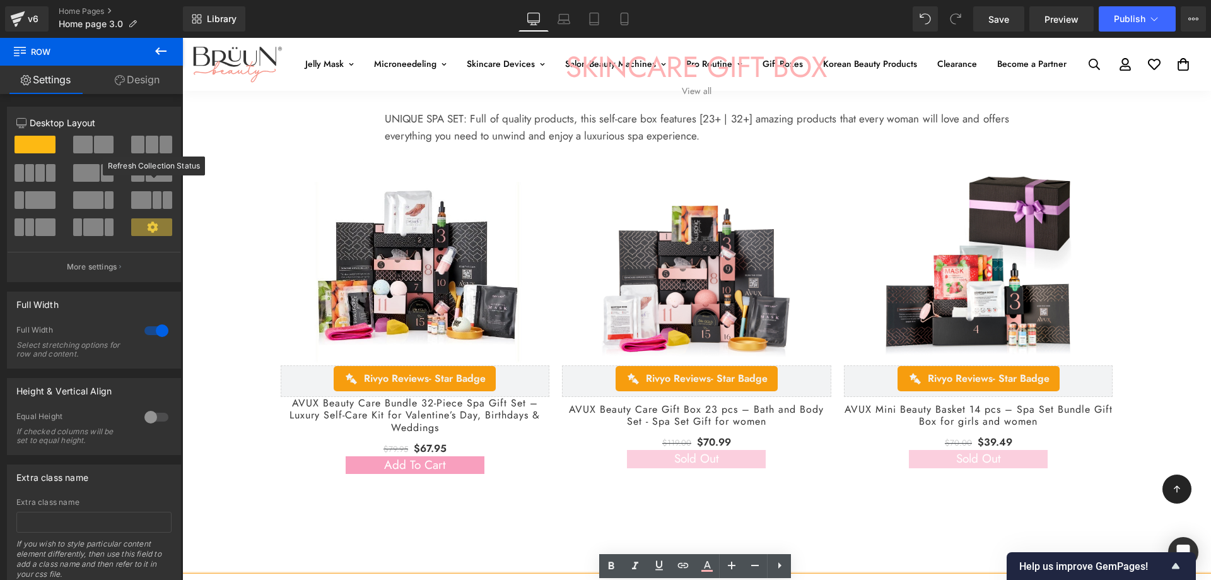
scroll to position [2798, 0]
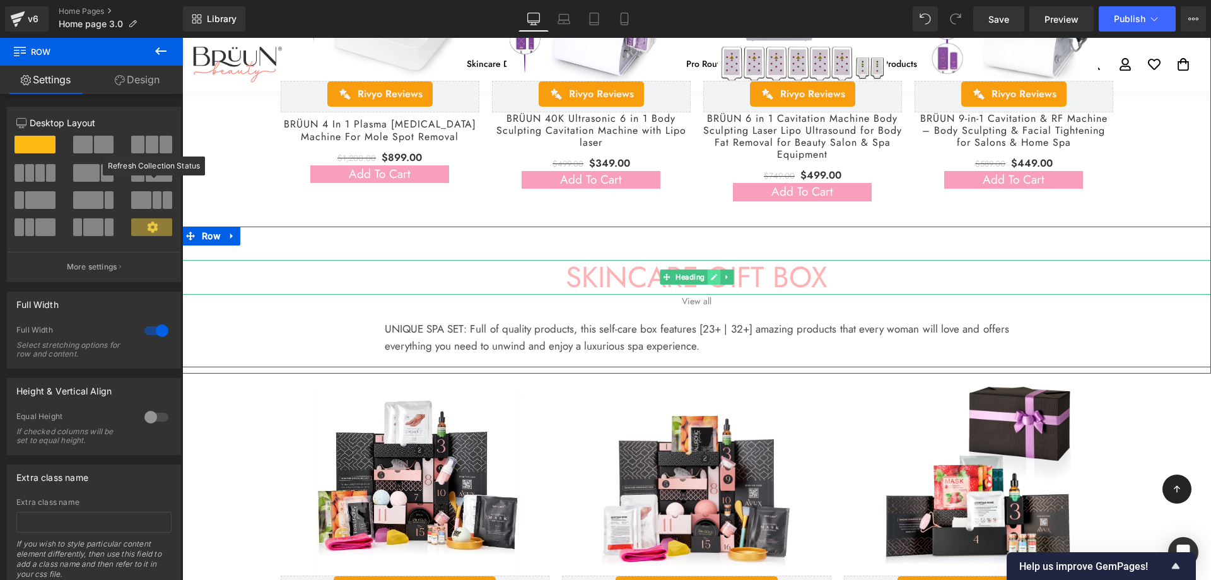
click at [707, 276] on link at bounding box center [713, 276] width 13 height 15
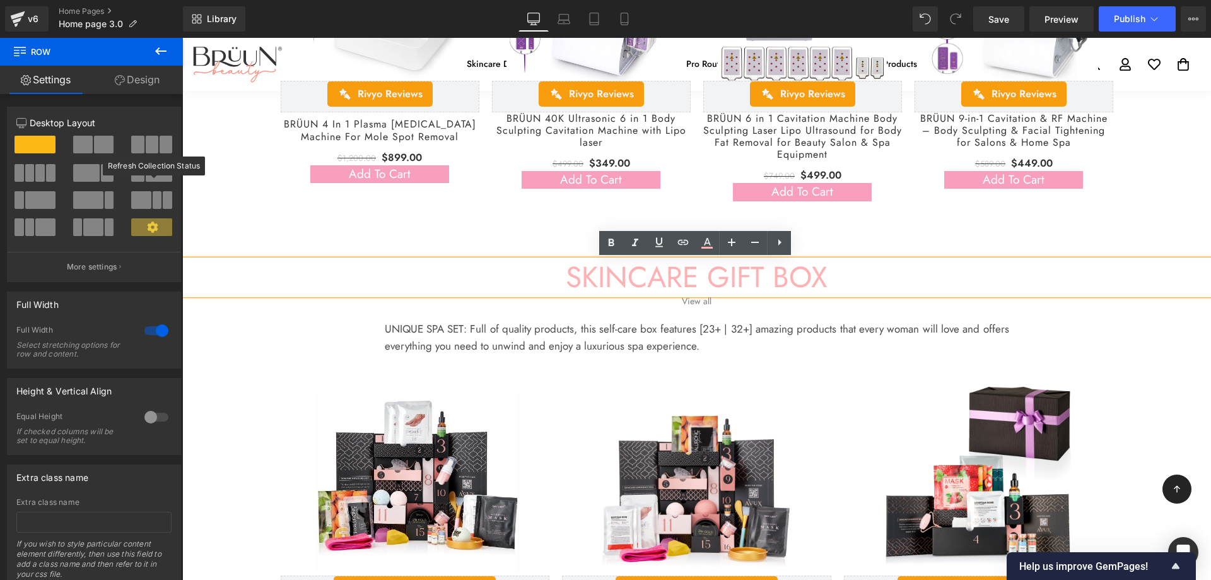
click at [835, 278] on h1 "SKINCARE GIFT BOX" at bounding box center [696, 277] width 1029 height 35
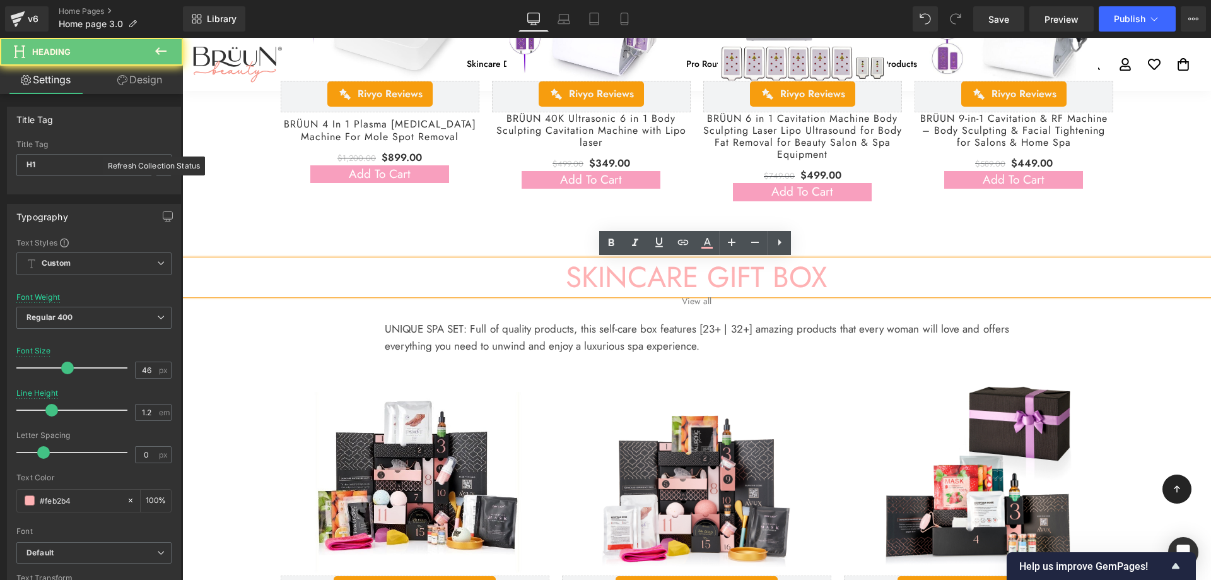
click at [821, 278] on h1 "SKINCARE GIFT BOX" at bounding box center [696, 277] width 1029 height 35
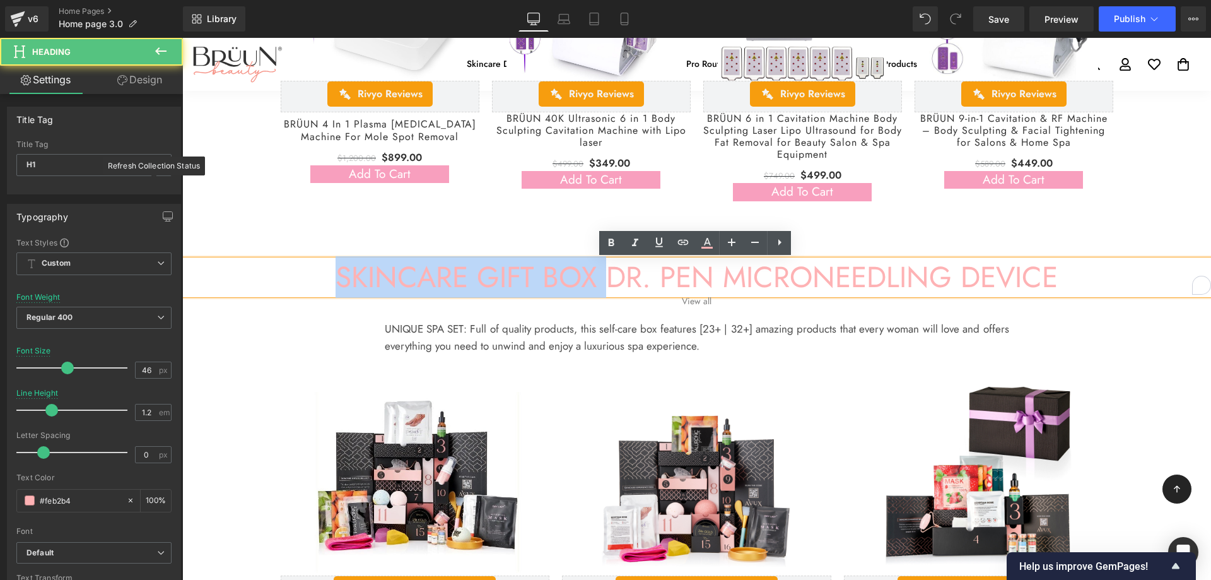
drag, startPoint x: 600, startPoint y: 279, endPoint x: 322, endPoint y: 279, distance: 278.1
click at [322, 279] on h1 "SKINCARE GIFT BOX DR. PEN MICRONEEDLING DEVICE" at bounding box center [696, 277] width 1029 height 35
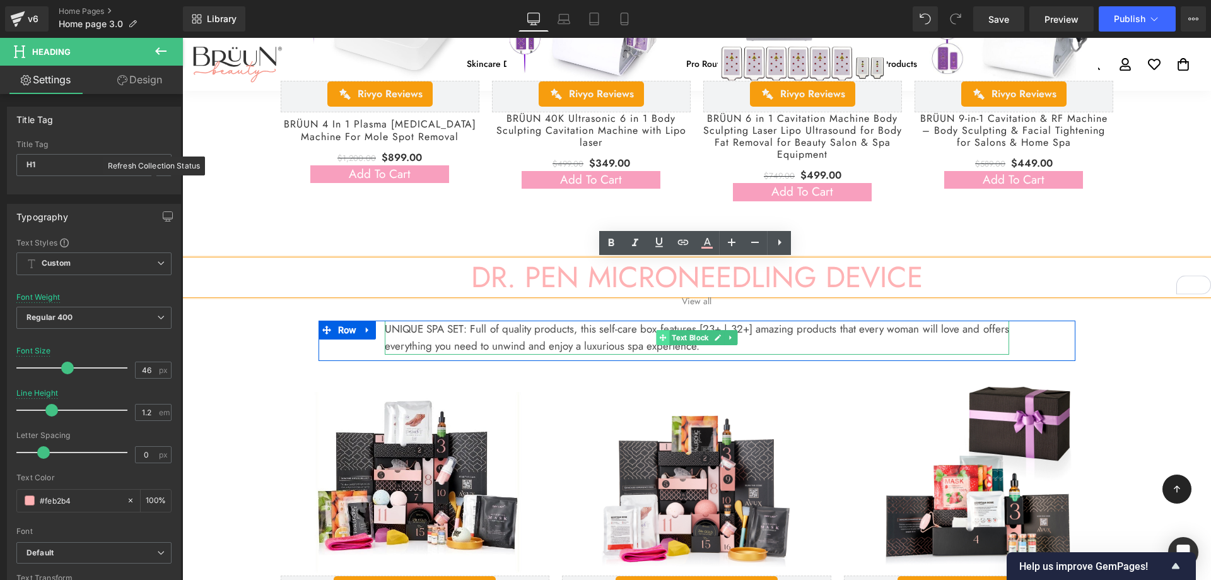
click at [662, 339] on icon at bounding box center [662, 338] width 7 height 8
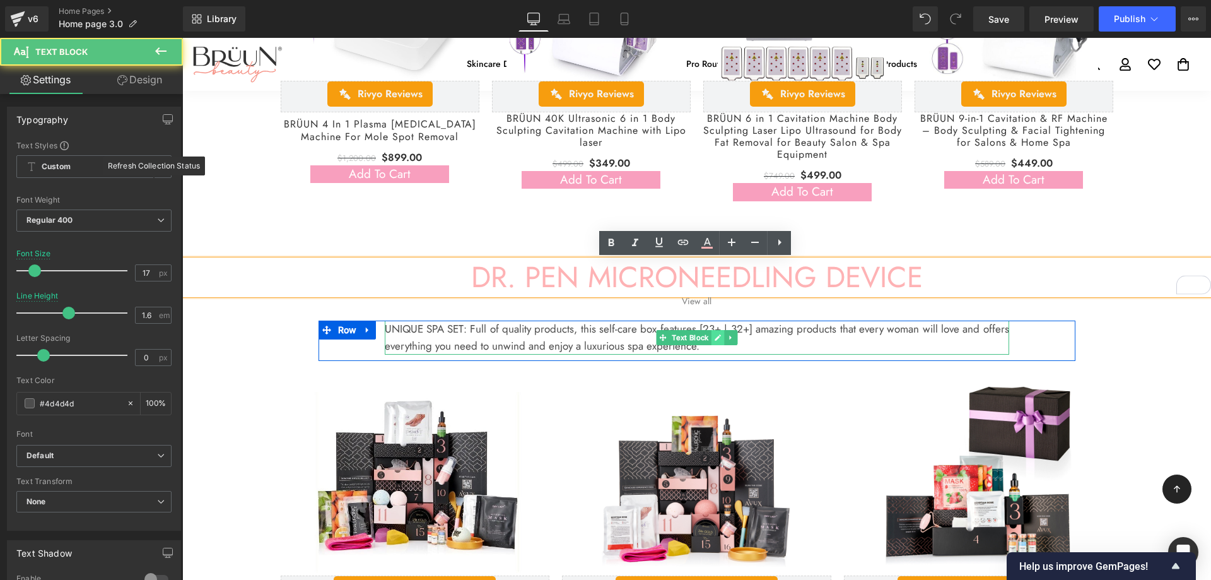
click at [714, 339] on icon at bounding box center [717, 338] width 7 height 8
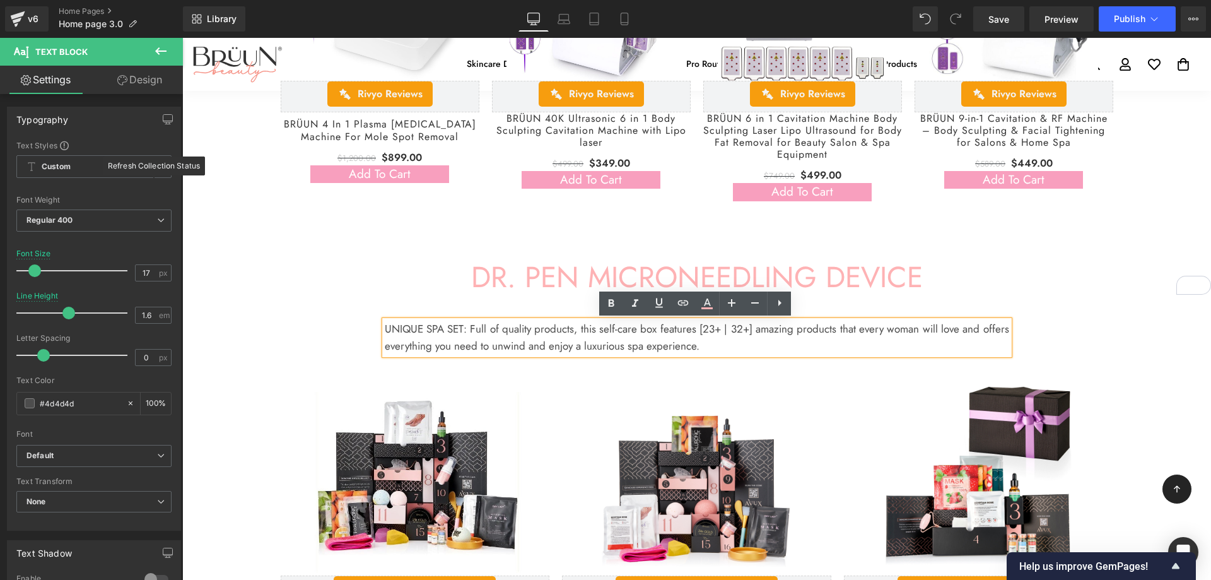
click at [710, 341] on p "UNIQUE SPA SET: Full of quality products, this self-care box features [23+ | 32…" at bounding box center [697, 337] width 624 height 34
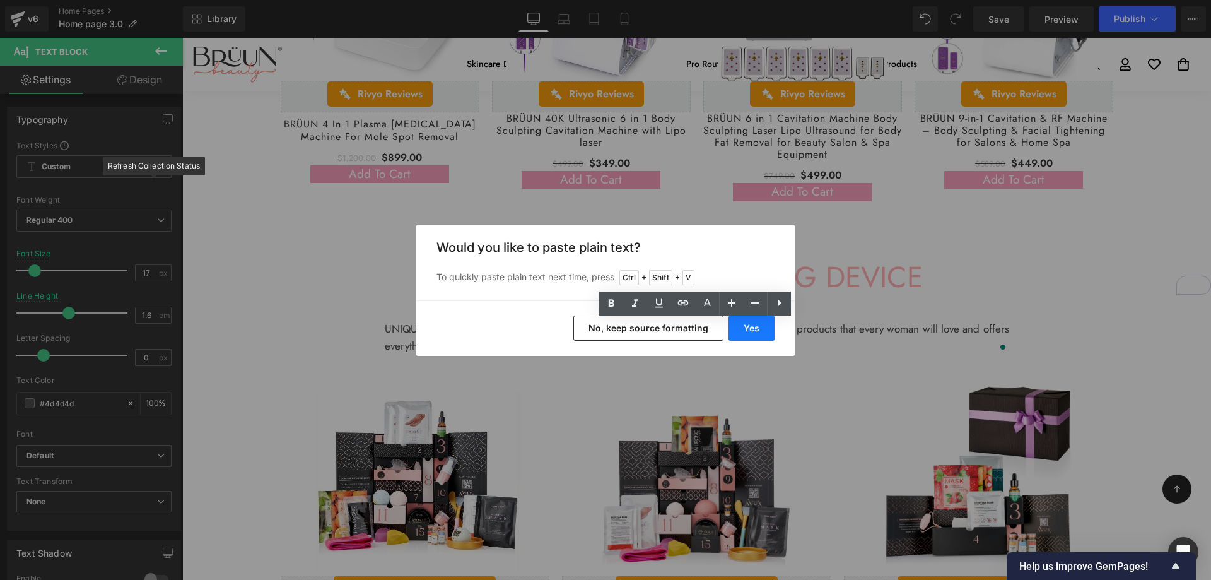
click at [759, 332] on button "Yes" at bounding box center [751, 327] width 46 height 25
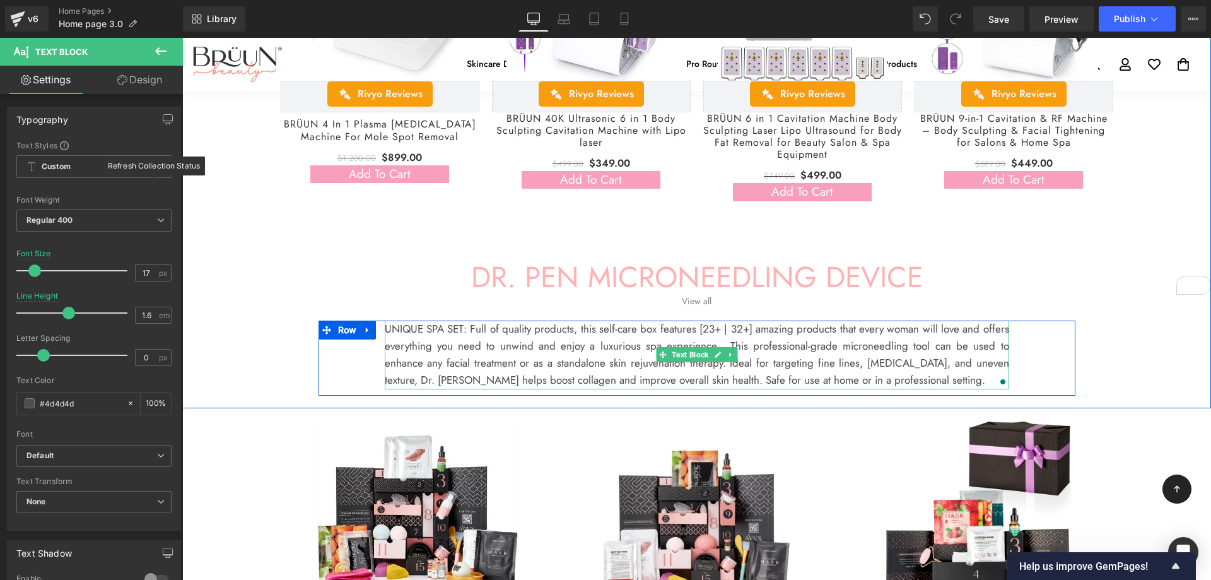
click at [727, 339] on p "UNIQUE SPA SET: Full of quality products, this self-care box features [23+ | 32…" at bounding box center [697, 354] width 624 height 69
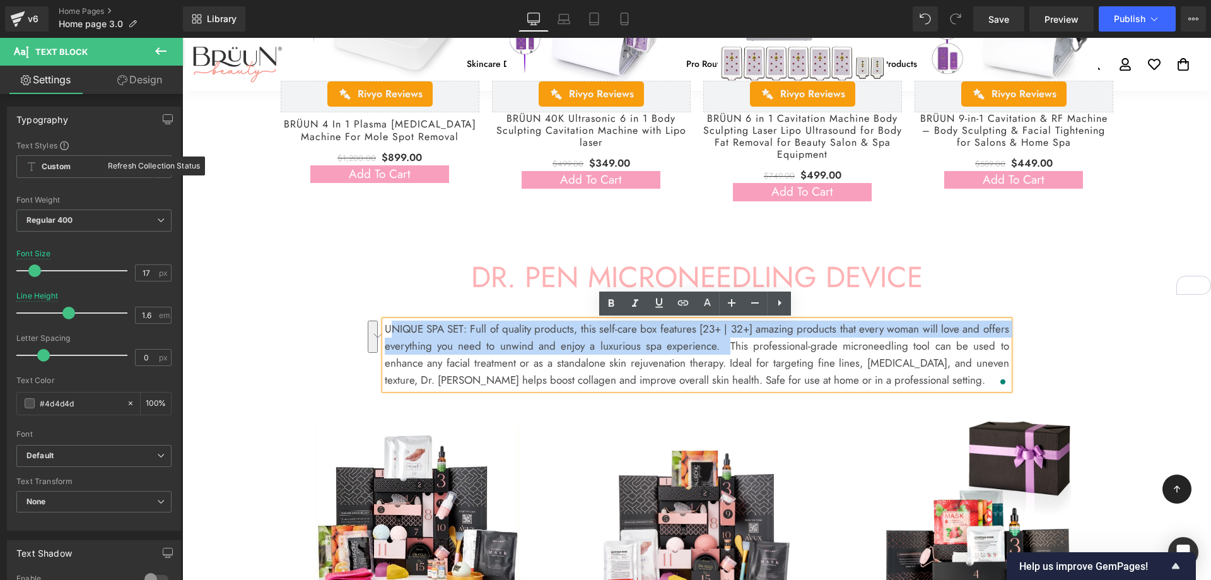
drag, startPoint x: 730, startPoint y: 343, endPoint x: 387, endPoint y: 330, distance: 343.4
click at [387, 330] on p "UNIQUE SPA SET: Full of quality products, this self-care box features [23+ | 32…" at bounding box center [697, 354] width 624 height 69
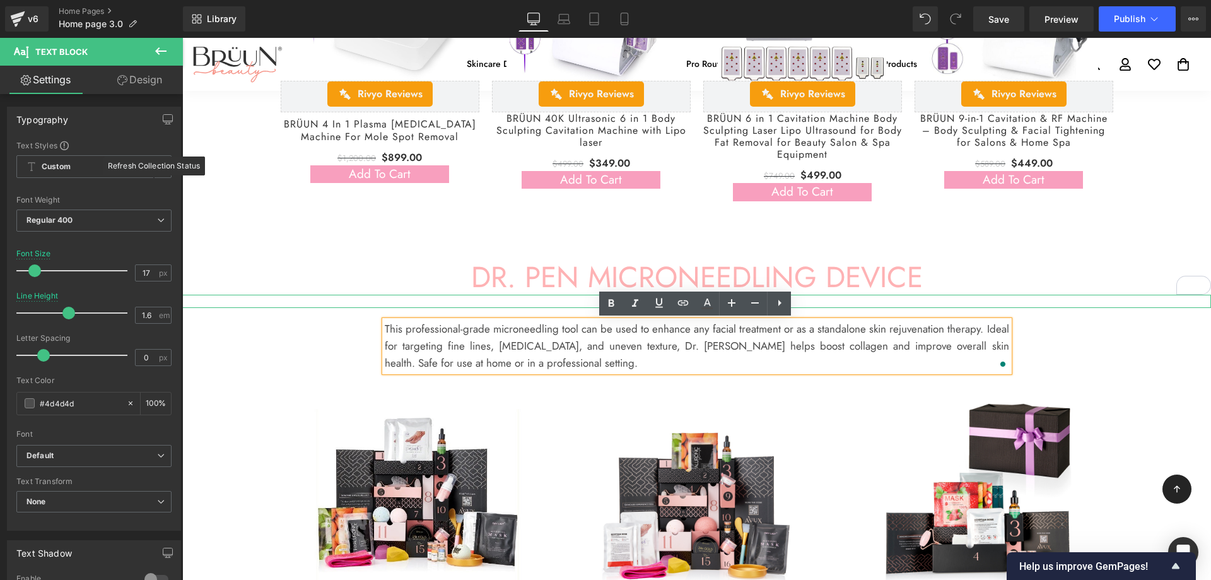
click at [534, 301] on div "View all" at bounding box center [696, 301] width 1029 height 13
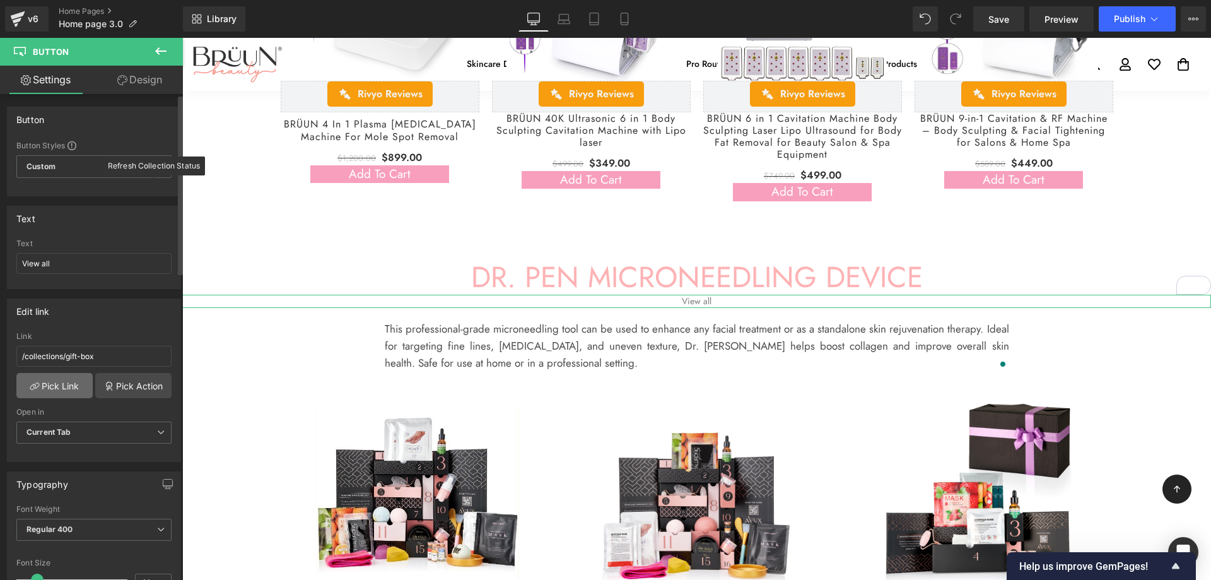
click at [45, 385] on link "Pick Link" at bounding box center [54, 385] width 76 height 25
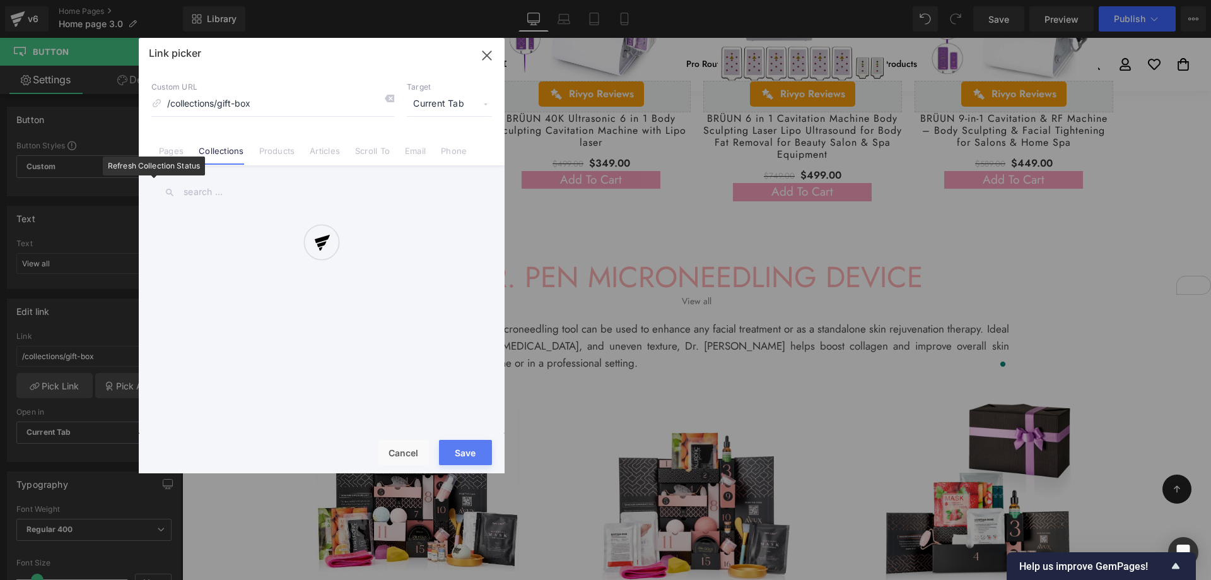
click at [240, 107] on div at bounding box center [322, 255] width 366 height 435
click at [259, 103] on div at bounding box center [322, 255] width 366 height 435
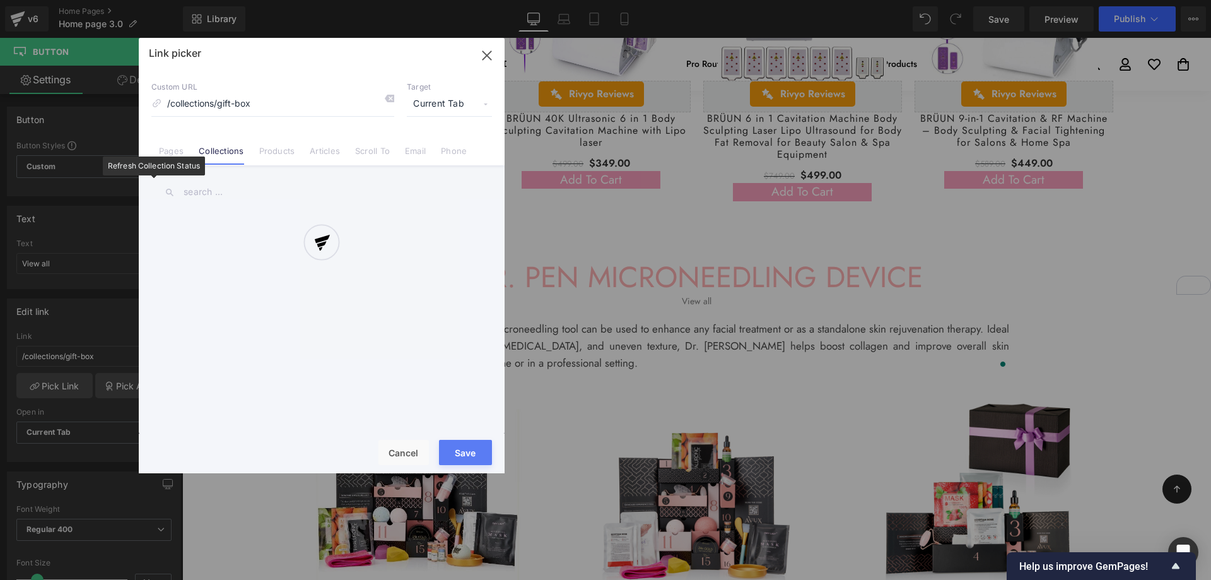
click at [259, 103] on div at bounding box center [322, 255] width 366 height 435
click at [259, 103] on div "Link picker Back to Library Insert Custom URL /collections/gift-box Target Curr…" at bounding box center [322, 255] width 366 height 435
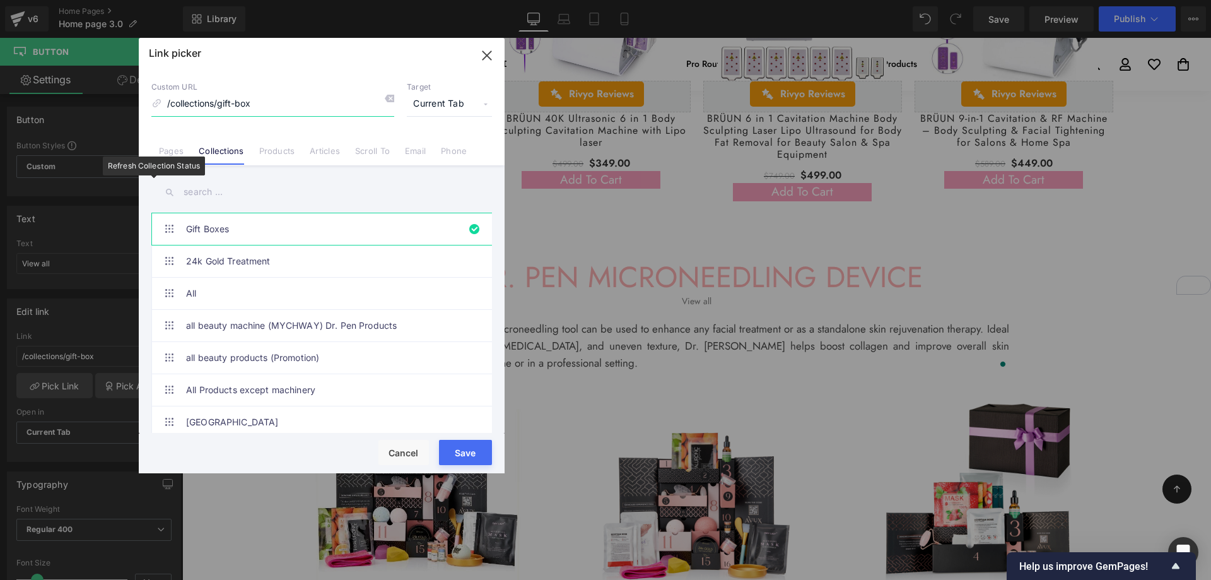
click at [259, 103] on input "/collections/gift-box" at bounding box center [272, 104] width 243 height 24
paste input "Dermapen"
type input "Dermapen"
click at [221, 199] on input "text" at bounding box center [321, 192] width 341 height 28
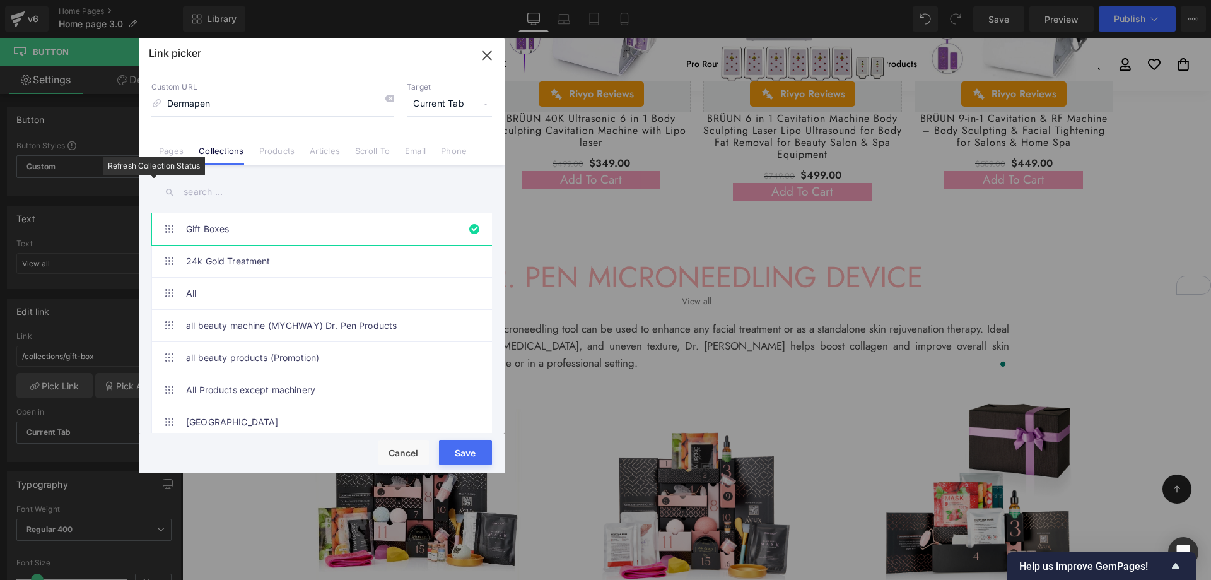
paste input "Dermapen"
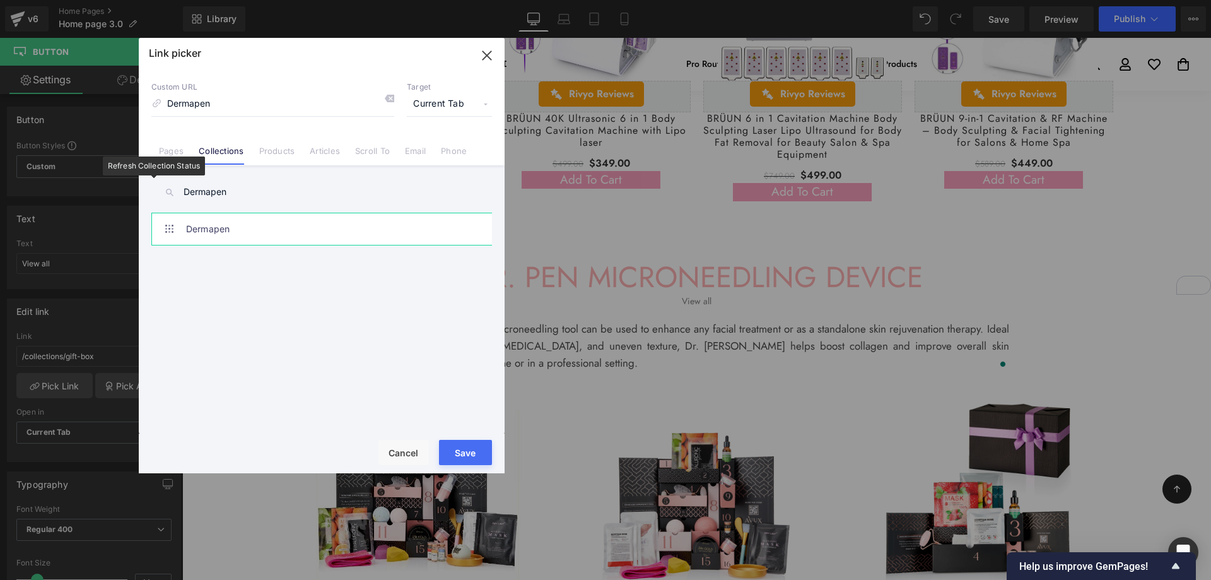
type input "Dermapen"
click at [226, 229] on link "Dermapen" at bounding box center [325, 229] width 278 height 32
drag, startPoint x: 469, startPoint y: 455, endPoint x: 428, endPoint y: 335, distance: 127.0
click at [469, 455] on button "Save" at bounding box center [465, 452] width 53 height 25
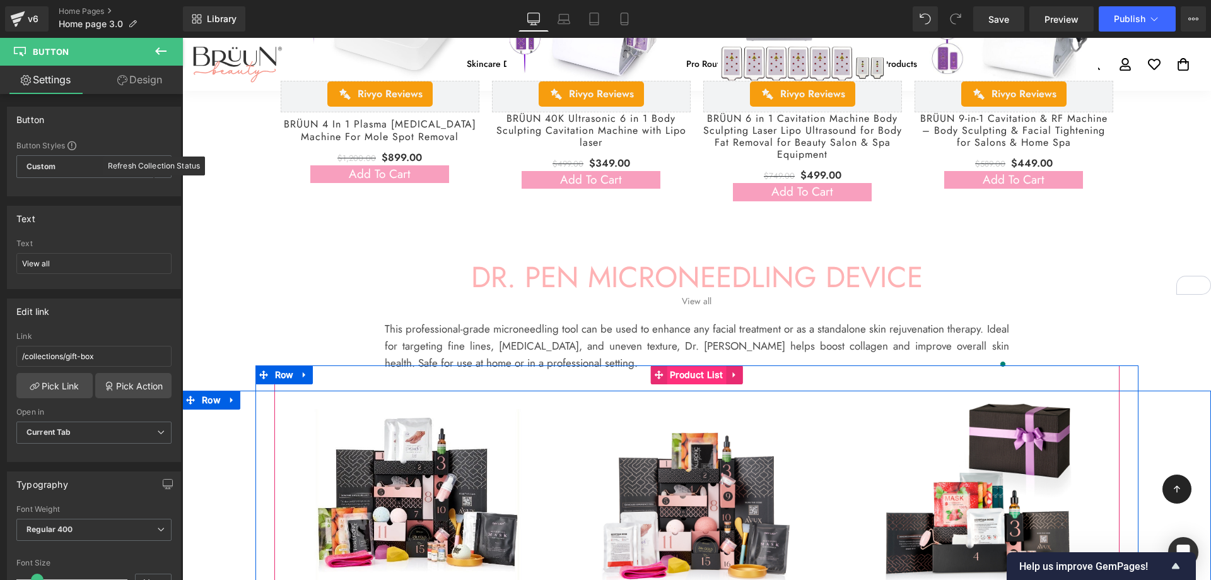
click at [695, 371] on span "Product List" at bounding box center [697, 374] width 60 height 19
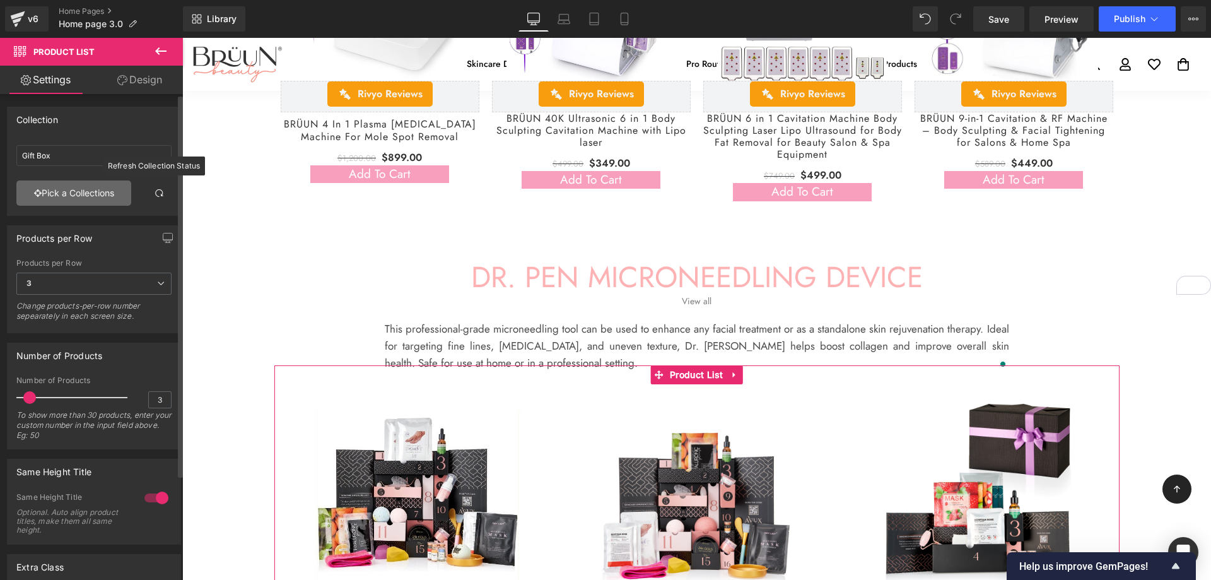
click at [82, 195] on link "Pick a Collections" at bounding box center [73, 192] width 115 height 25
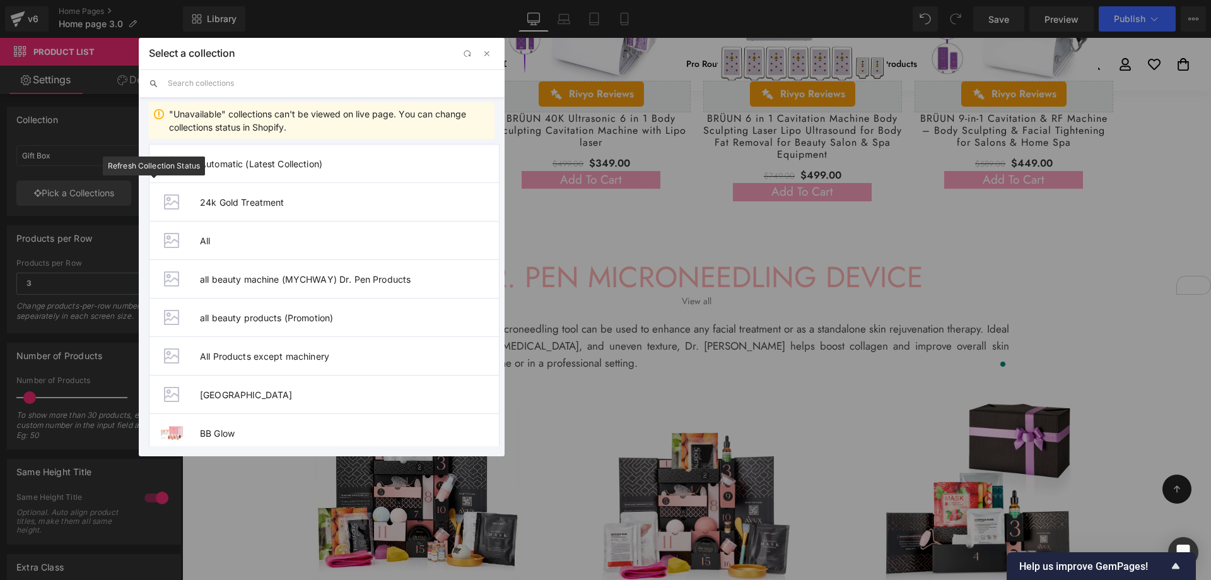
click at [248, 86] on input "text" at bounding box center [331, 83] width 327 height 28
paste input "Dermapen"
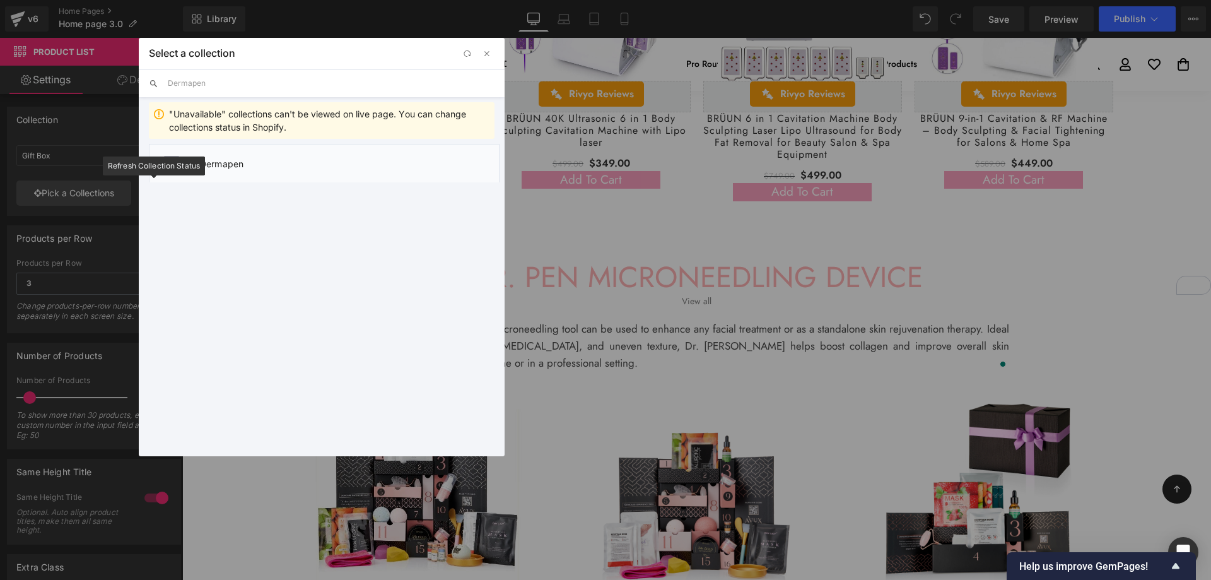
type input "Dermapen"
click at [252, 172] on li "Dermapen" at bounding box center [324, 163] width 351 height 38
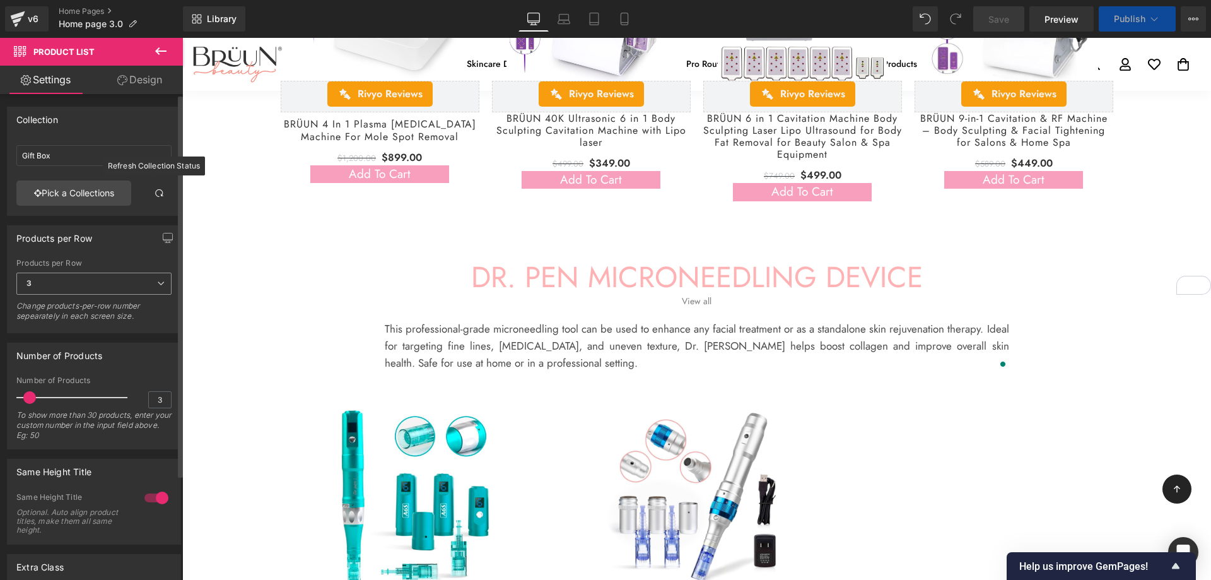
click at [157, 286] on icon at bounding box center [161, 283] width 8 height 8
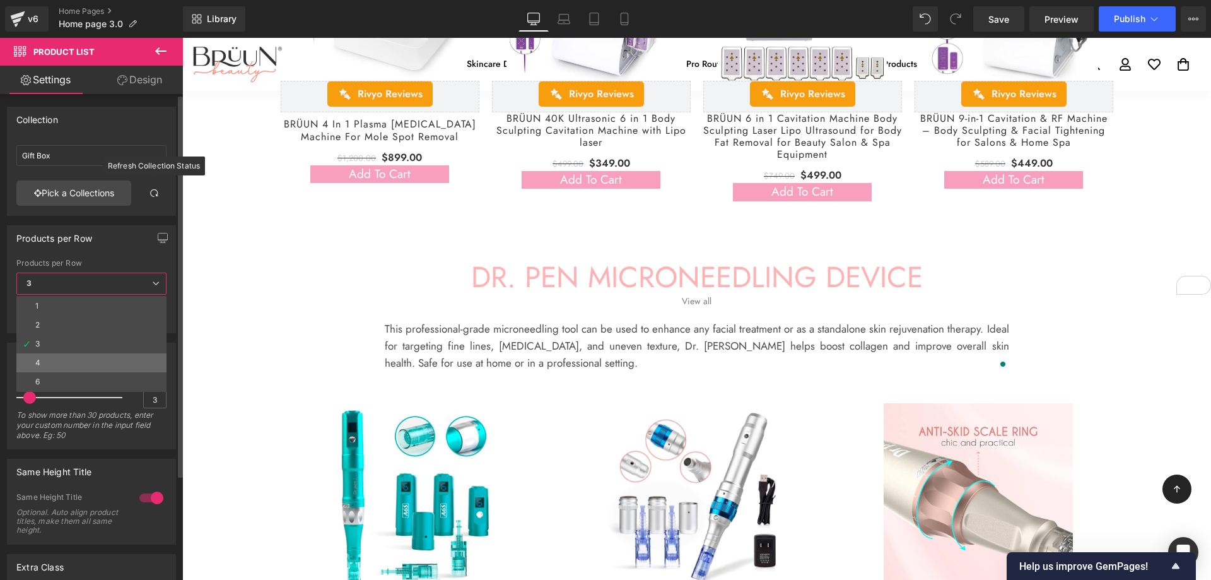
click at [41, 360] on li "4" at bounding box center [91, 362] width 150 height 19
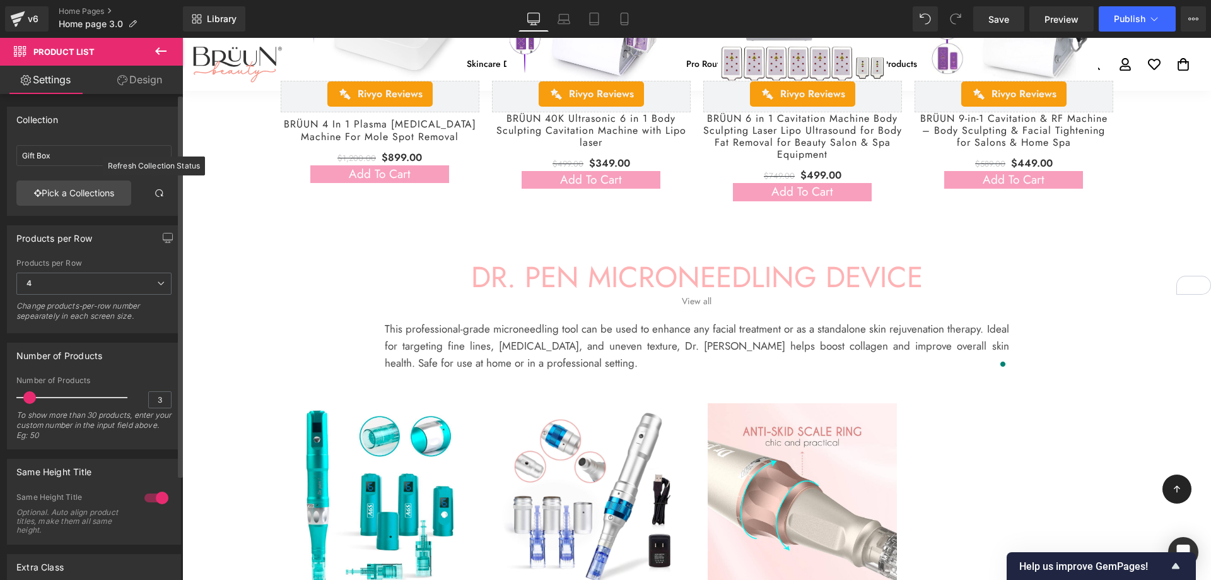
click at [31, 402] on span at bounding box center [29, 397] width 13 height 13
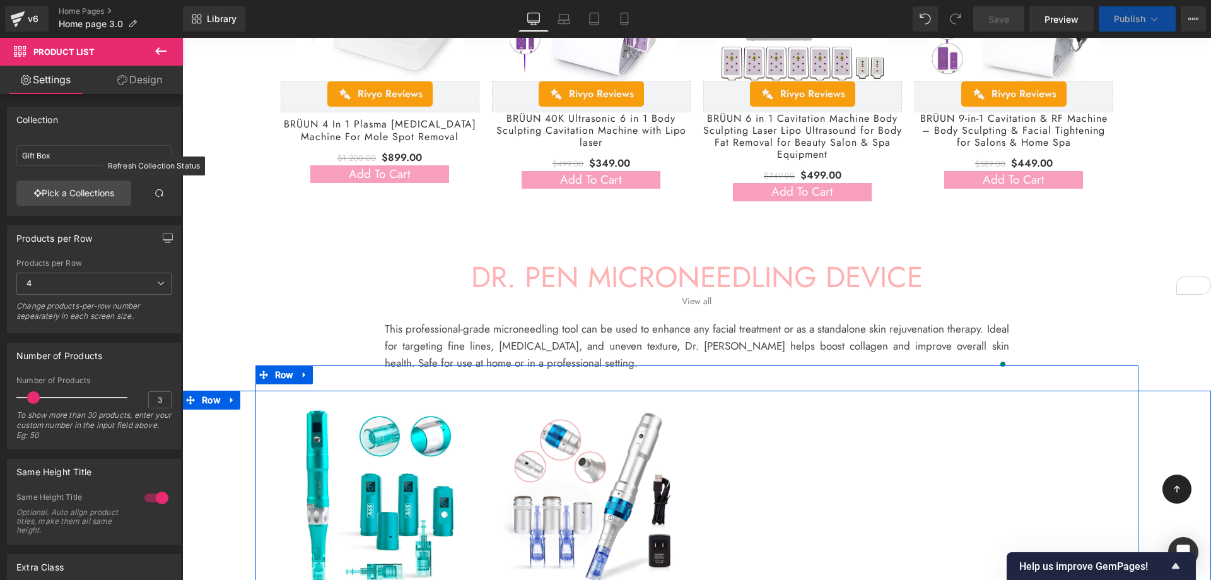
scroll to position [3008, 0]
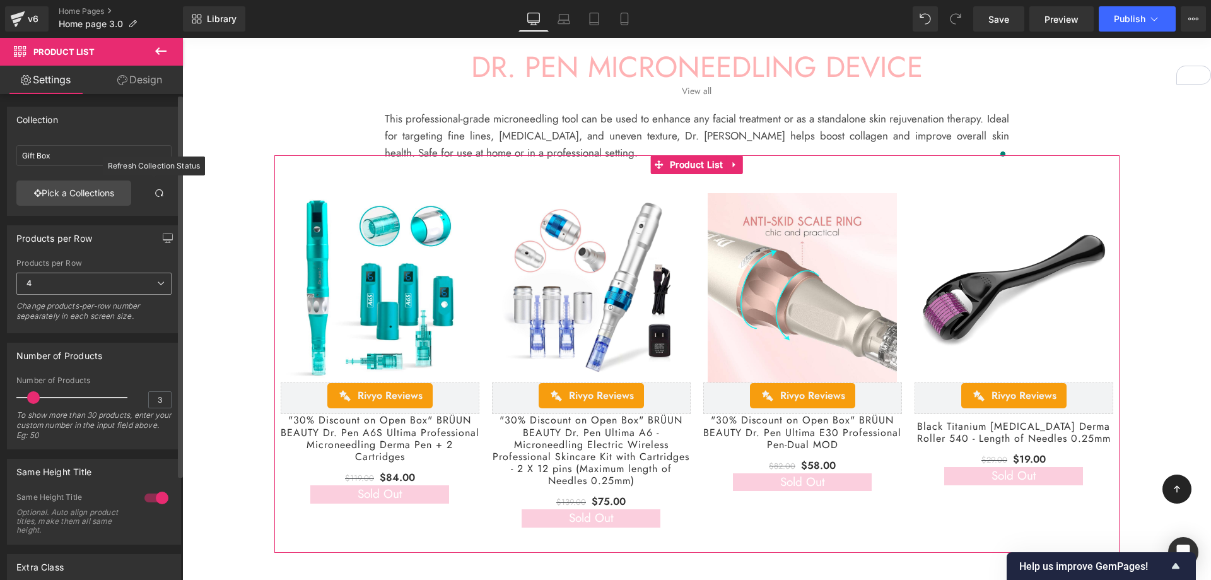
click at [137, 290] on span "4" at bounding box center [93, 283] width 155 height 22
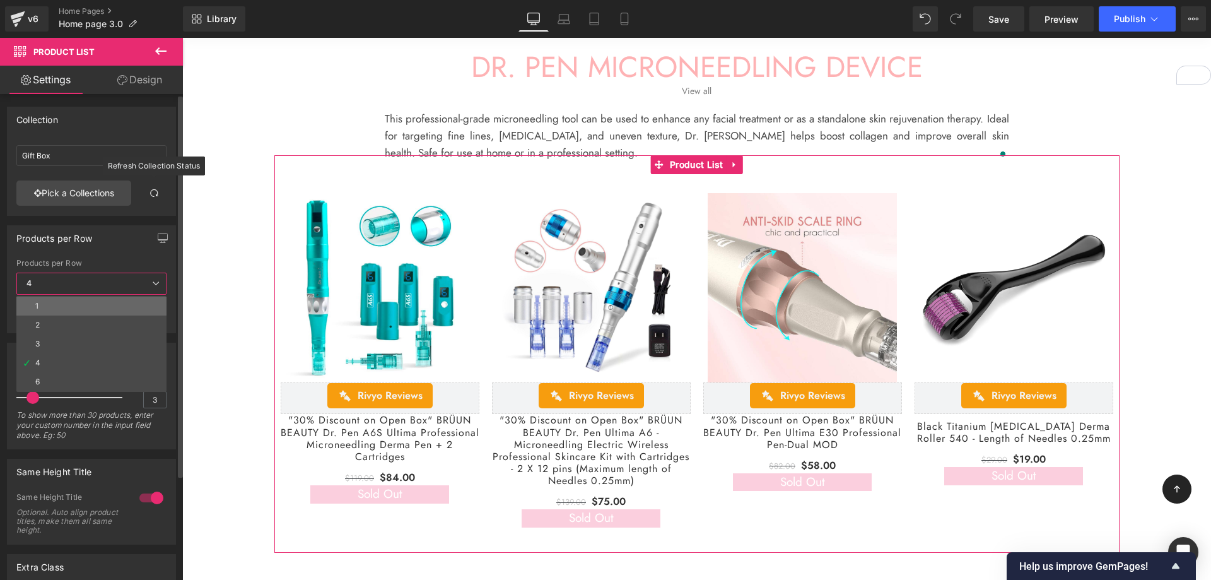
click at [66, 302] on li "1" at bounding box center [91, 305] width 150 height 19
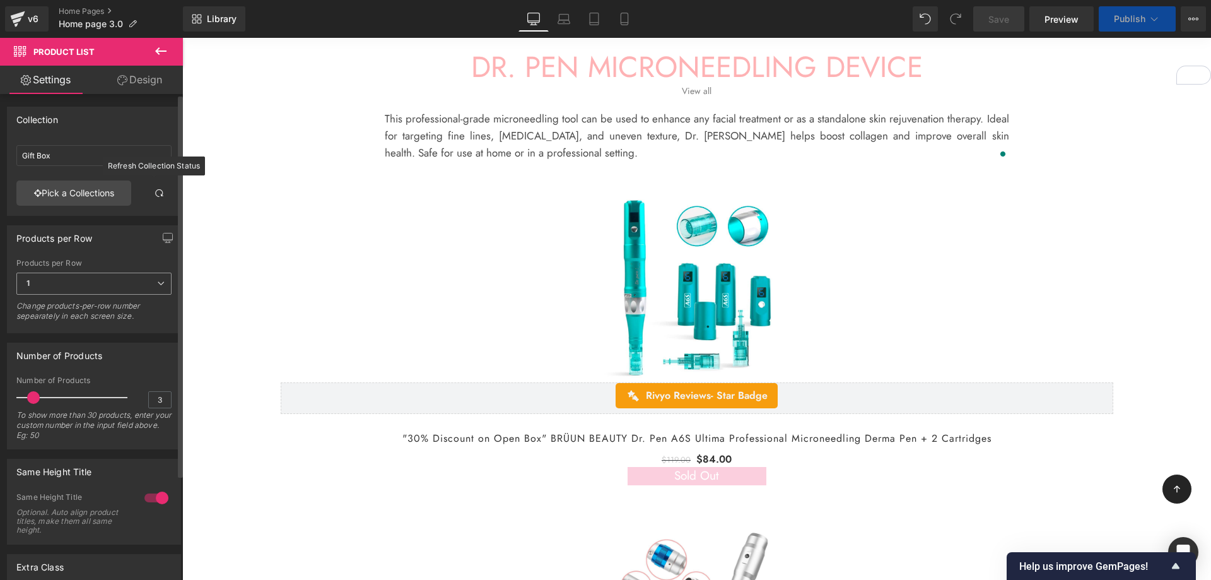
click at [78, 281] on span "1" at bounding box center [93, 283] width 155 height 22
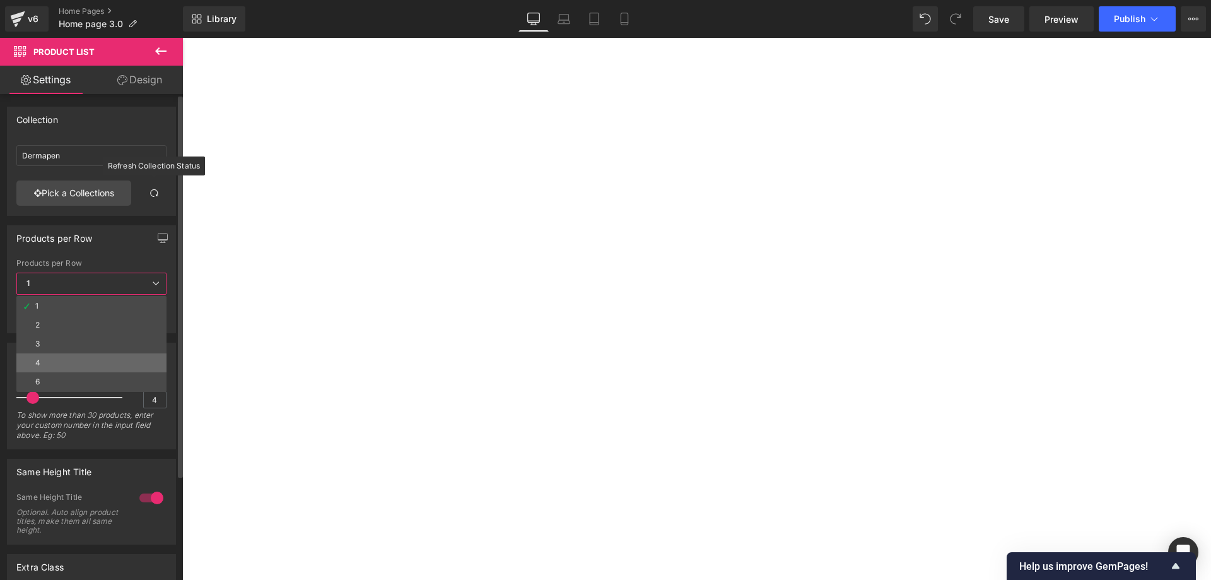
click at [45, 357] on ul "1 2 3 4 6" at bounding box center [91, 344] width 150 height 96
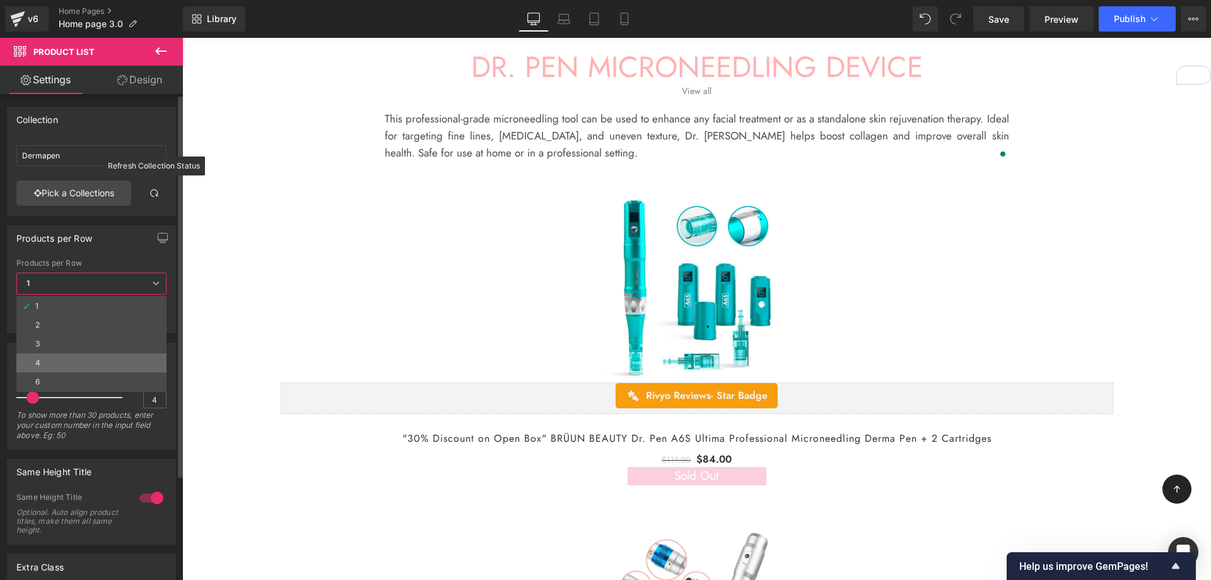
click at [40, 360] on li "4" at bounding box center [91, 362] width 150 height 19
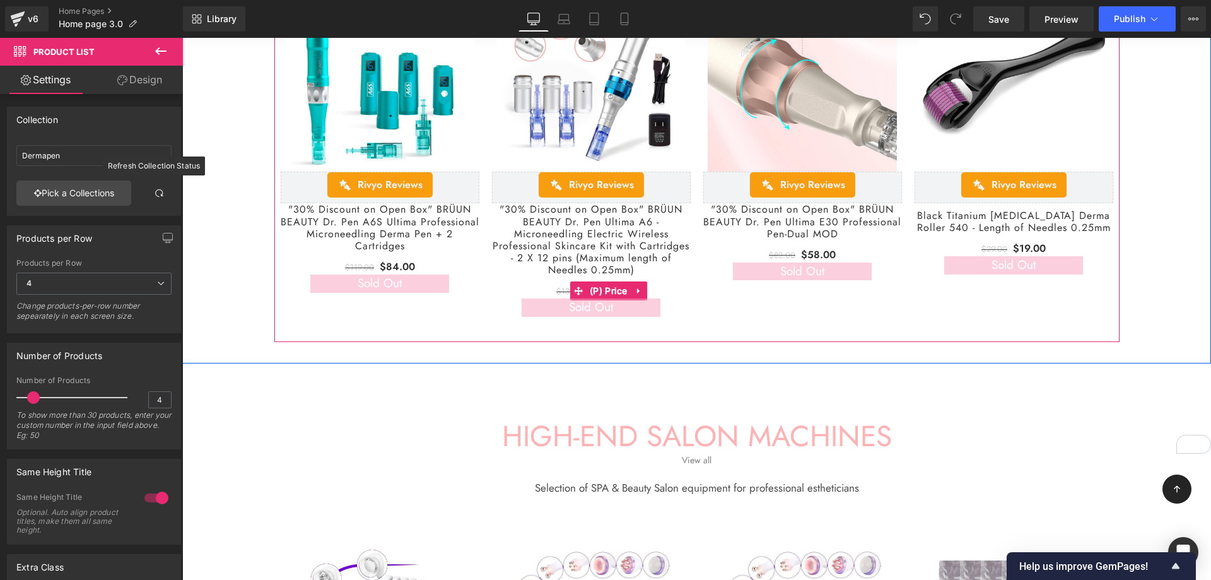
scroll to position [3429, 0]
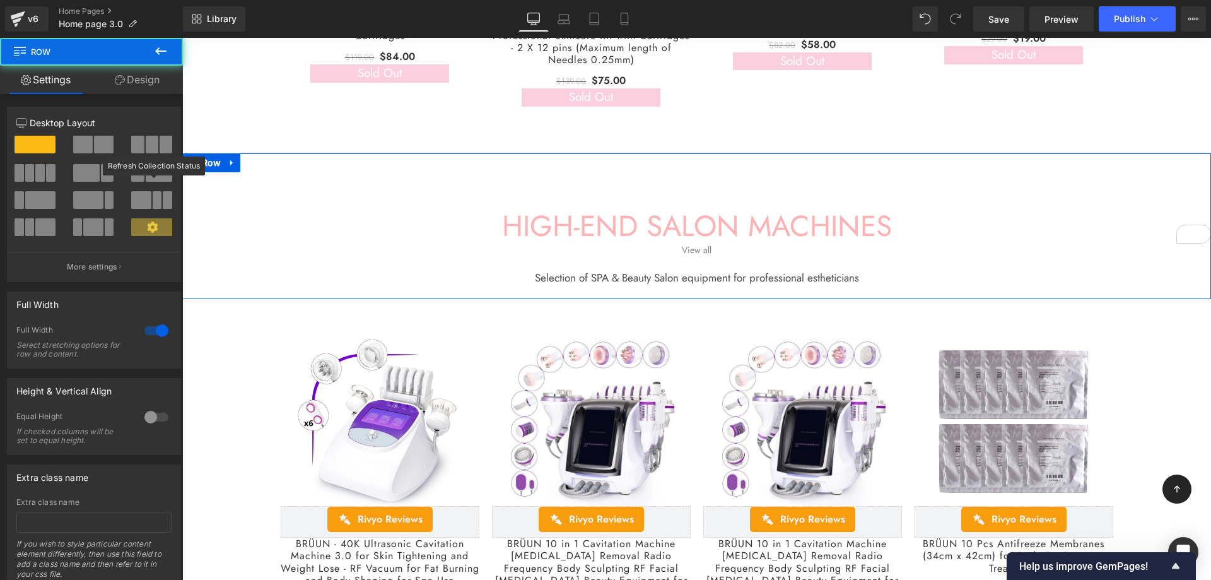
drag, startPoint x: 732, startPoint y: 178, endPoint x: 732, endPoint y: 170, distance: 8.2
click at [732, 170] on div "HIGH-END SALON MACHINES Heading View all Button Selection of SPA & Beauty Salon…" at bounding box center [696, 226] width 1029 height 146
click at [214, 160] on span "Row" at bounding box center [211, 162] width 25 height 19
drag, startPoint x: 704, startPoint y: 190, endPoint x: 706, endPoint y: 170, distance: 20.9
click at [706, 170] on div "HIGH-END SALON MACHINES Heading View all Button Selection of SPA & Beauty Salon…" at bounding box center [696, 226] width 1029 height 146
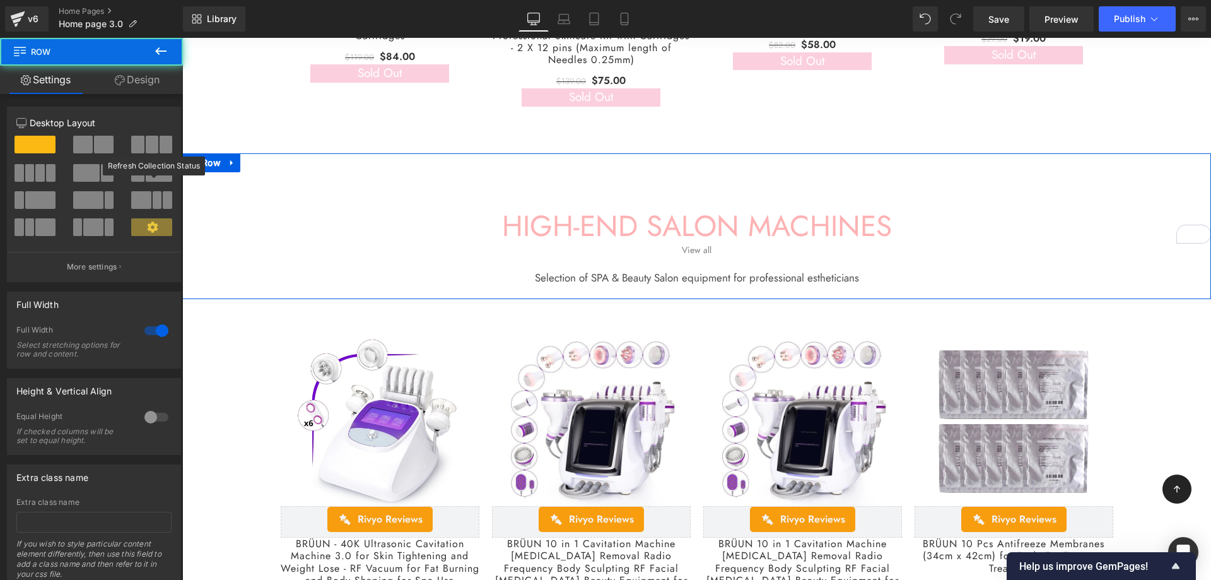
click at [658, 209] on h1 "HIGH-END SALON MACHINES" at bounding box center [696, 226] width 1029 height 35
click at [0, 0] on link at bounding box center [0, 0] width 0 height 0
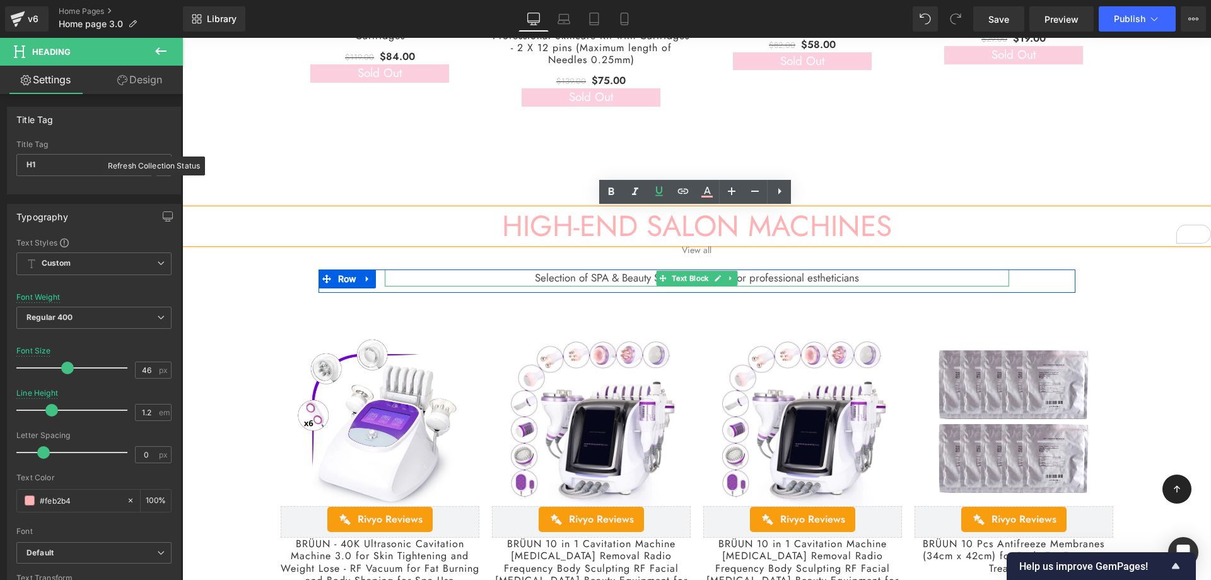
click at [961, 280] on p "Selection of SPA & Beauty Salon equipment for professional estheticians" at bounding box center [697, 277] width 624 height 17
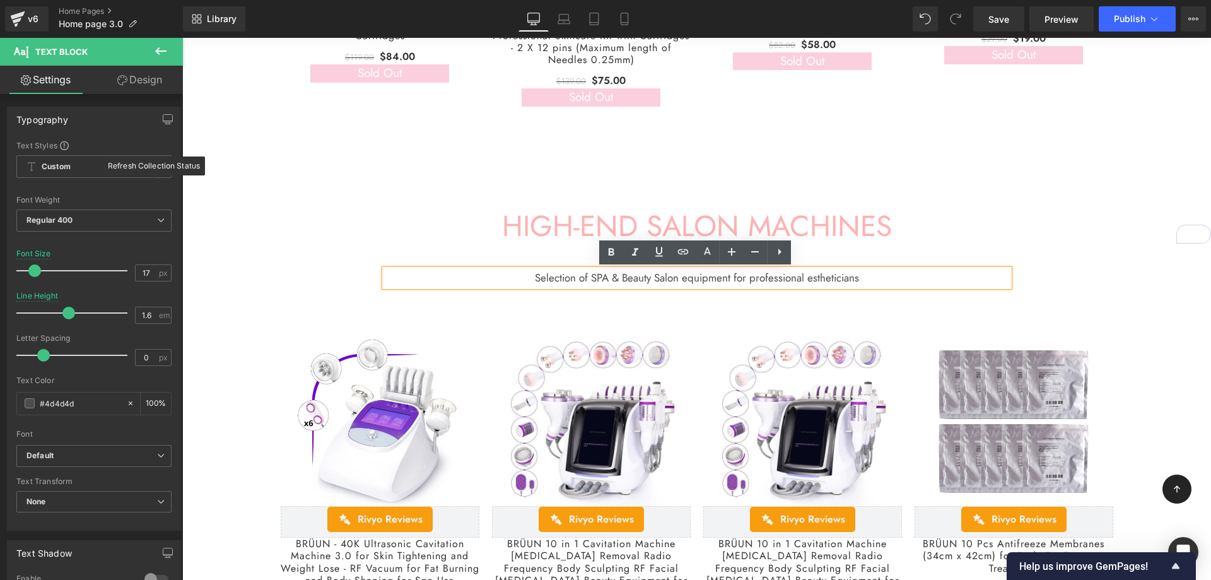
click at [604, 191] on div "HIGH-END SALON MACHINES Heading View all Button Selection of SPA & Beauty Salon…" at bounding box center [696, 226] width 1029 height 146
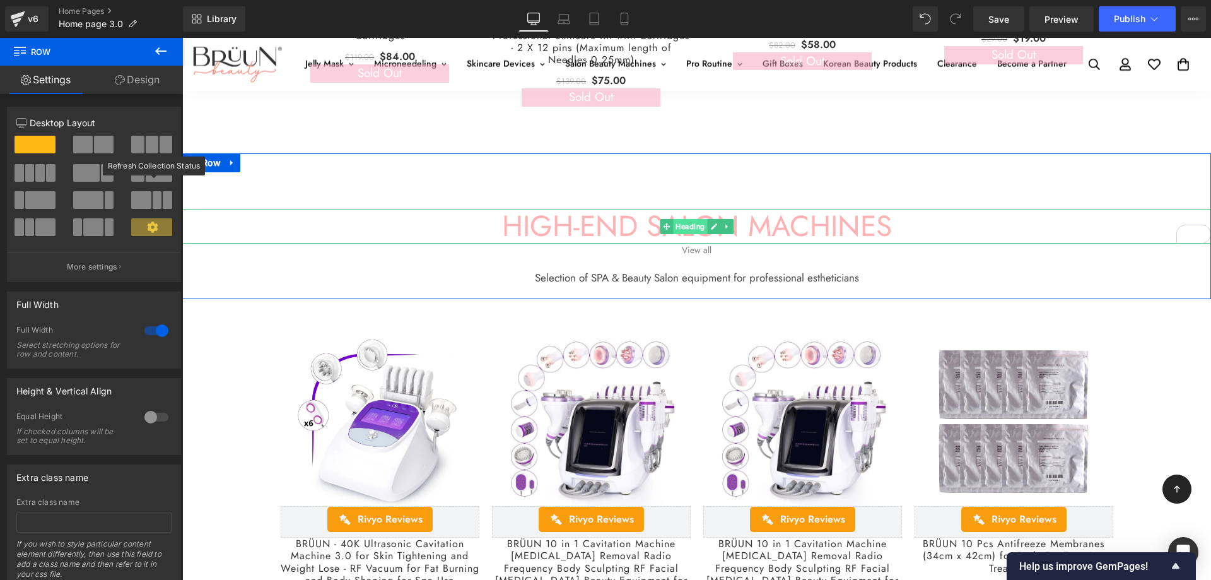
scroll to position [3219, 0]
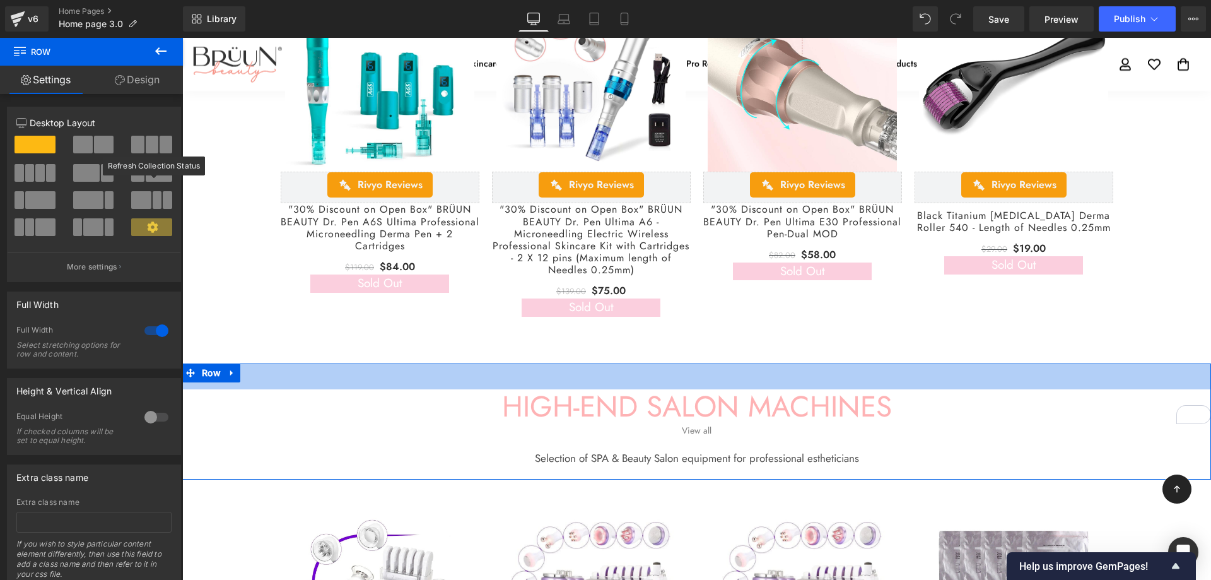
drag, startPoint x: 677, startPoint y: 371, endPoint x: 684, endPoint y: 342, distance: 30.3
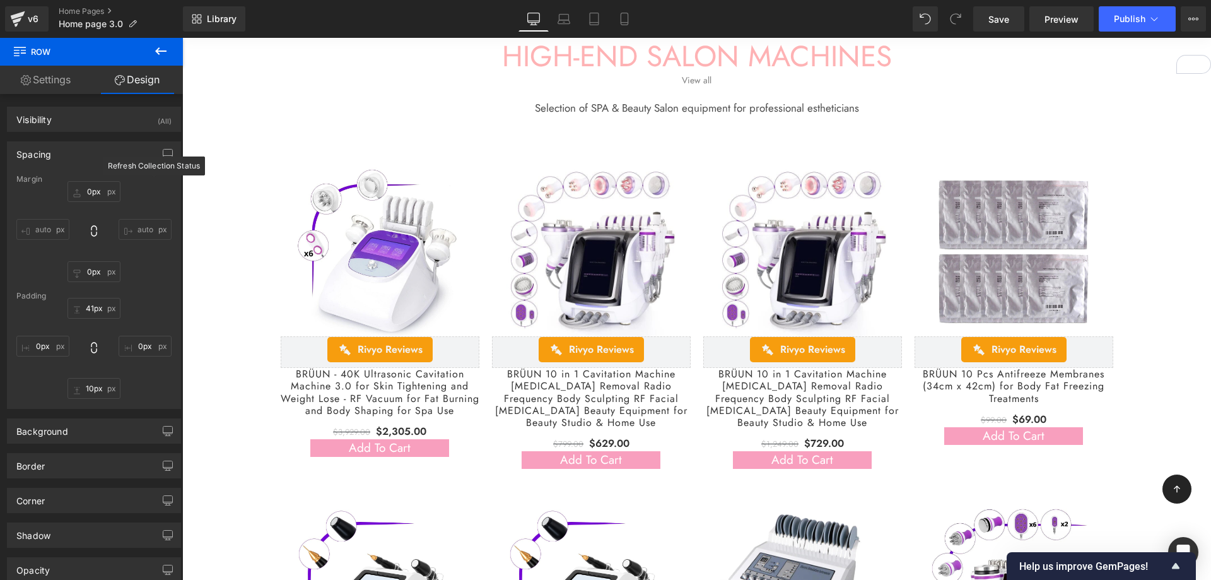
scroll to position [3574, 0]
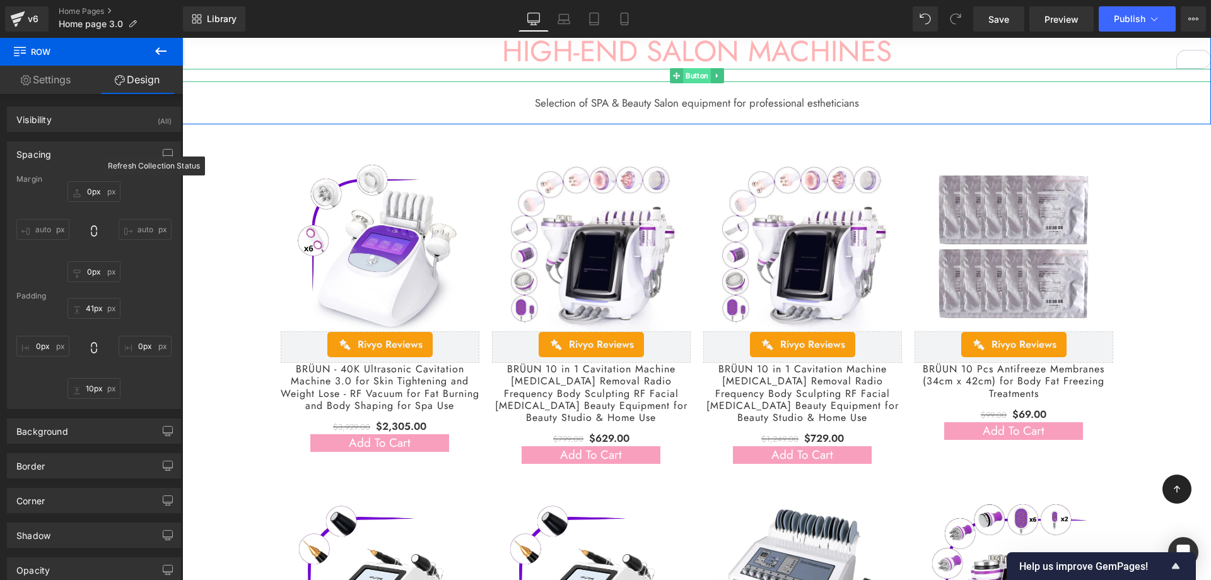
click at [697, 74] on span "Button" at bounding box center [697, 75] width 28 height 15
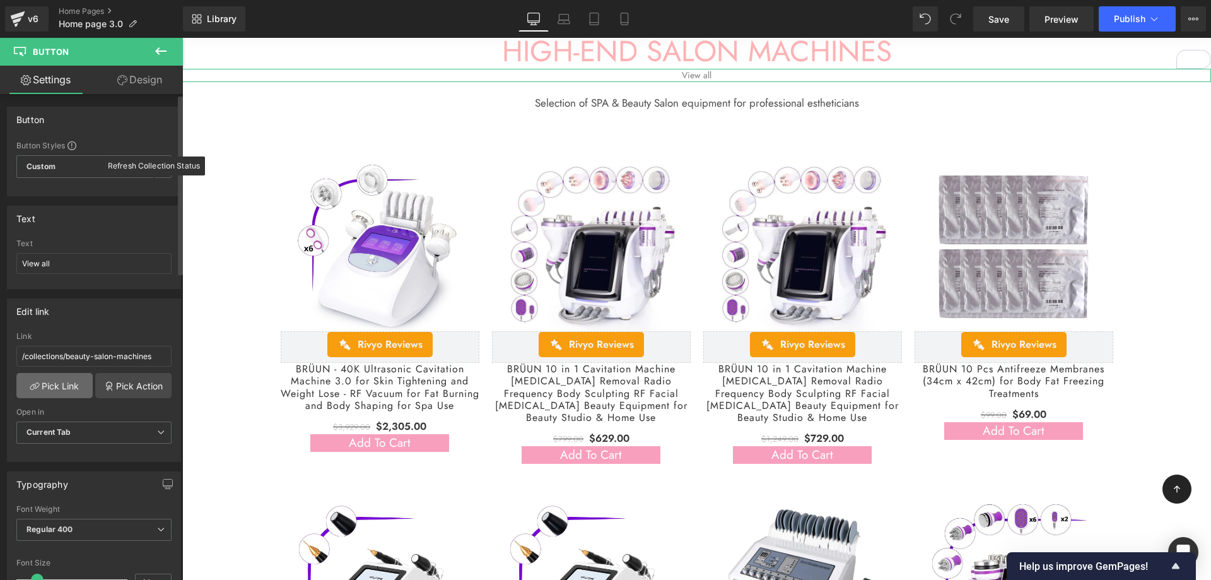
click at [64, 391] on link "Pick Link" at bounding box center [54, 385] width 76 height 25
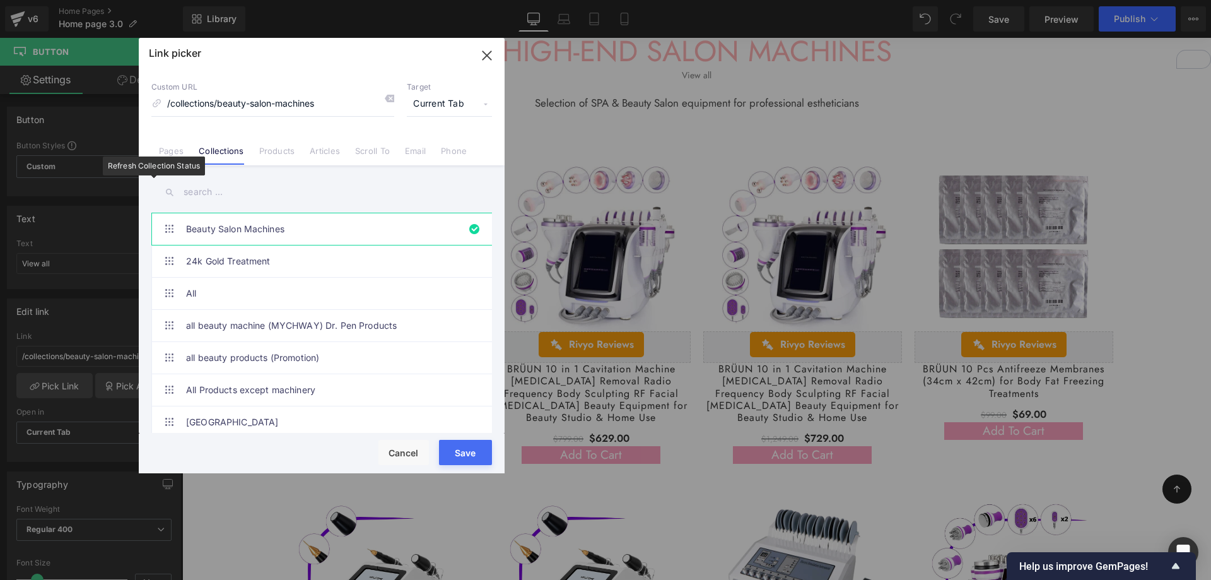
click at [245, 193] on input "text" at bounding box center [321, 192] width 341 height 28
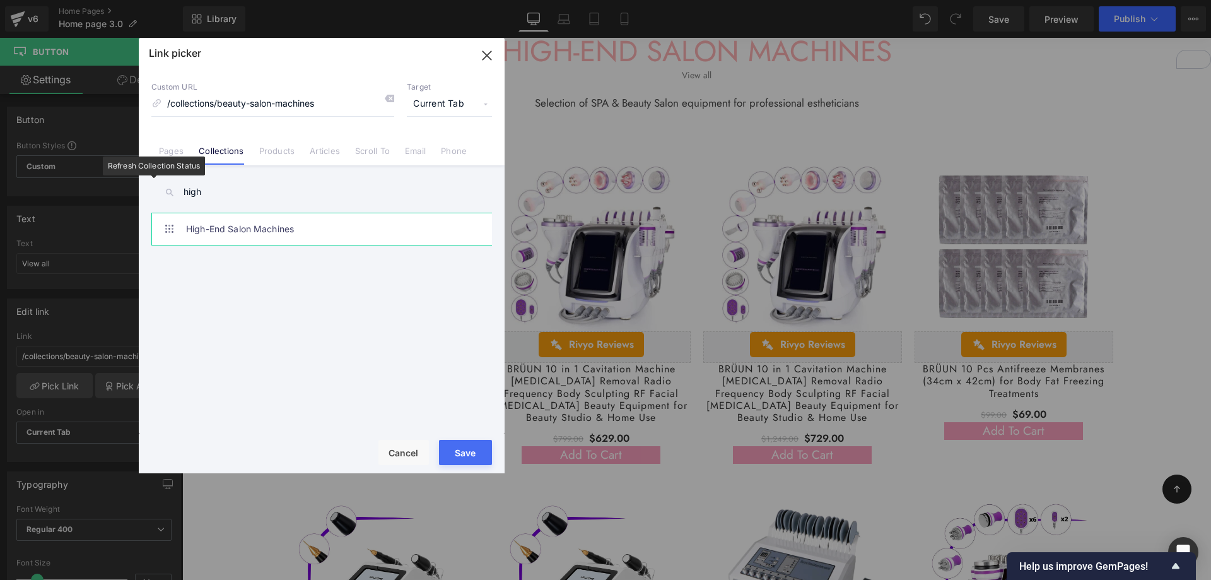
type input "high"
click at [220, 242] on link "High-End Salon Machines" at bounding box center [325, 229] width 278 height 32
type input "/collections/high-end-salon-machines"
click at [454, 451] on button "Save" at bounding box center [465, 452] width 53 height 25
type input "/collections/high-end-salon-machines"
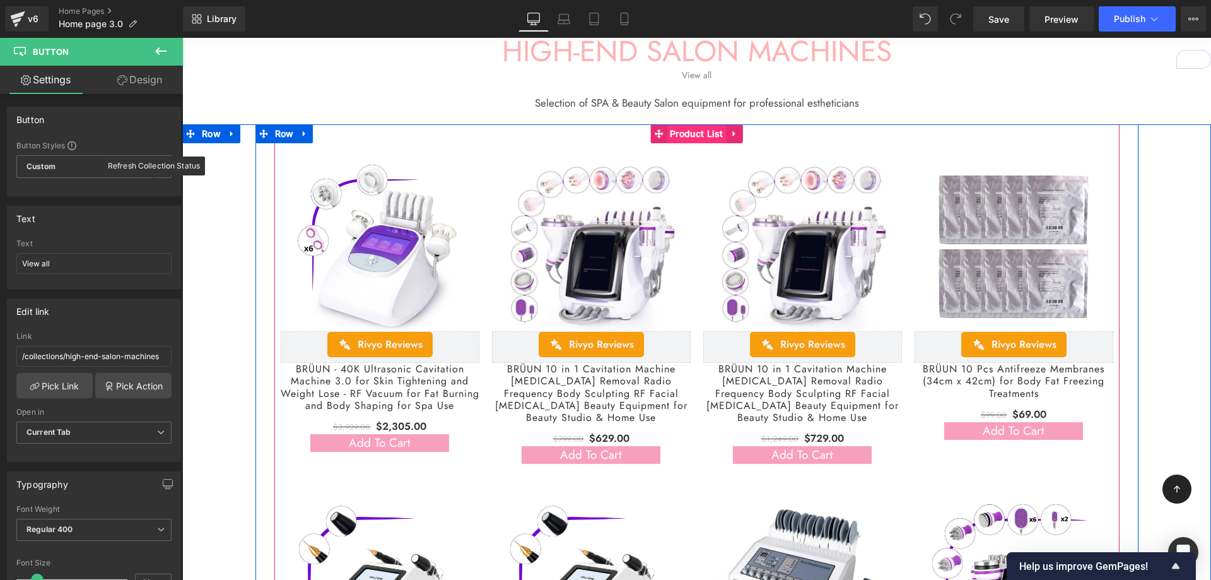
click at [691, 132] on span "Product List" at bounding box center [697, 133] width 60 height 19
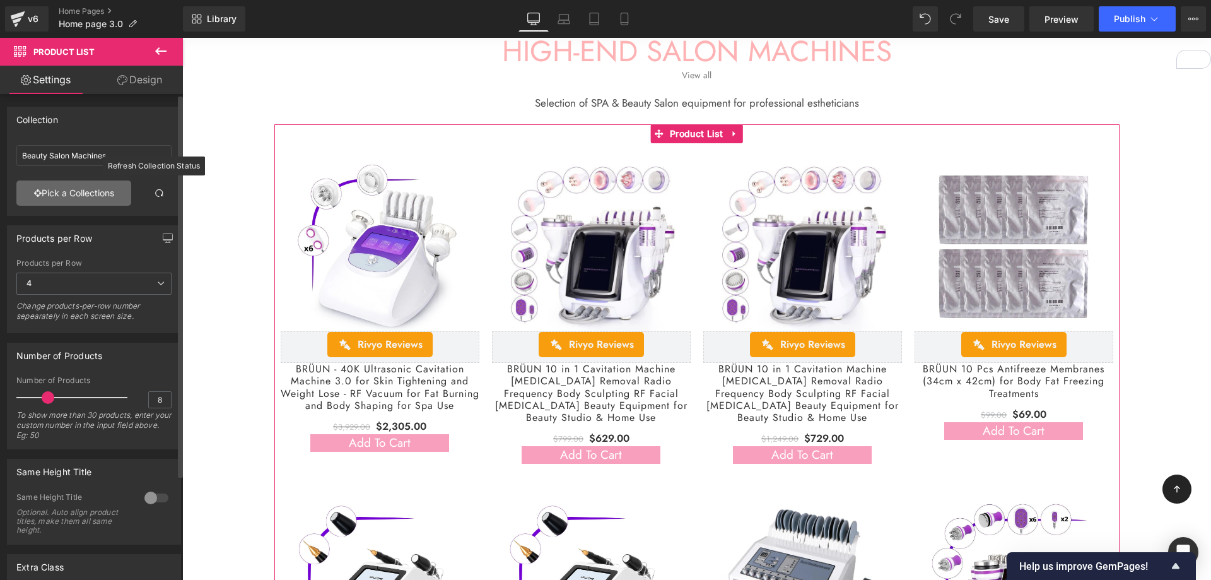
click at [50, 197] on link "Pick a Collections" at bounding box center [73, 192] width 115 height 25
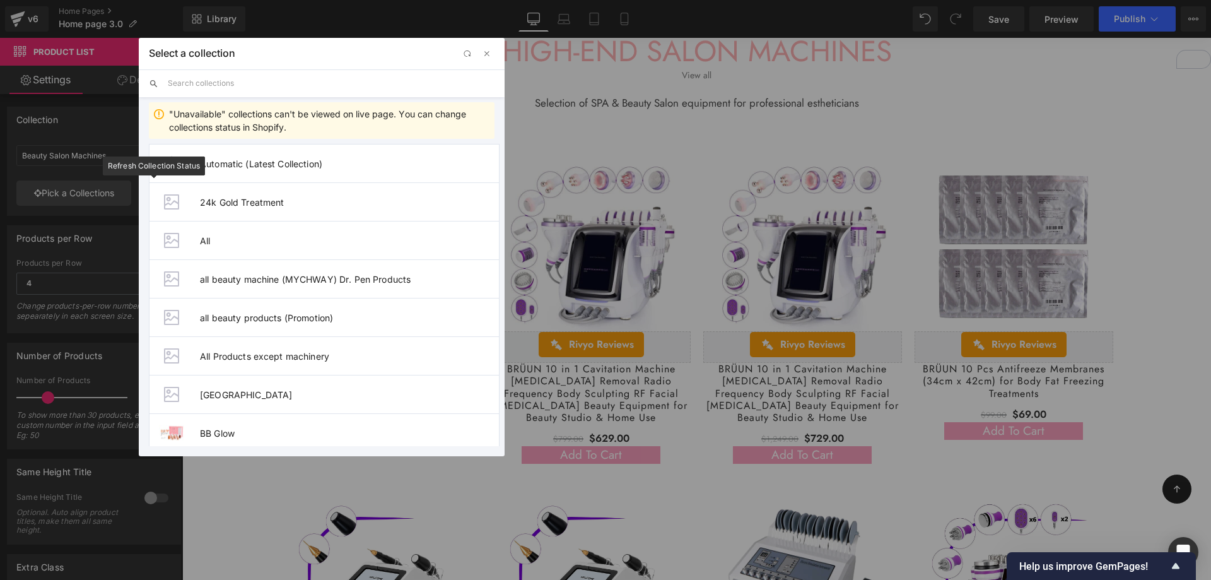
click at [235, 86] on input "text" at bounding box center [331, 83] width 327 height 28
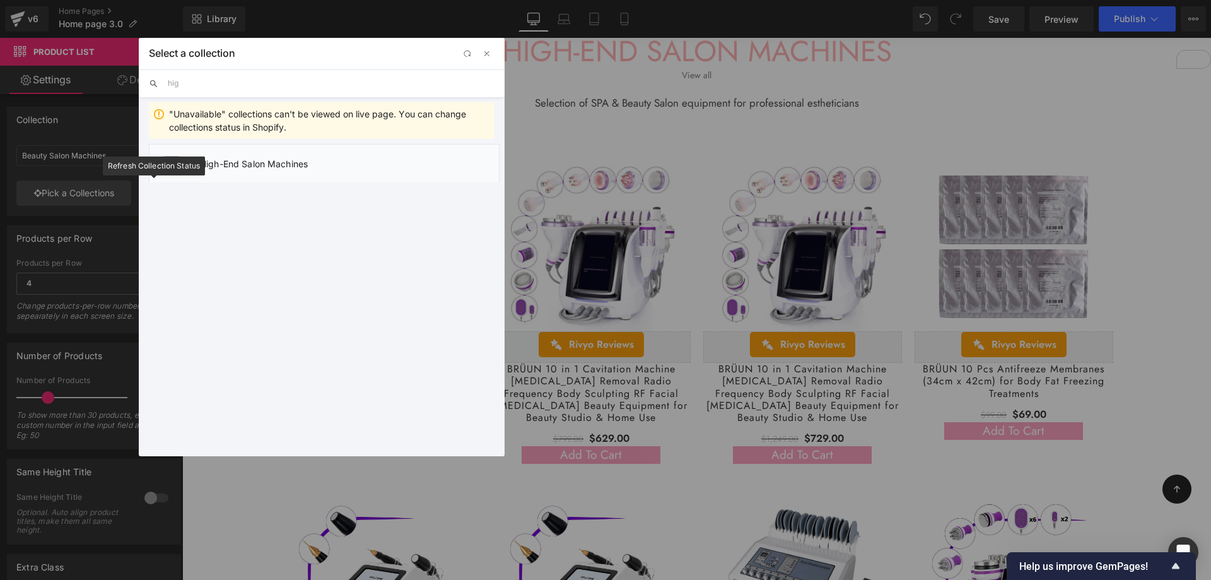
type input "hig"
click at [284, 151] on li "High-End Salon Machines" at bounding box center [324, 163] width 351 height 38
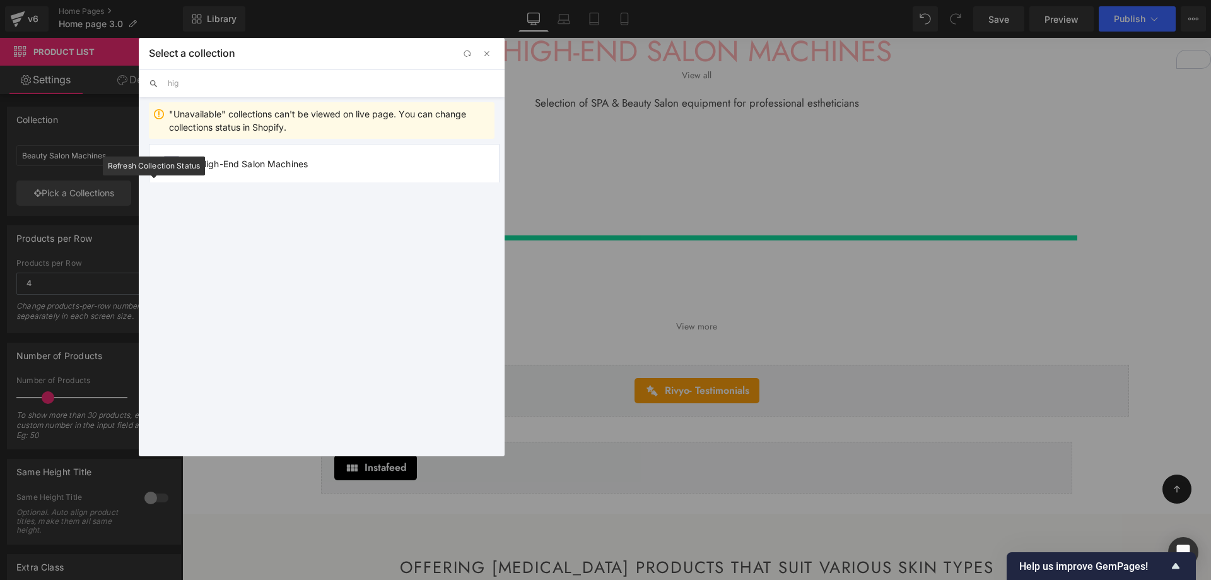
type input "High-End Salon Machines"
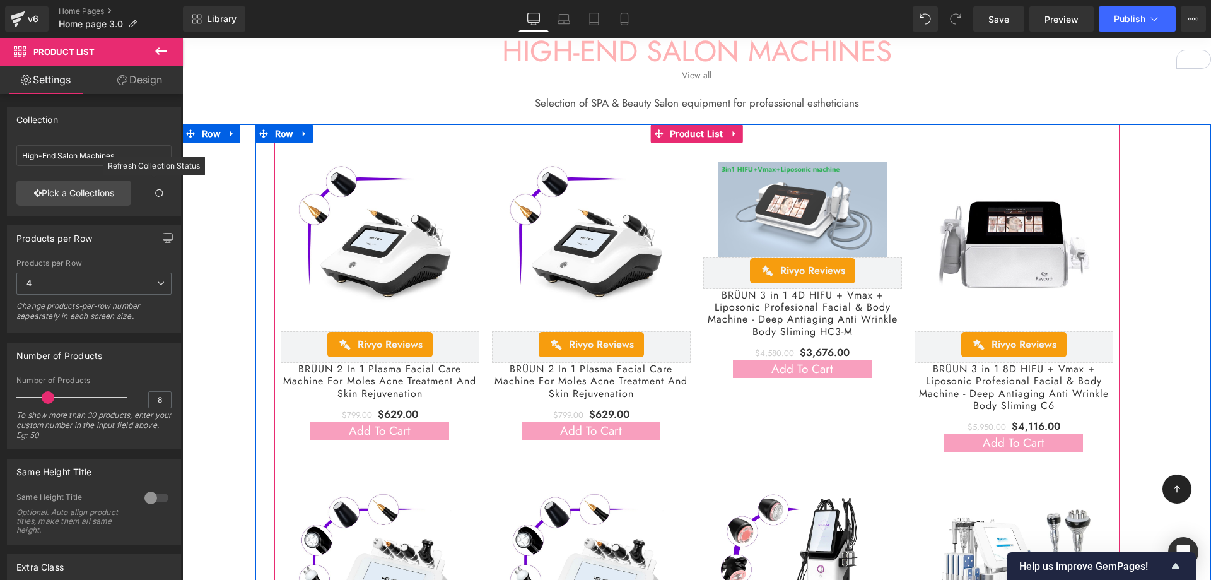
scroll to position [3784, 0]
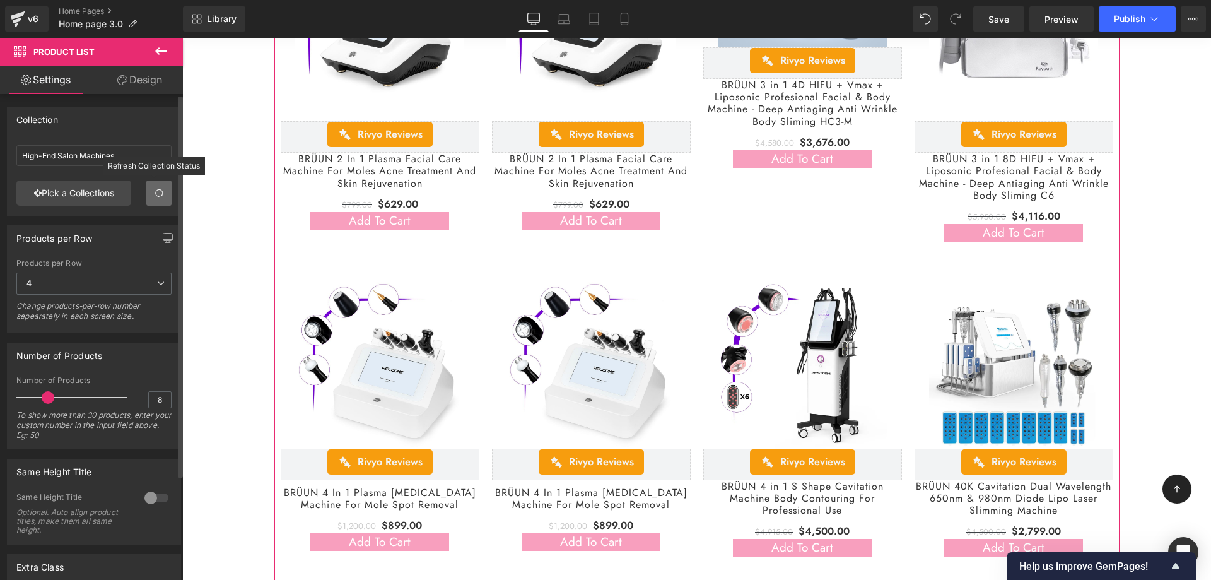
click at [154, 190] on span at bounding box center [159, 193] width 10 height 10
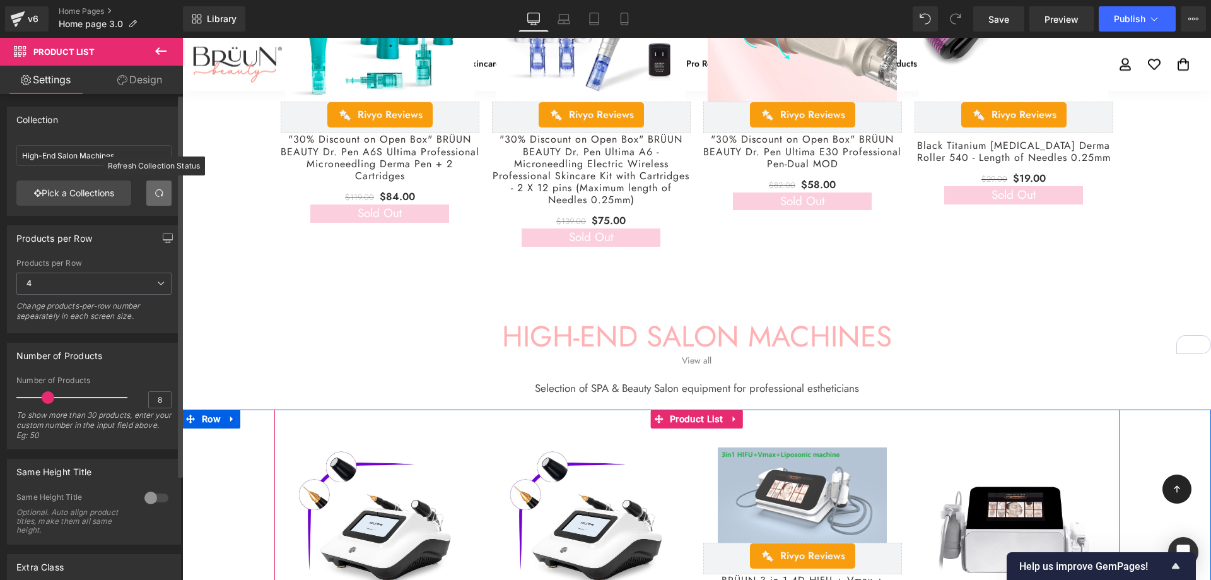
scroll to position [3154, 0]
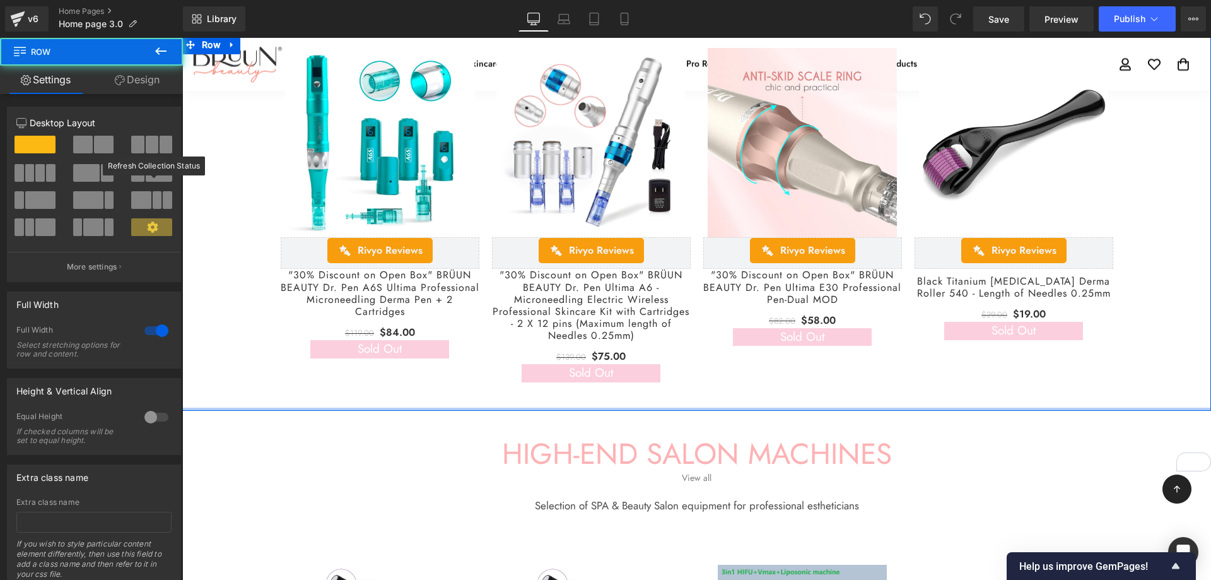
drag, startPoint x: 676, startPoint y: 423, endPoint x: 682, endPoint y: 405, distance: 19.2
click at [682, 405] on div "(P) Image Rivyo Reviews - Star Badge Rivyo Reviews (P) Title $119.00 $84.00 (P)…" at bounding box center [696, 222] width 1029 height 375
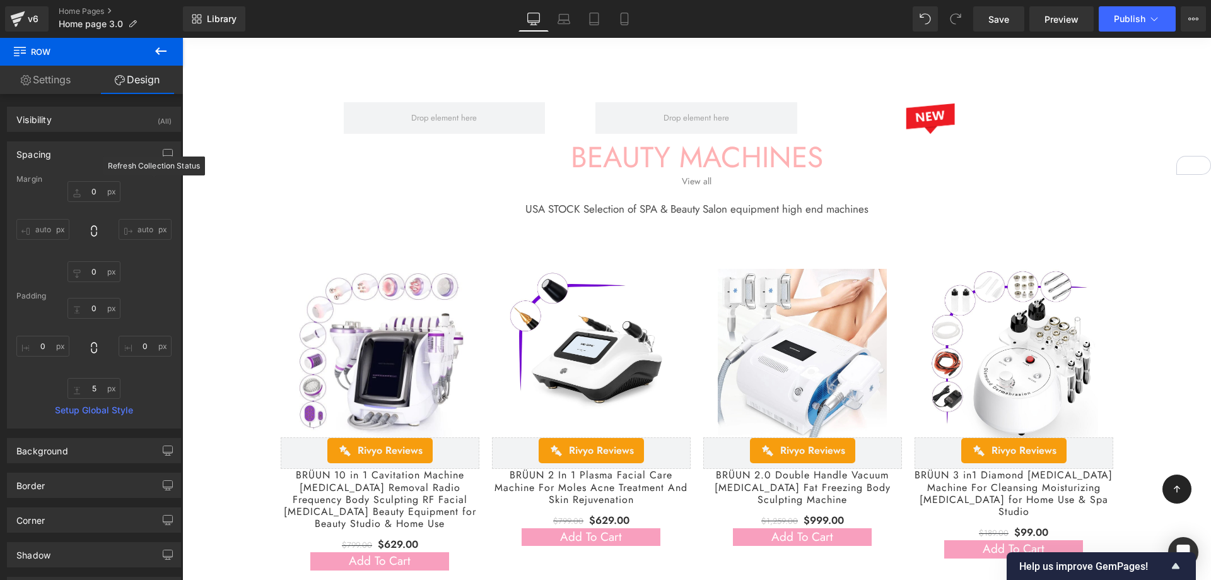
scroll to position [1892, 0]
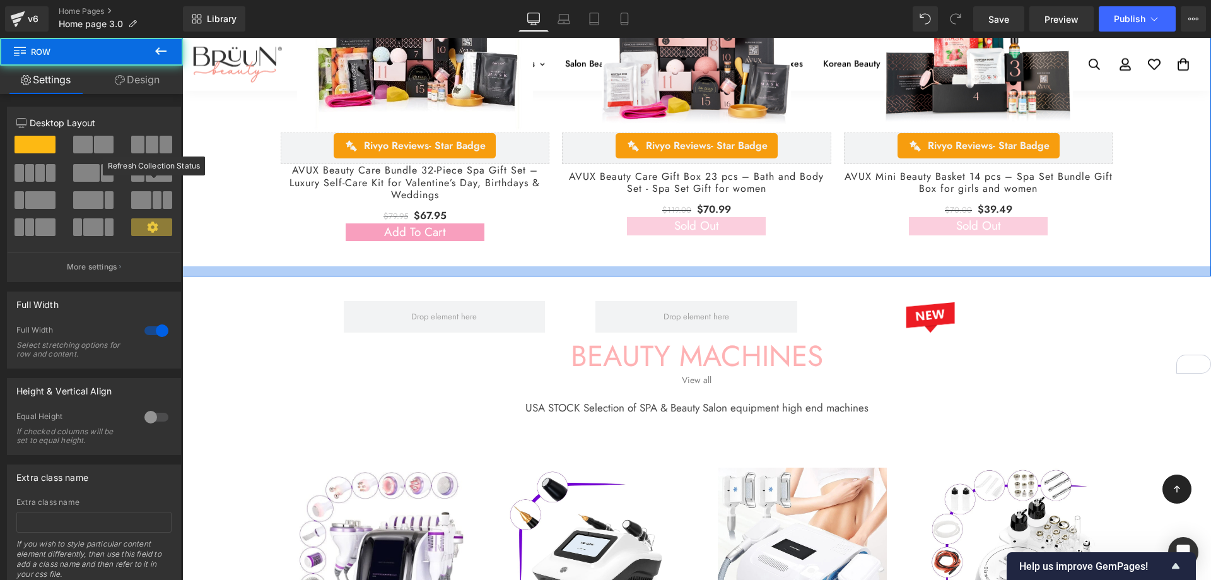
drag, startPoint x: 723, startPoint y: 268, endPoint x: 728, endPoint y: 257, distance: 12.4
click at [728, 257] on div "(P) Image Rivyo Reviews - Star Badge Rivyo Reviews (P) Title $79.95 $67.95 (P) …" at bounding box center [696, 104] width 1029 height 346
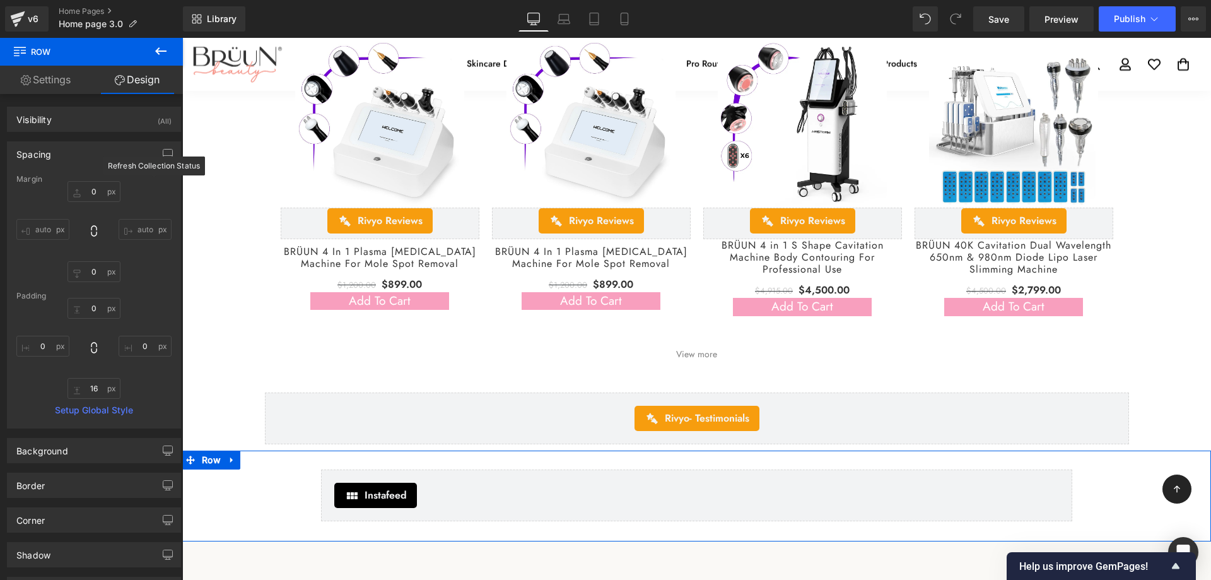
scroll to position [3994, 0]
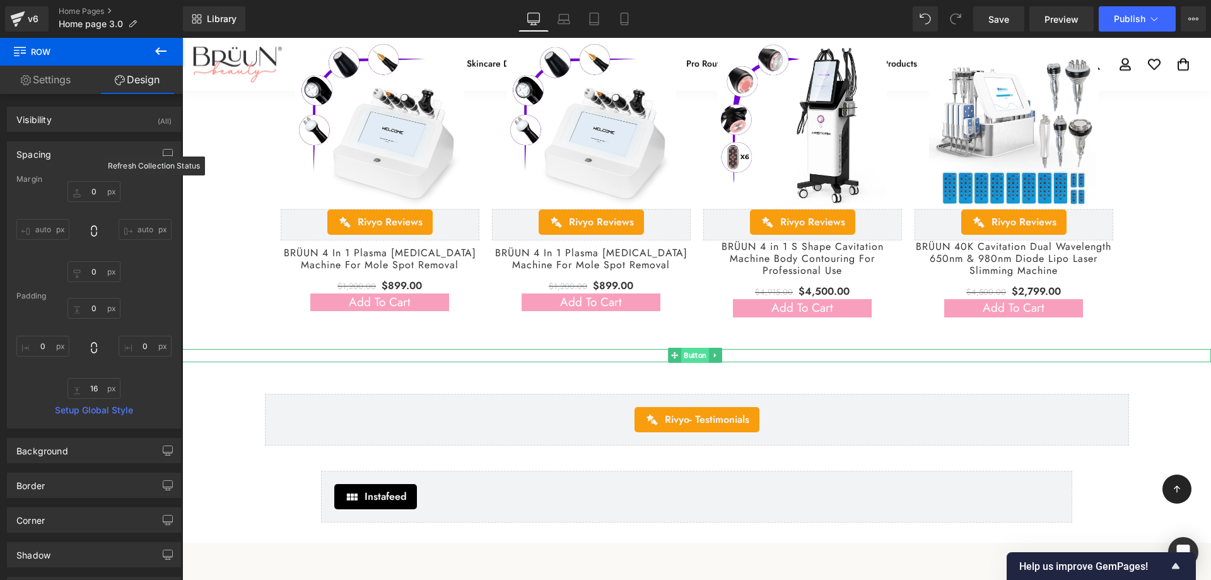
click at [696, 353] on span "Button" at bounding box center [695, 355] width 28 height 15
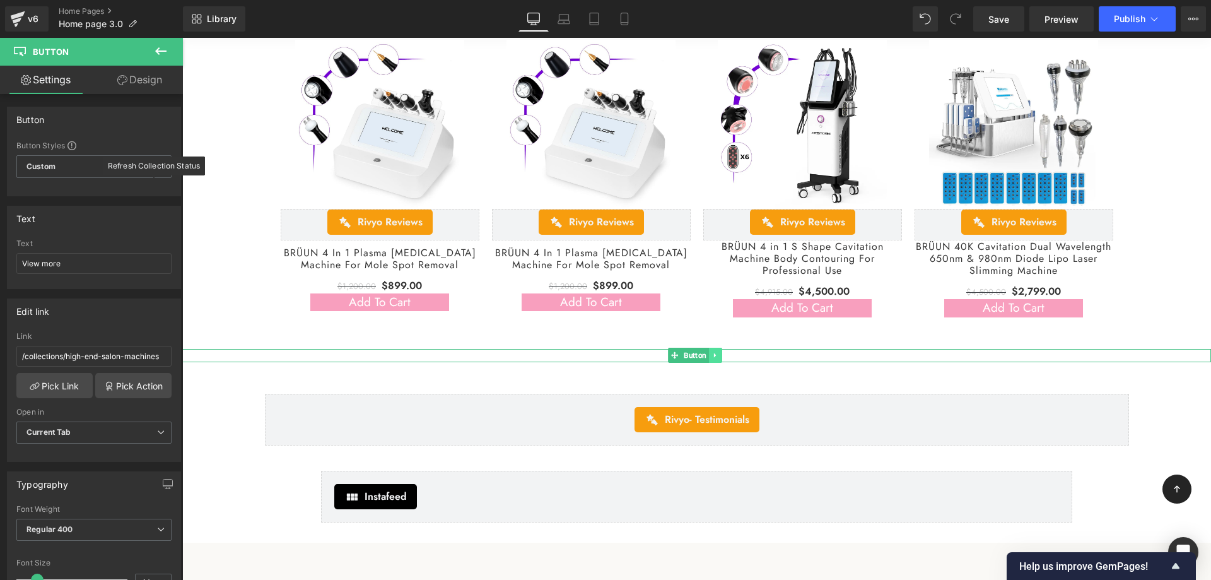
click at [718, 356] on icon at bounding box center [715, 355] width 7 height 8
click at [720, 356] on icon at bounding box center [721, 355] width 7 height 7
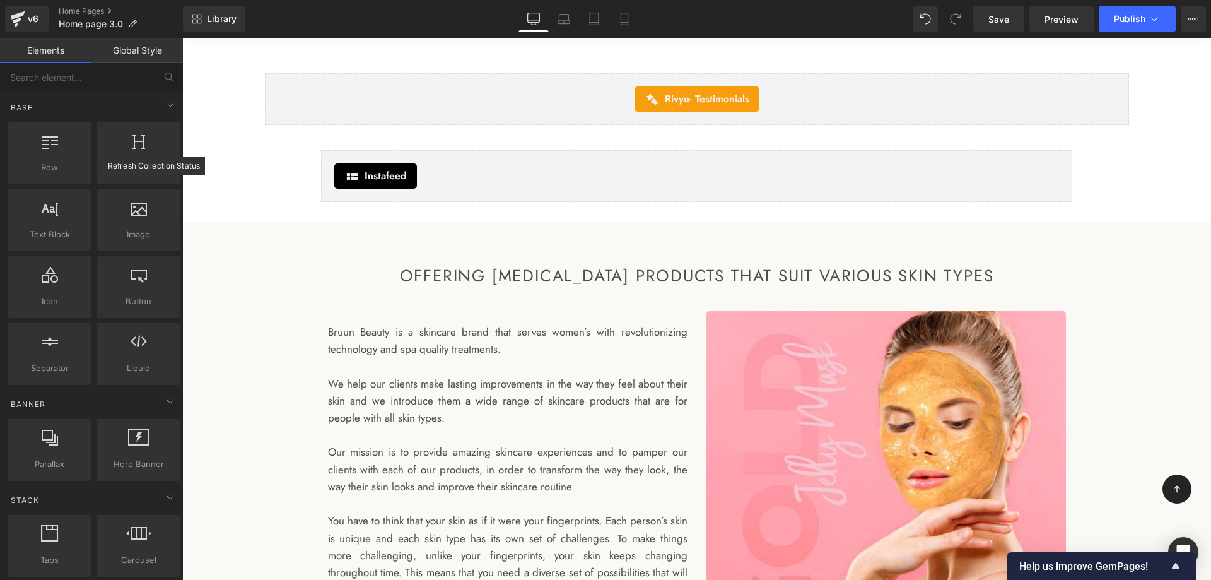
scroll to position [4290, 0]
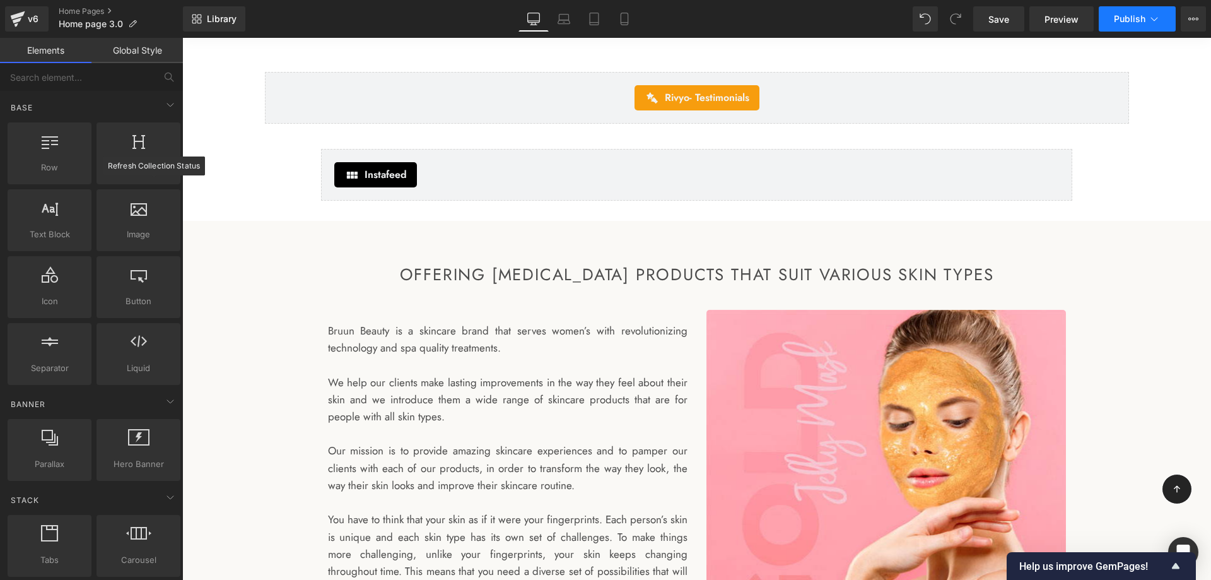
click at [1125, 23] on span "Publish" at bounding box center [1130, 19] width 32 height 10
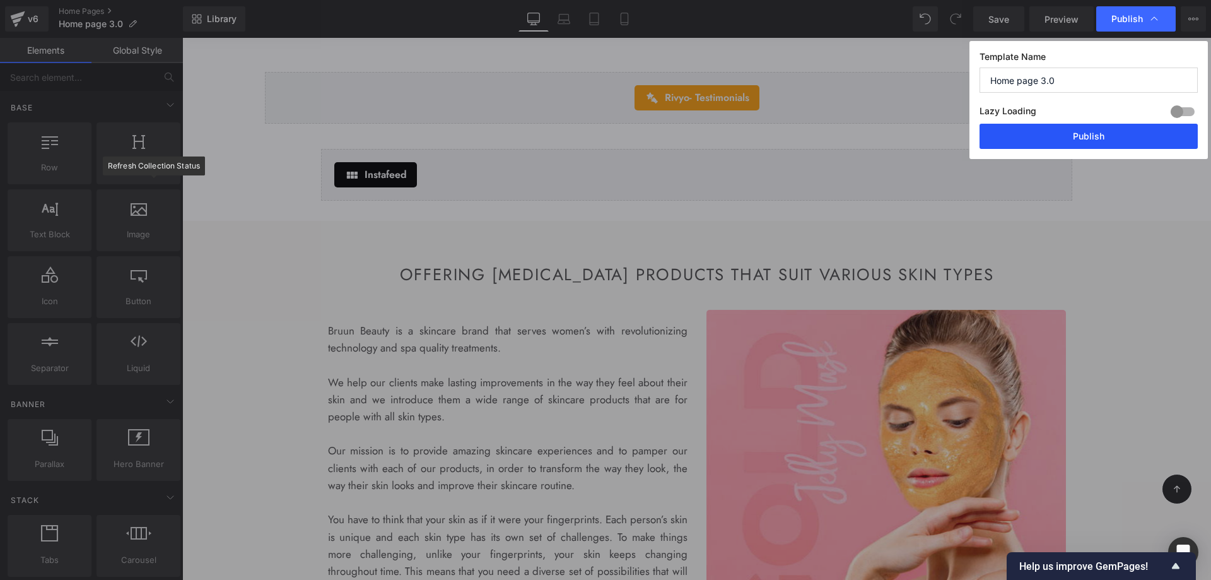
click at [1053, 142] on button "Publish" at bounding box center [1088, 136] width 218 height 25
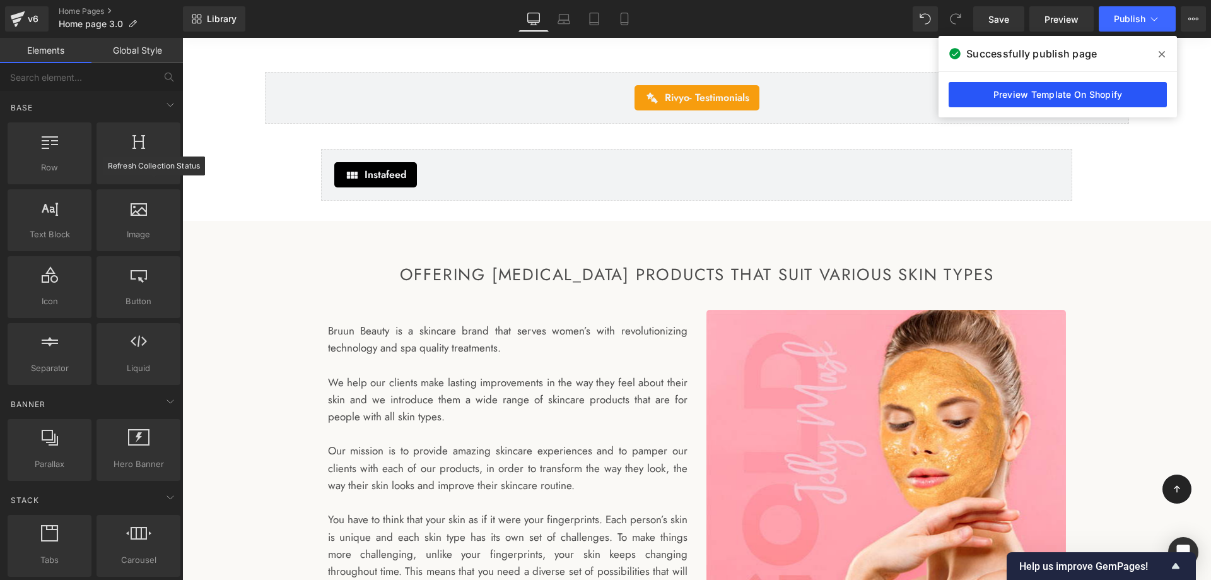
click at [1065, 95] on link "Preview Template On Shopify" at bounding box center [1058, 94] width 218 height 25
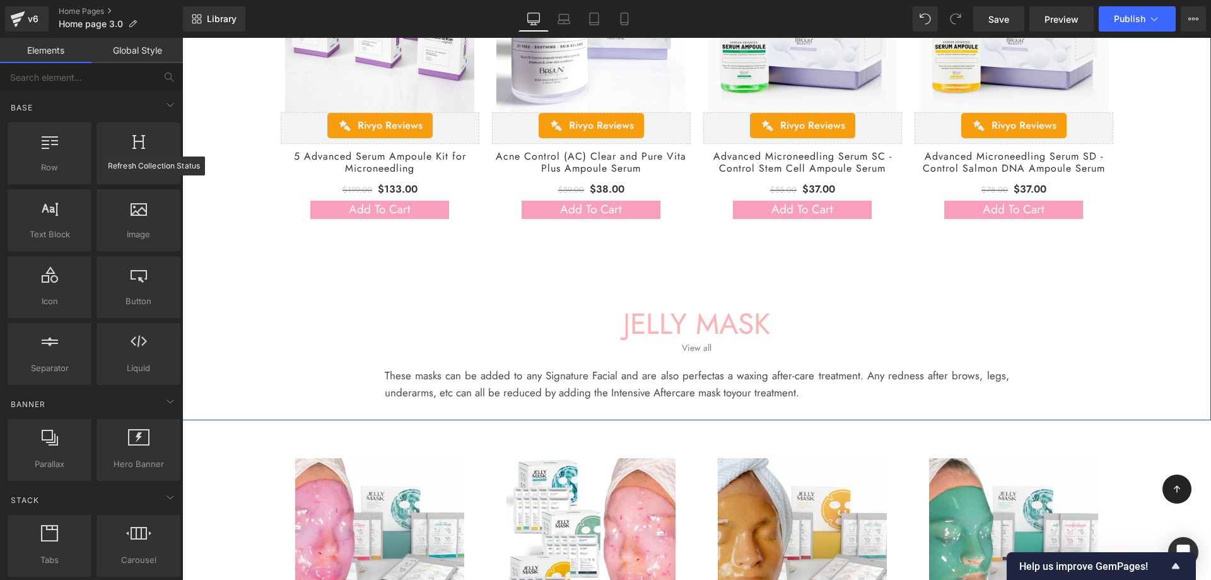
scroll to position [0, 0]
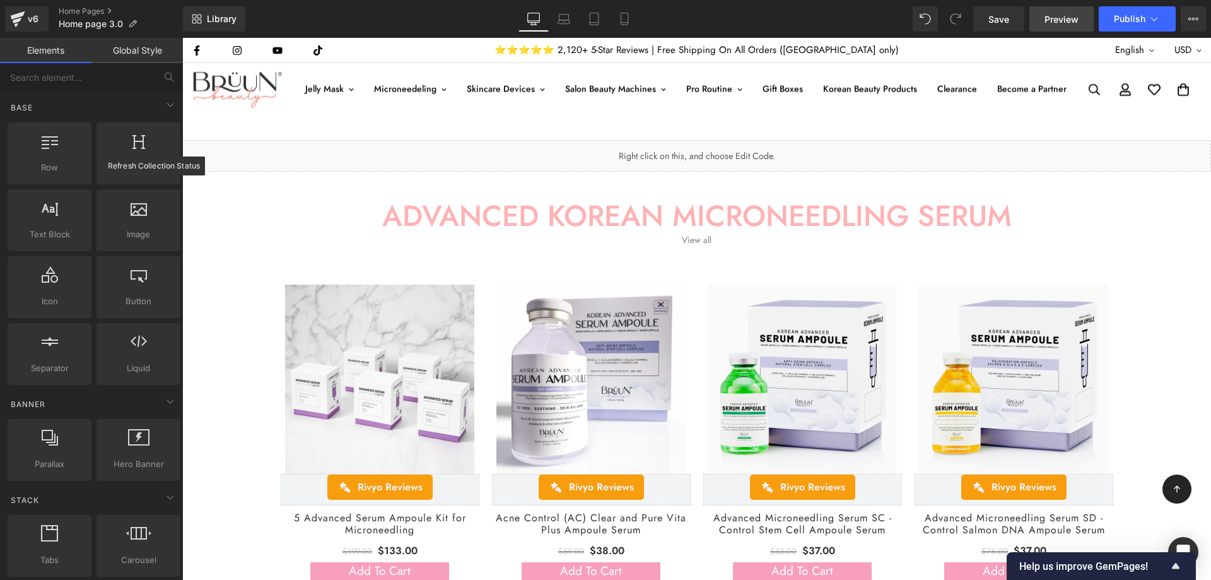
click at [1055, 18] on span "Preview" at bounding box center [1061, 19] width 34 height 13
